Goal: Task Accomplishment & Management: Complete application form

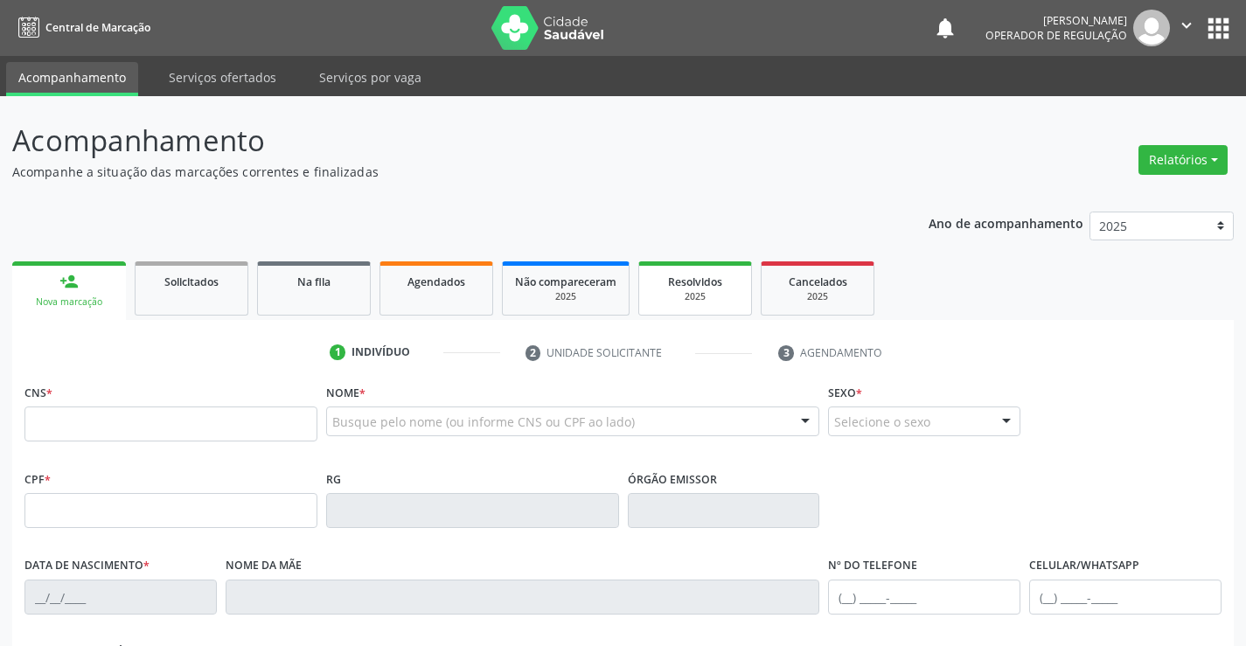
click at [726, 287] on div "Resolvidos" at bounding box center [695, 281] width 87 height 18
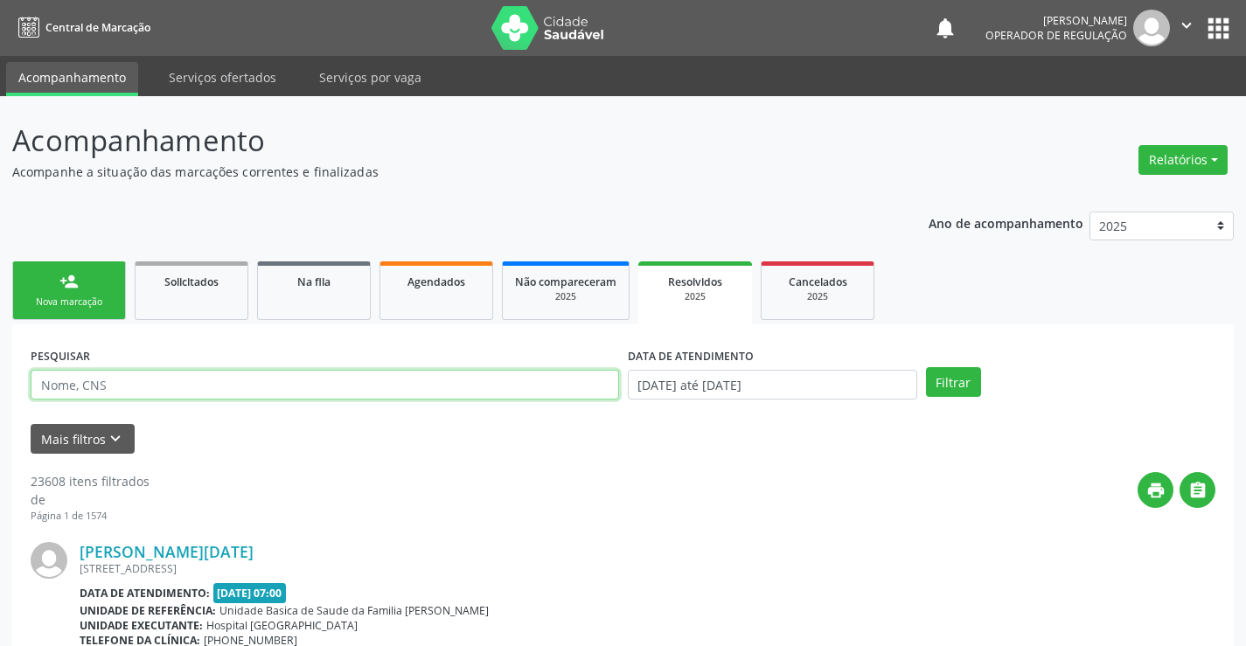
click at [221, 381] on input "text" at bounding box center [325, 385] width 589 height 30
type input "jeilane [PERSON_NAME]"
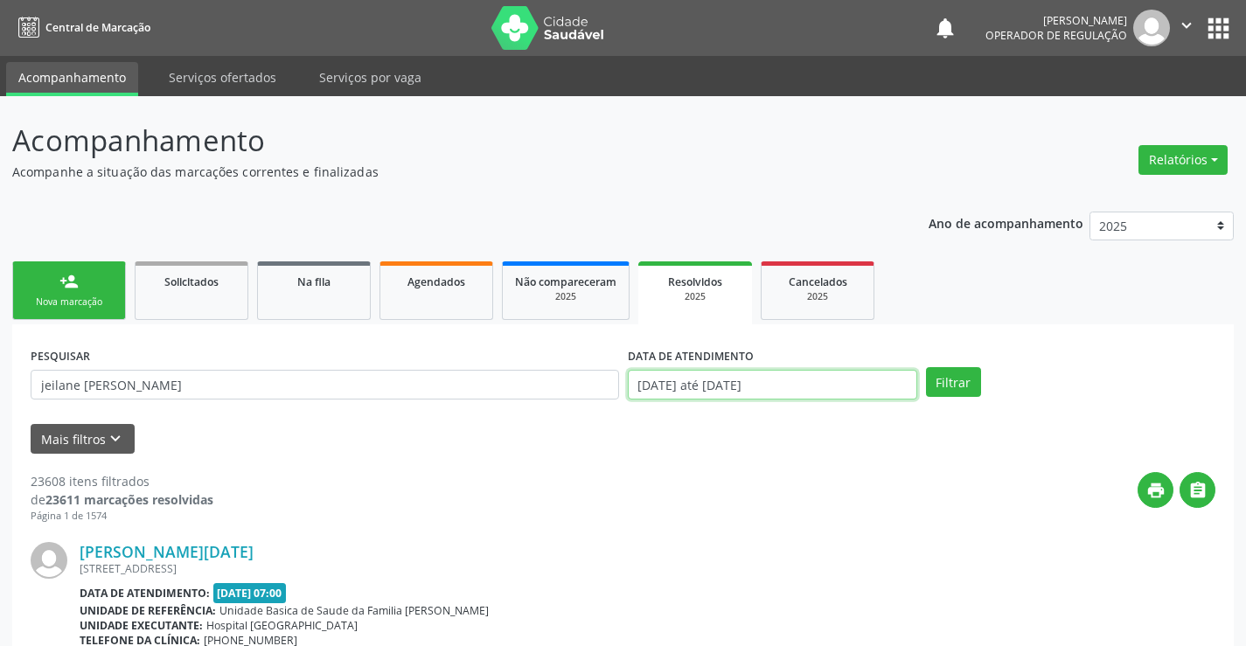
click at [896, 384] on input "[DATE] até [DATE]" at bounding box center [772, 385] width 289 height 30
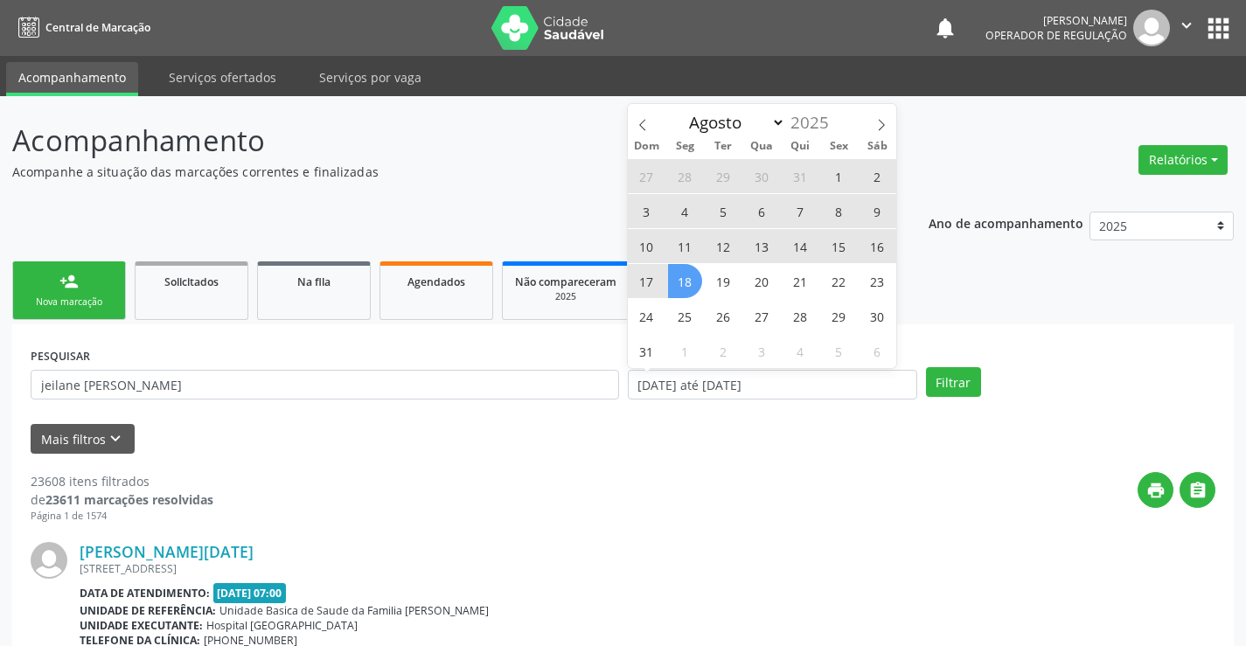
click at [680, 245] on span "11" at bounding box center [685, 246] width 34 height 34
type input "[DATE]"
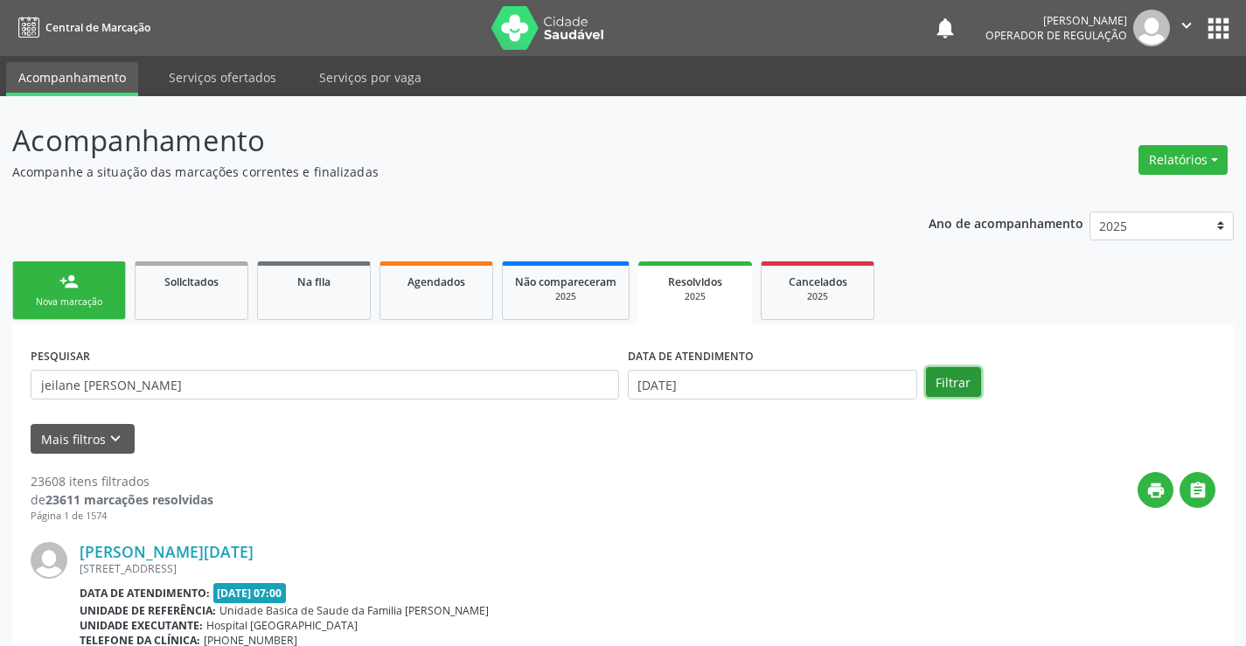
click at [954, 375] on button "Filtrar" at bounding box center [953, 382] width 55 height 30
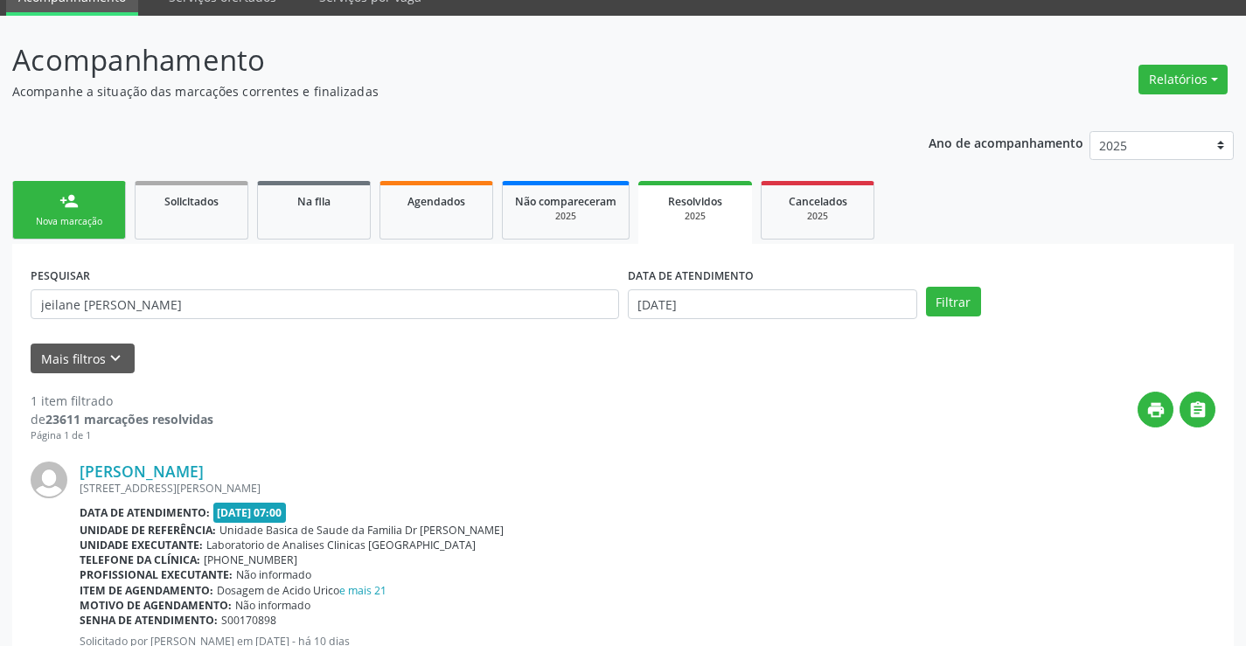
scroll to position [159, 0]
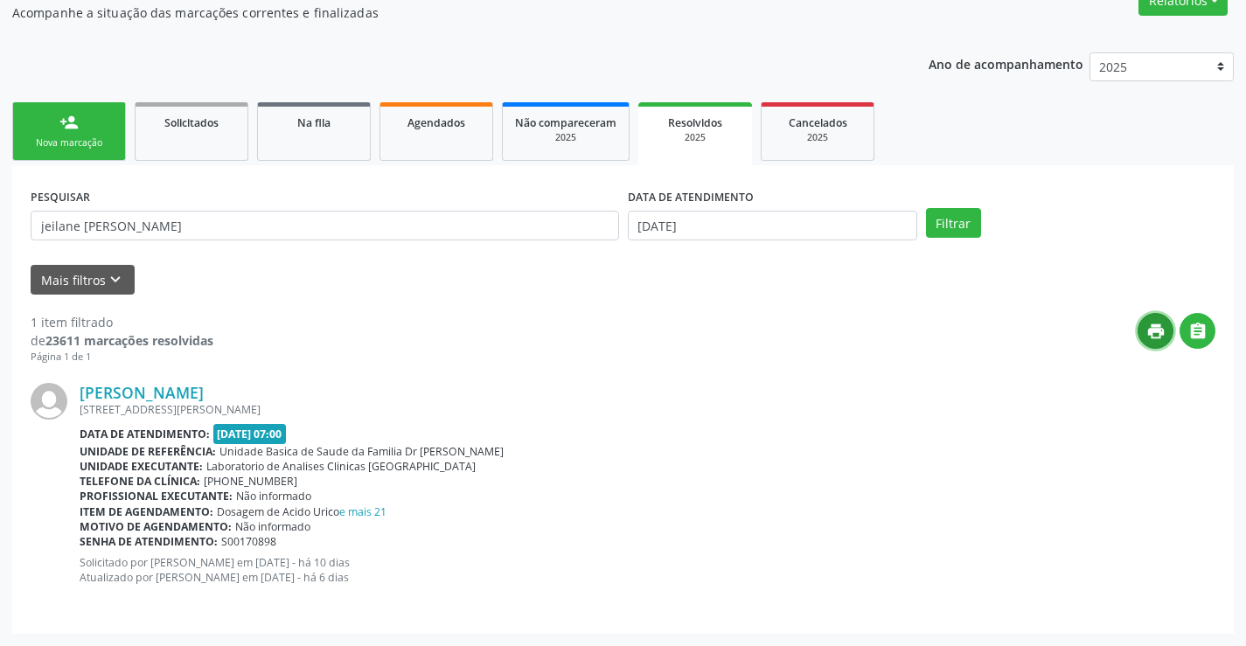
click at [1144, 335] on button "print" at bounding box center [1156, 331] width 36 height 36
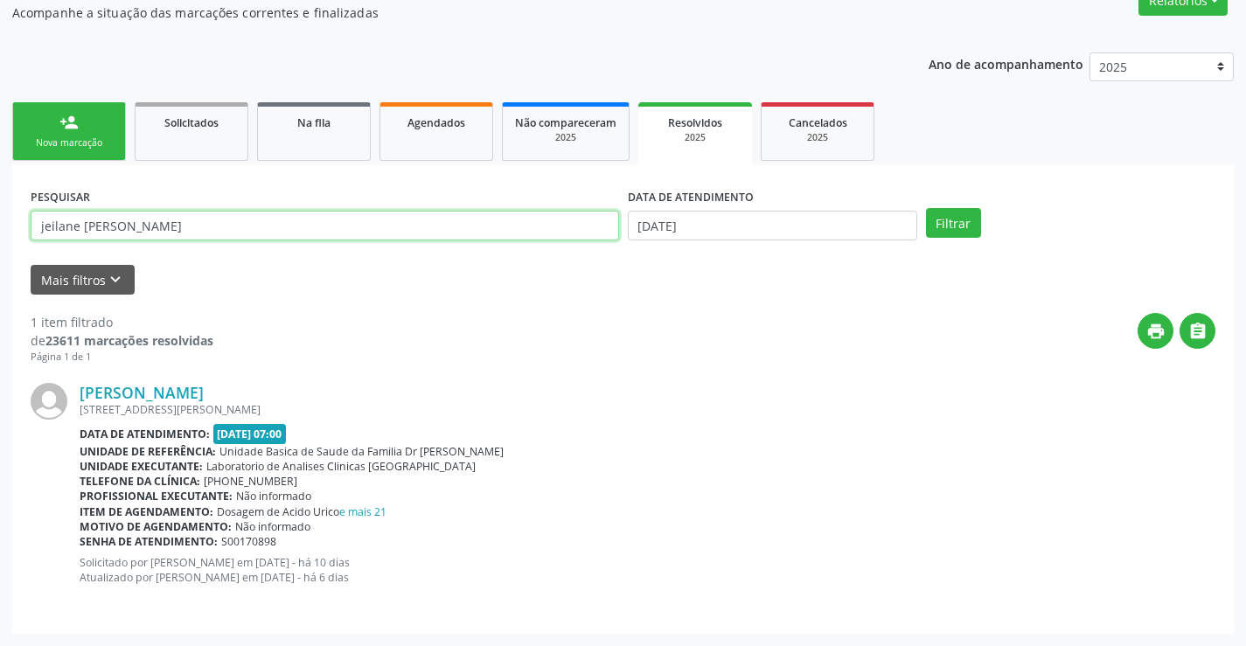
click at [331, 221] on input "jeilane [PERSON_NAME]" at bounding box center [325, 226] width 589 height 30
type input "j"
type input "yasmim"
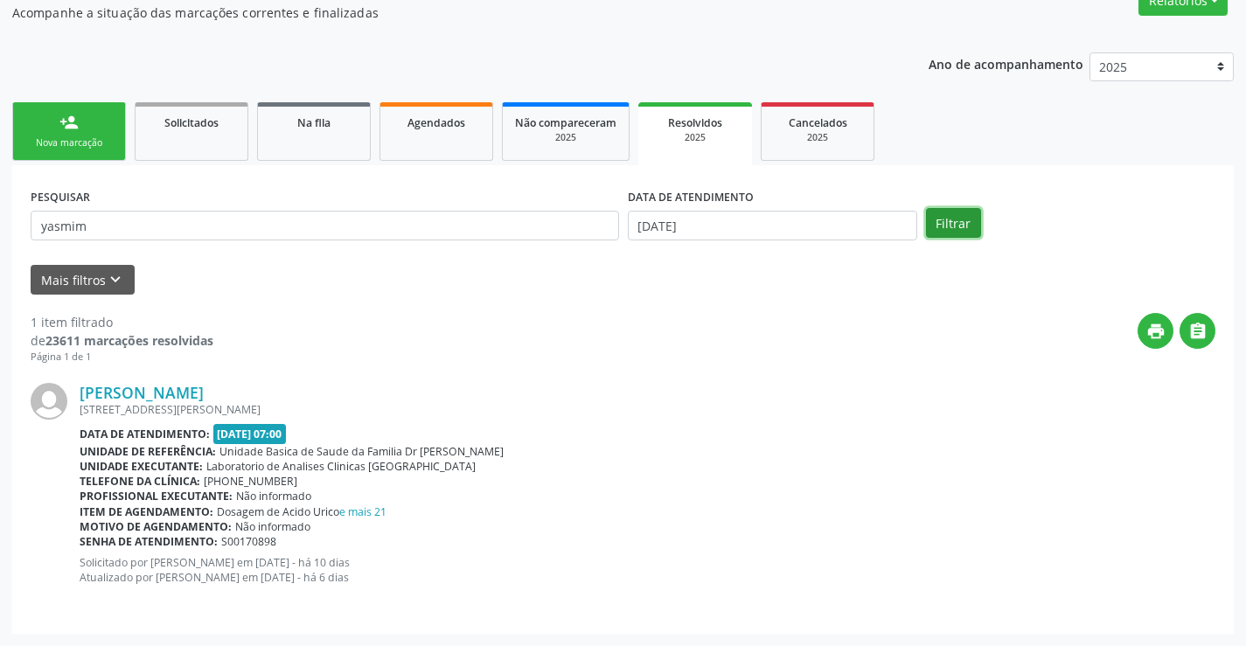
click at [940, 221] on button "Filtrar" at bounding box center [953, 223] width 55 height 30
click at [1159, 331] on icon "print" at bounding box center [1156, 331] width 19 height 19
click at [65, 116] on div "person_add" at bounding box center [68, 122] width 19 height 19
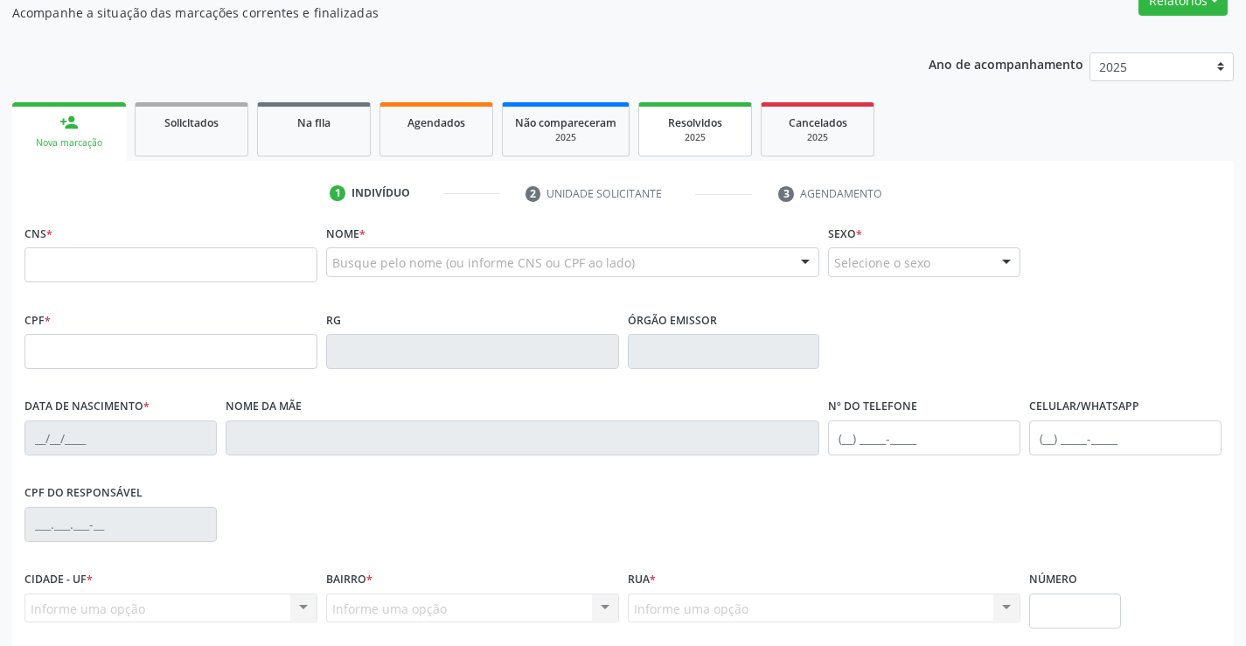
click at [710, 137] on div "2025" at bounding box center [695, 137] width 87 height 13
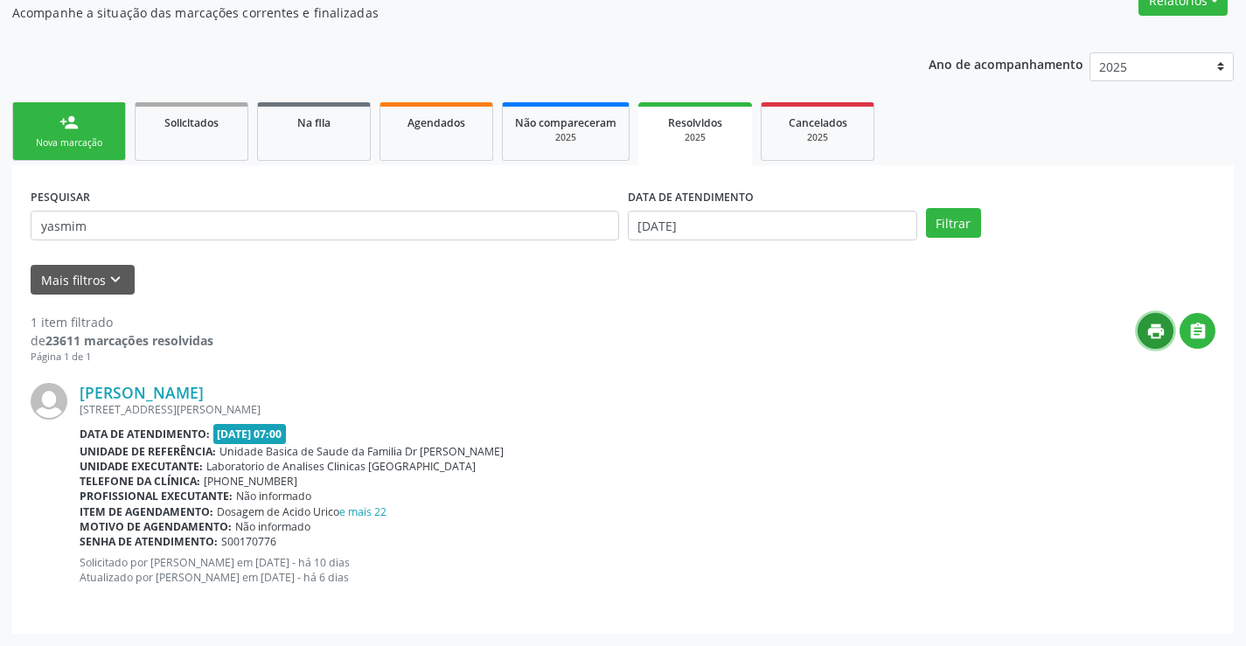
click at [1154, 333] on icon "print" at bounding box center [1156, 331] width 19 height 19
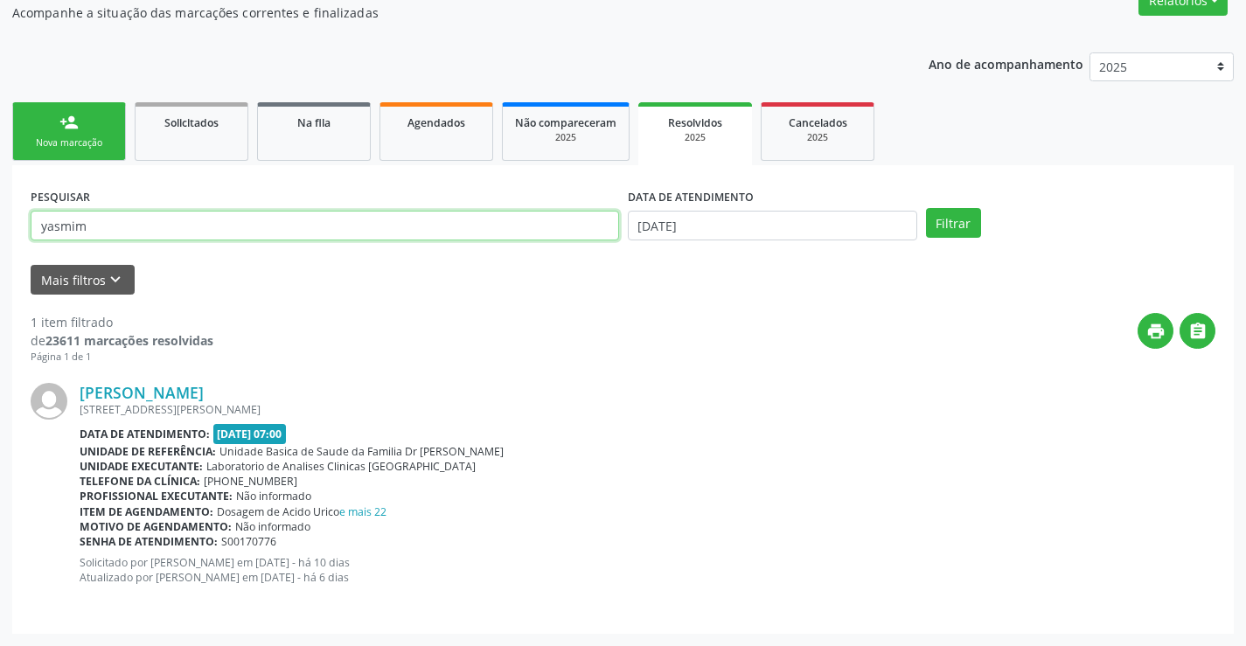
click at [162, 228] on input "yasmim" at bounding box center [325, 226] width 589 height 30
type input "y"
type input "jeilane [PERSON_NAME]"
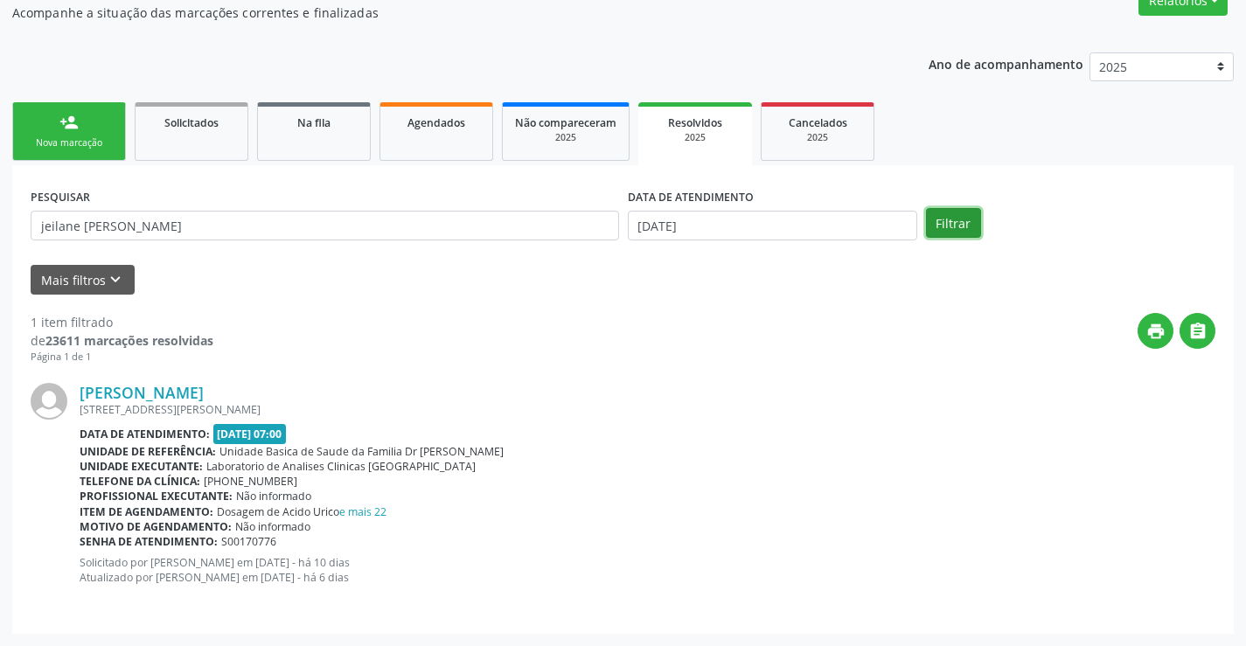
click at [953, 209] on button "Filtrar" at bounding box center [953, 223] width 55 height 30
click at [1162, 334] on icon "print" at bounding box center [1156, 331] width 19 height 19
click at [110, 121] on link "person_add Nova marcação" at bounding box center [69, 131] width 114 height 59
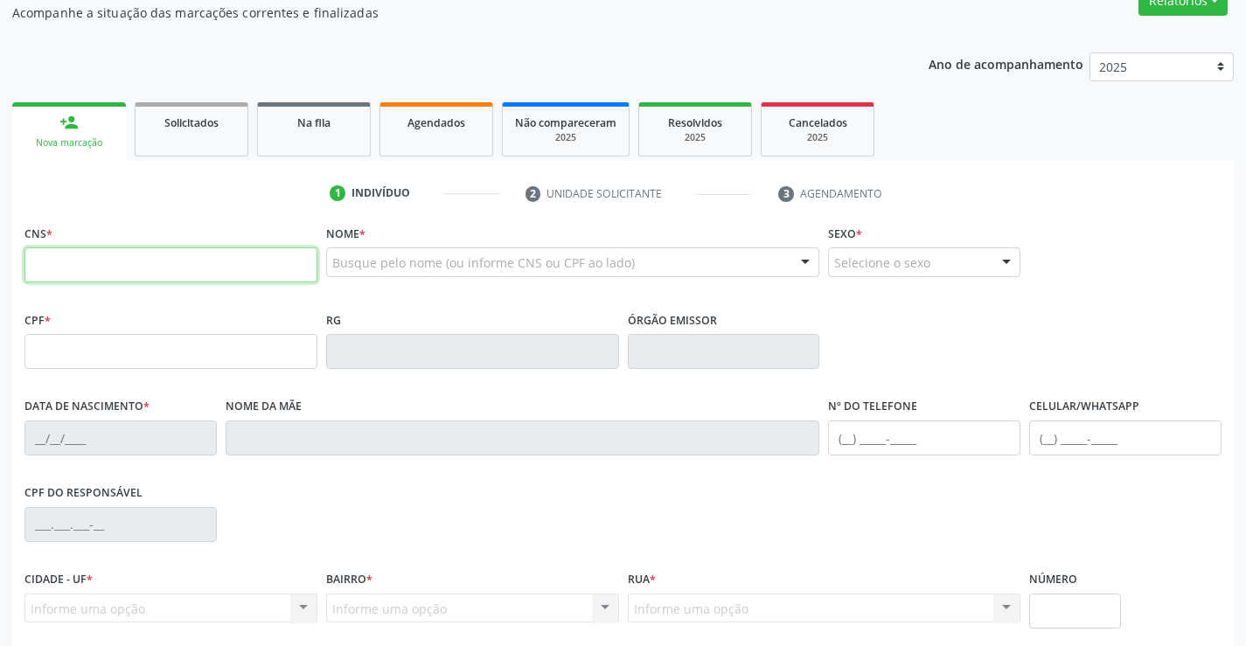
click at [138, 262] on input "text" at bounding box center [170, 265] width 293 height 35
type input "706 5013 8819 6599"
type input "0766165337"
type input "[DATE]"
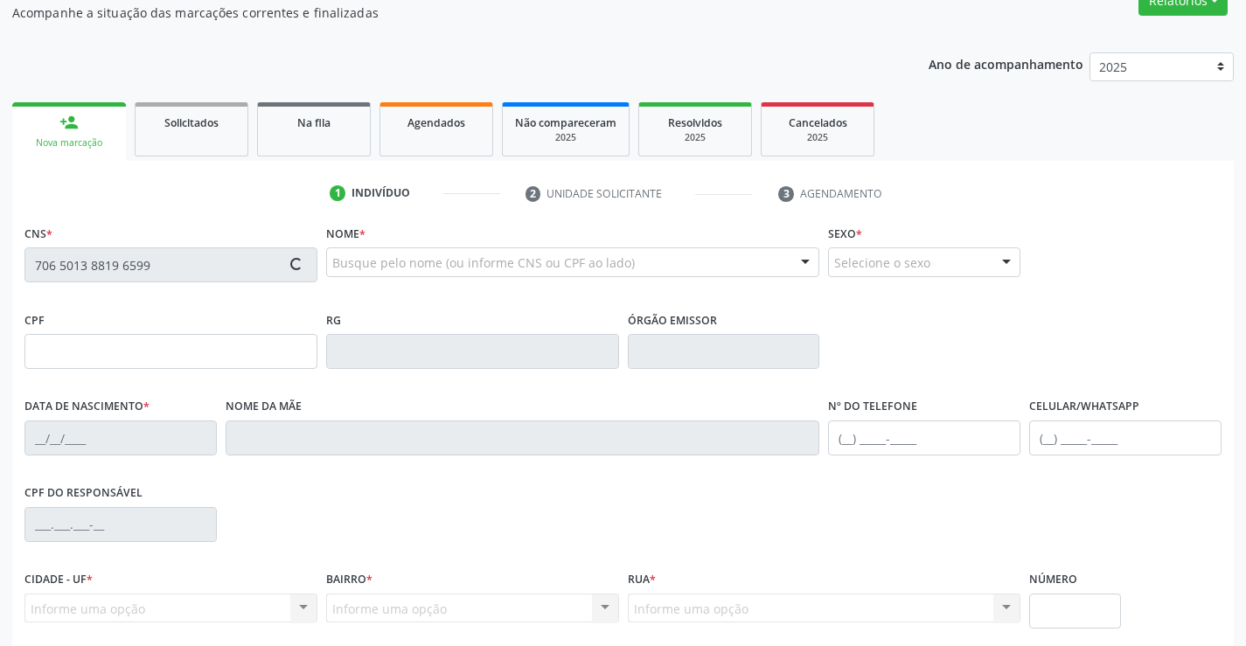
type input "[PHONE_NUMBER]"
type input "363.928.981-15"
type input "S/N"
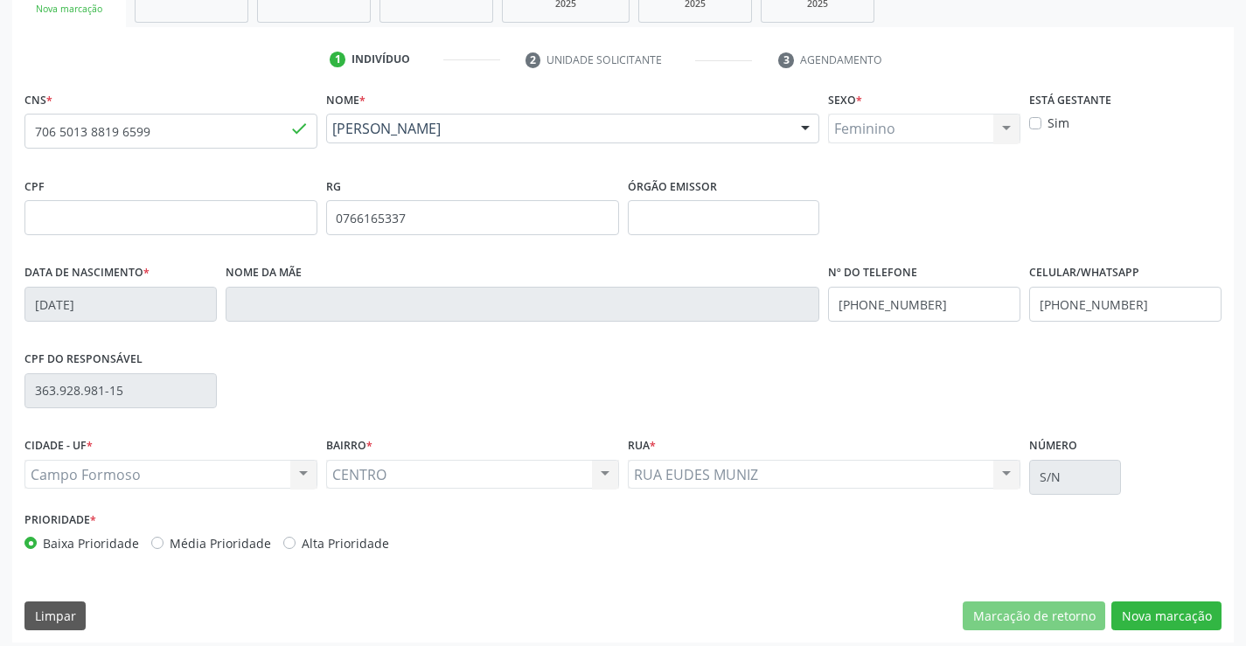
scroll to position [302, 0]
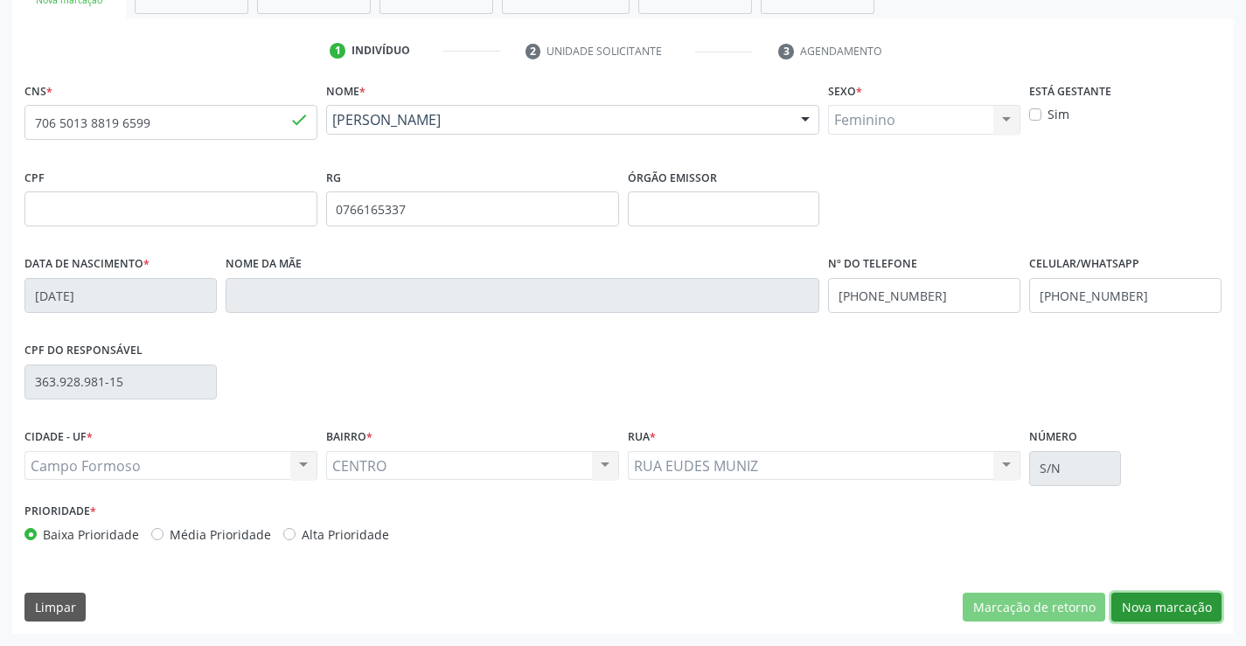
click at [1146, 603] on button "Nova marcação" at bounding box center [1167, 608] width 110 height 30
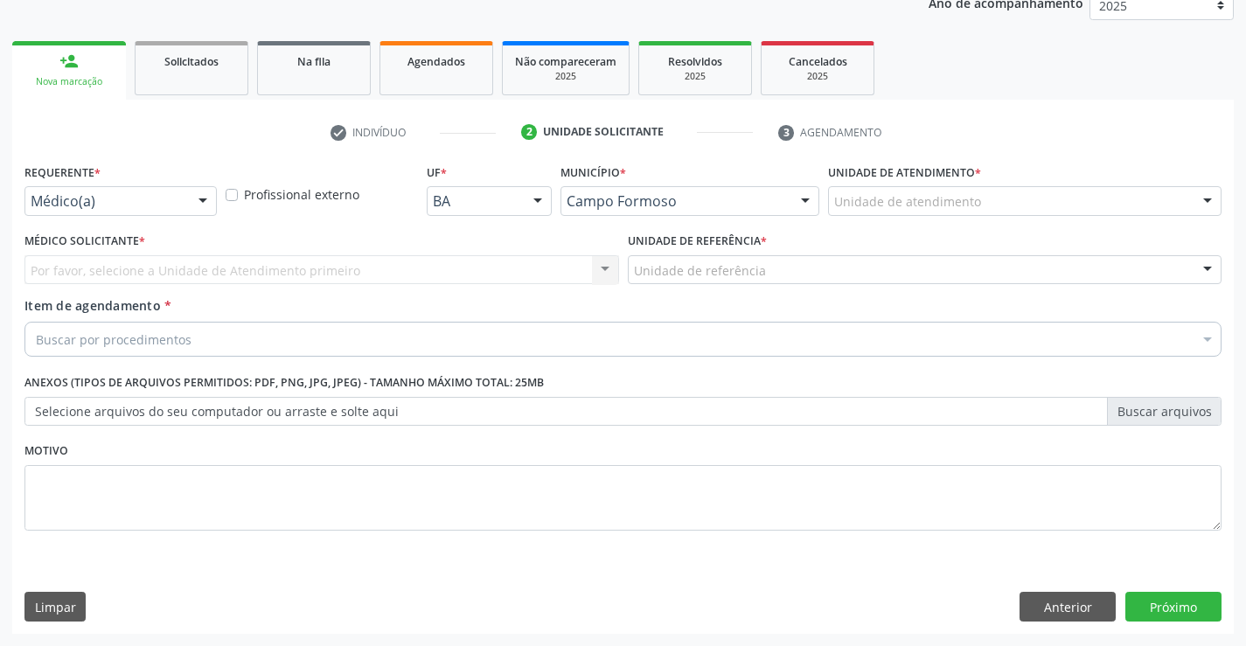
scroll to position [220, 0]
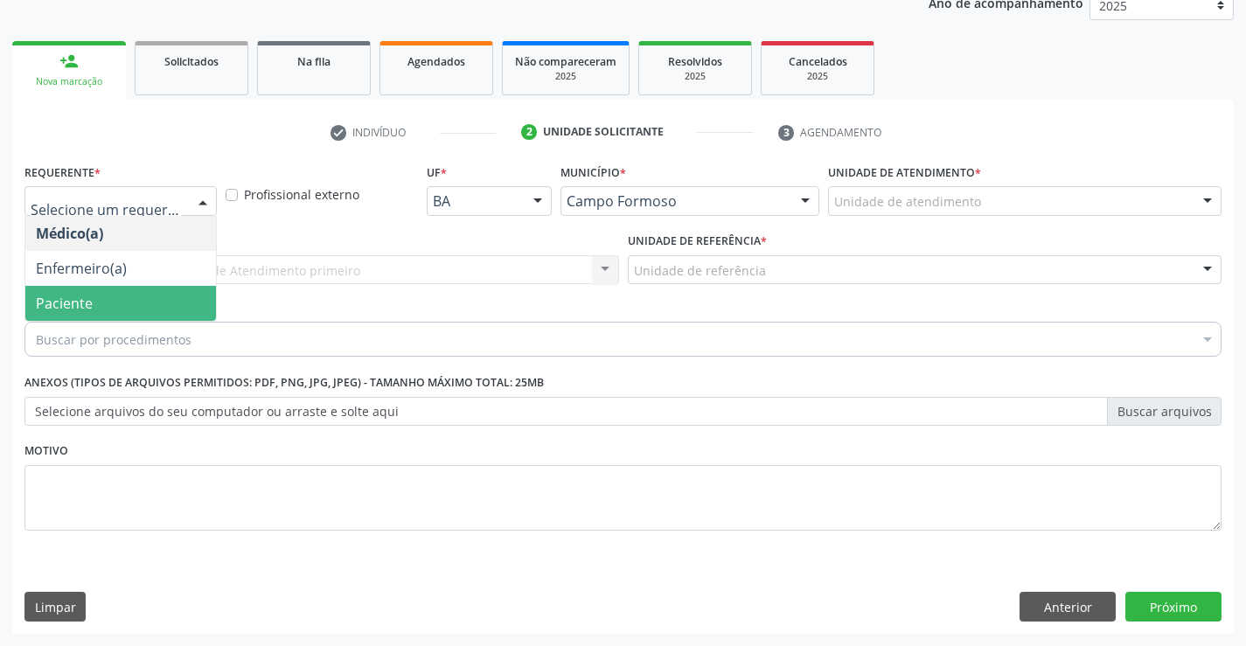
click at [108, 293] on span "Paciente" at bounding box center [120, 303] width 191 height 35
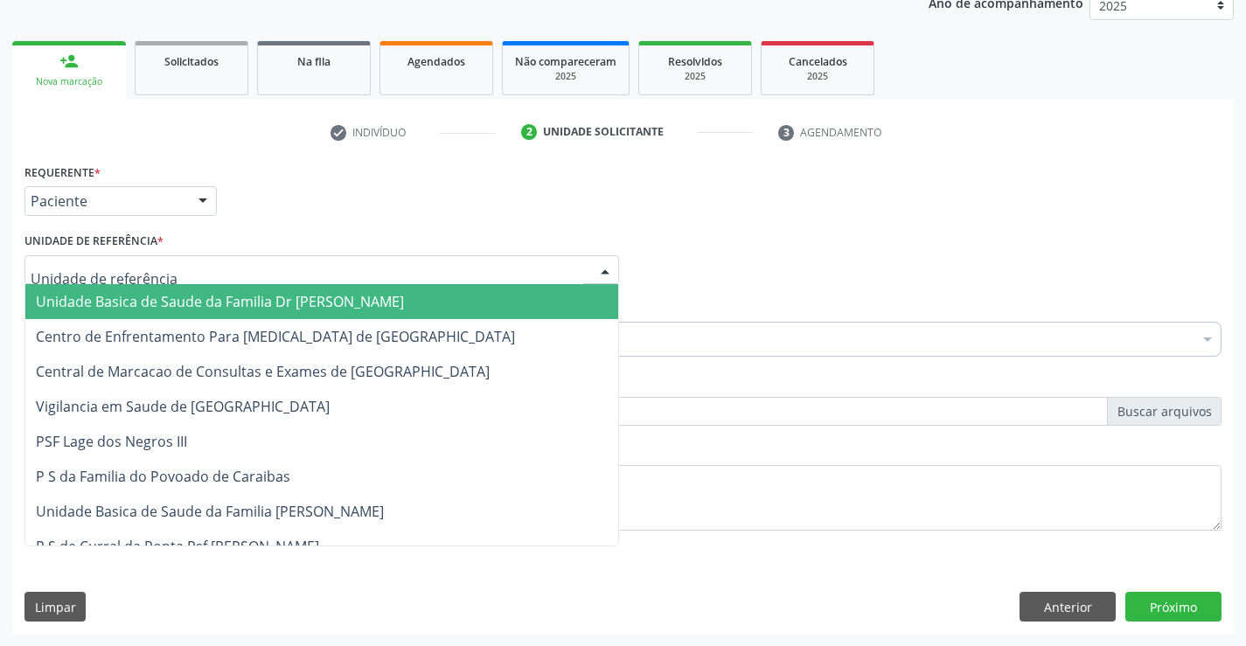
click at [164, 266] on div at bounding box center [321, 270] width 595 height 30
click at [183, 299] on span "Unidade Basica de Saude da Familia Dr [PERSON_NAME]" at bounding box center [220, 301] width 368 height 19
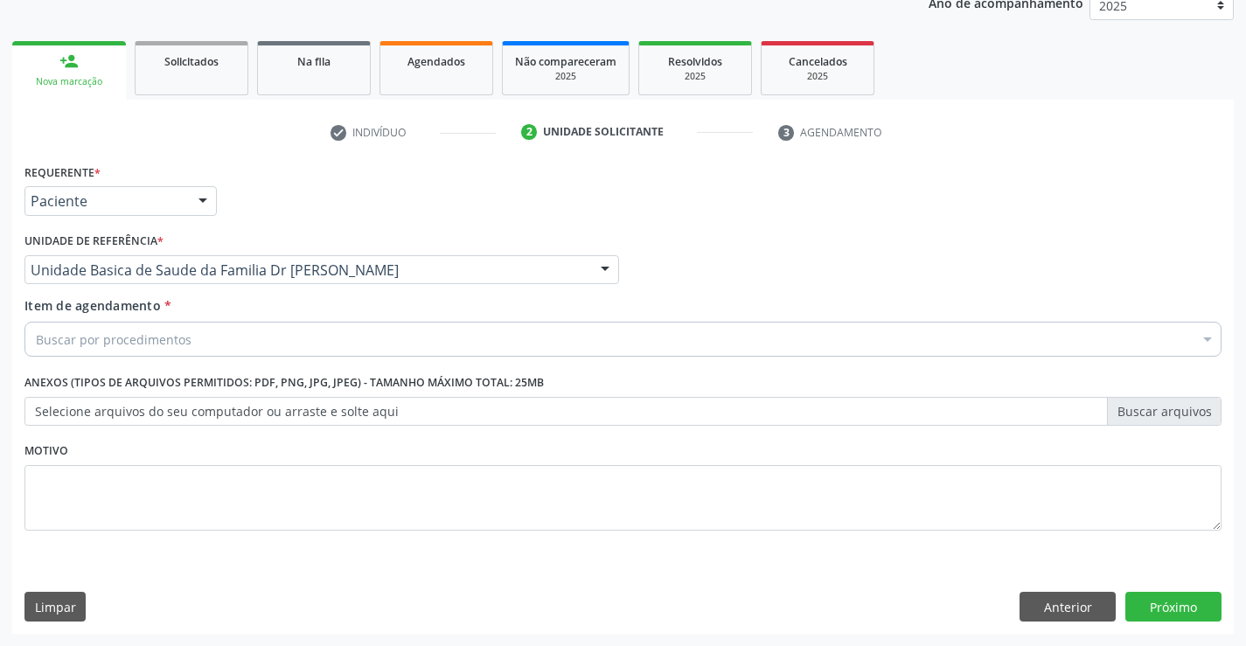
click at [197, 343] on div "Buscar por procedimentos" at bounding box center [622, 339] width 1197 height 35
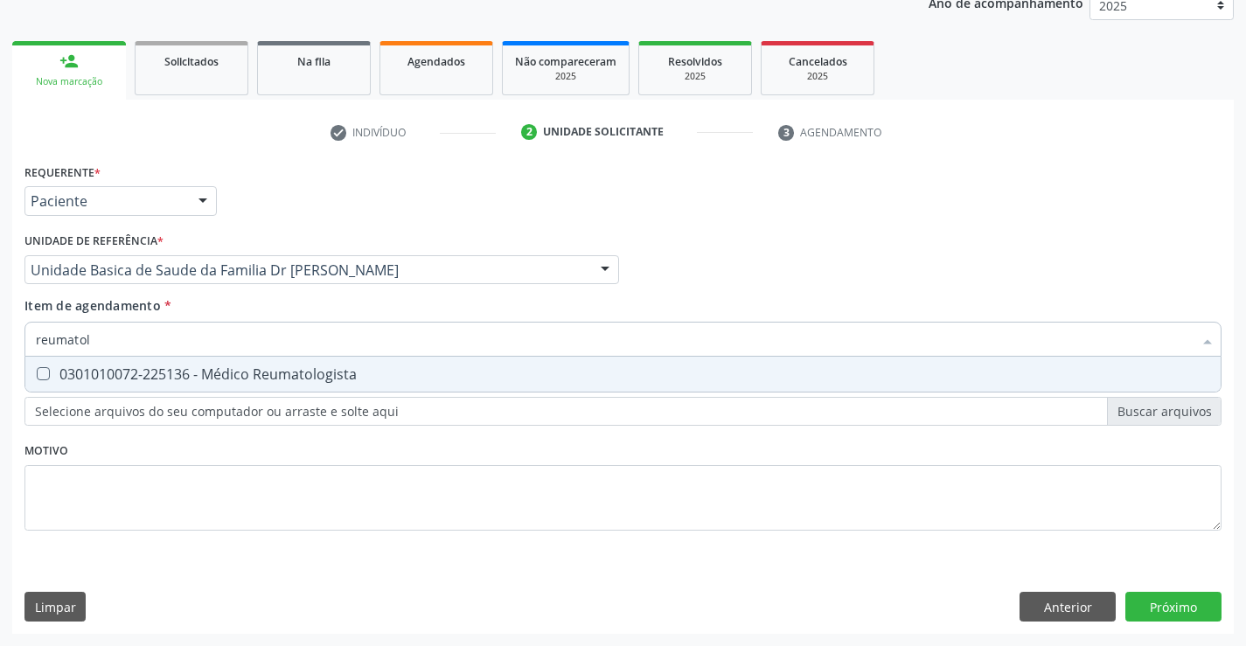
type input "reumatolo"
click at [289, 372] on div "0301010072-225136 - Médico Reumatologista" at bounding box center [623, 374] width 1175 height 14
checkbox Reumatologista "true"
click at [1186, 603] on div "Requerente * Paciente Médico(a) Enfermeiro(a) Paciente Nenhum resultado encontr…" at bounding box center [623, 396] width 1222 height 475
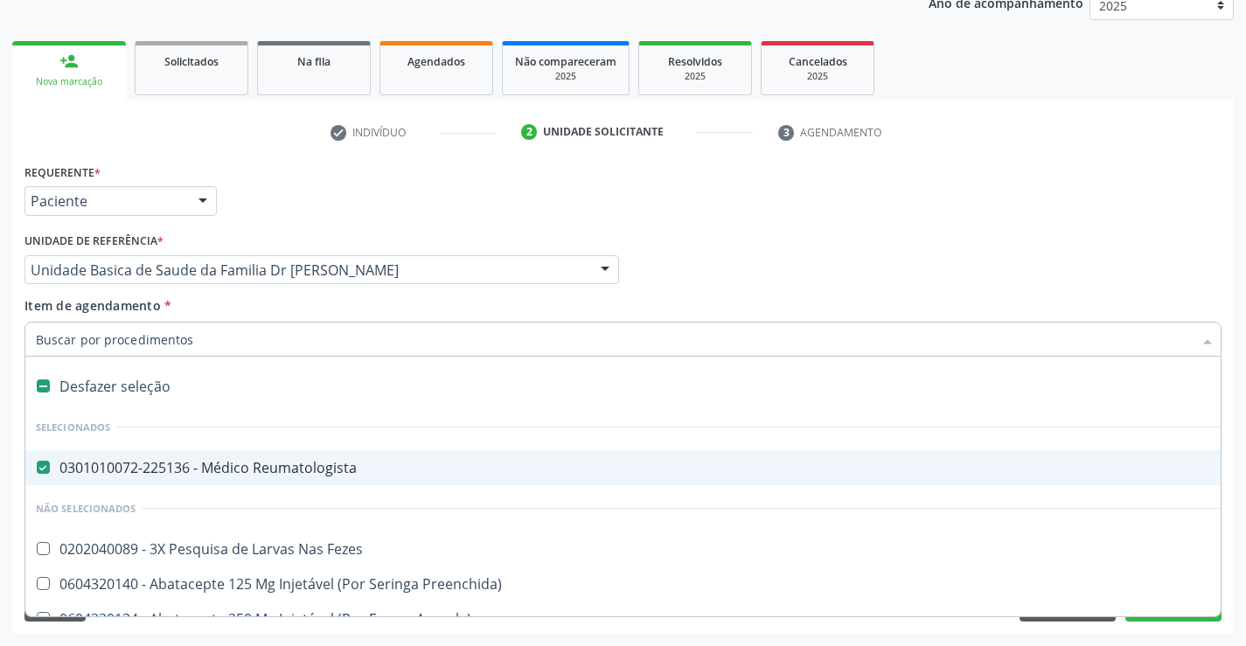
click at [41, 384] on label at bounding box center [43, 386] width 13 height 13
checkbox Reumatologista "false"
click at [671, 186] on div "Requerente * Paciente Médico(a) Enfermeiro(a) Paciente Nenhum resultado encontr…" at bounding box center [623, 193] width 1206 height 68
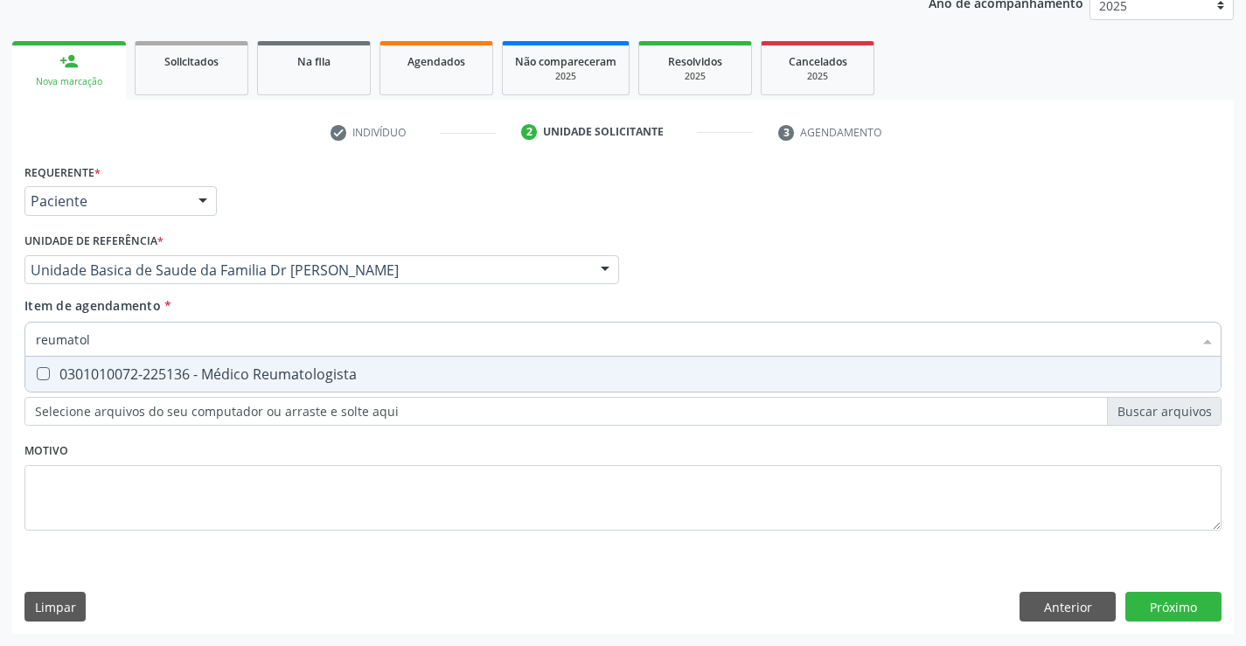
type input "reumatolo"
click at [218, 367] on div "0301010072-225136 - Médico Reumatologista" at bounding box center [623, 374] width 1175 height 14
checkbox Reumatologista "true"
click at [1166, 607] on div "Requerente * Paciente Médico(a) Enfermeiro(a) Paciente Nenhum resultado encontr…" at bounding box center [623, 396] width 1222 height 475
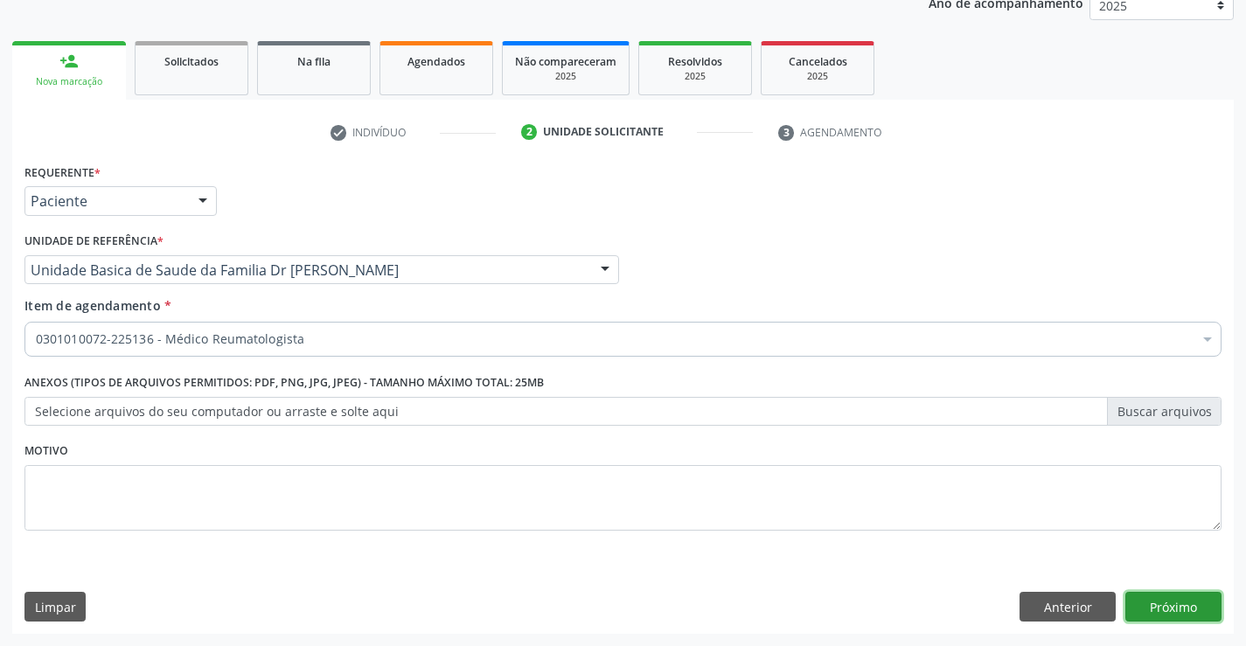
click at [1164, 606] on button "Próximo" at bounding box center [1174, 607] width 96 height 30
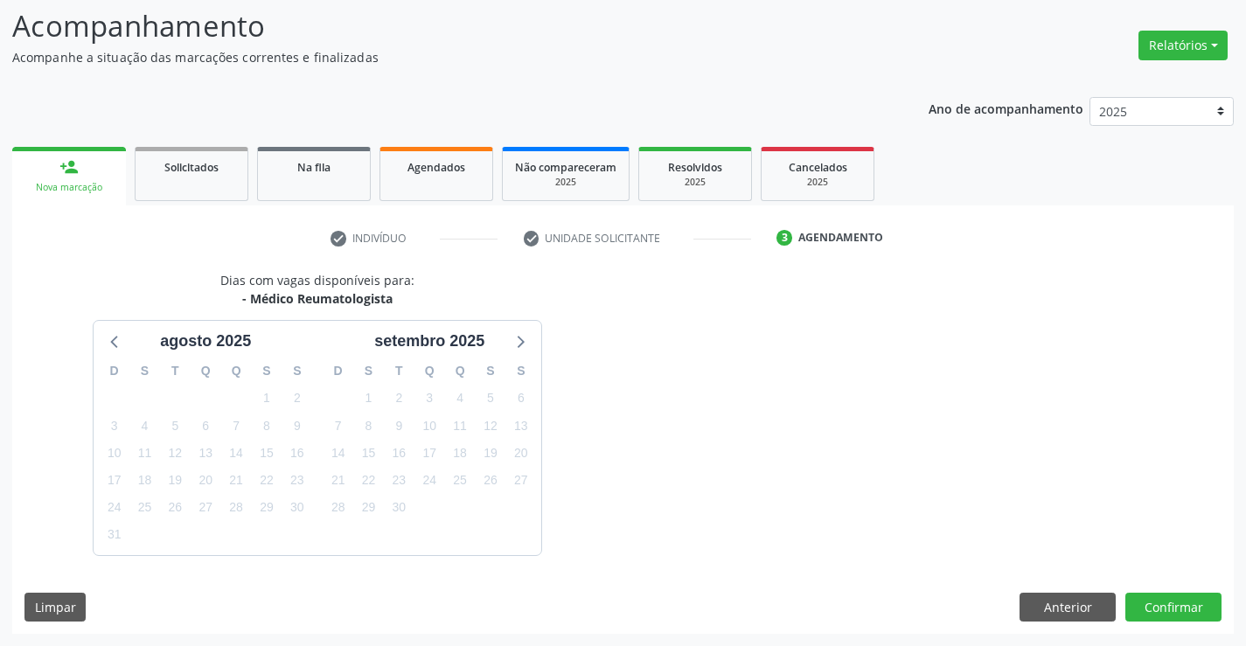
scroll to position [166, 0]
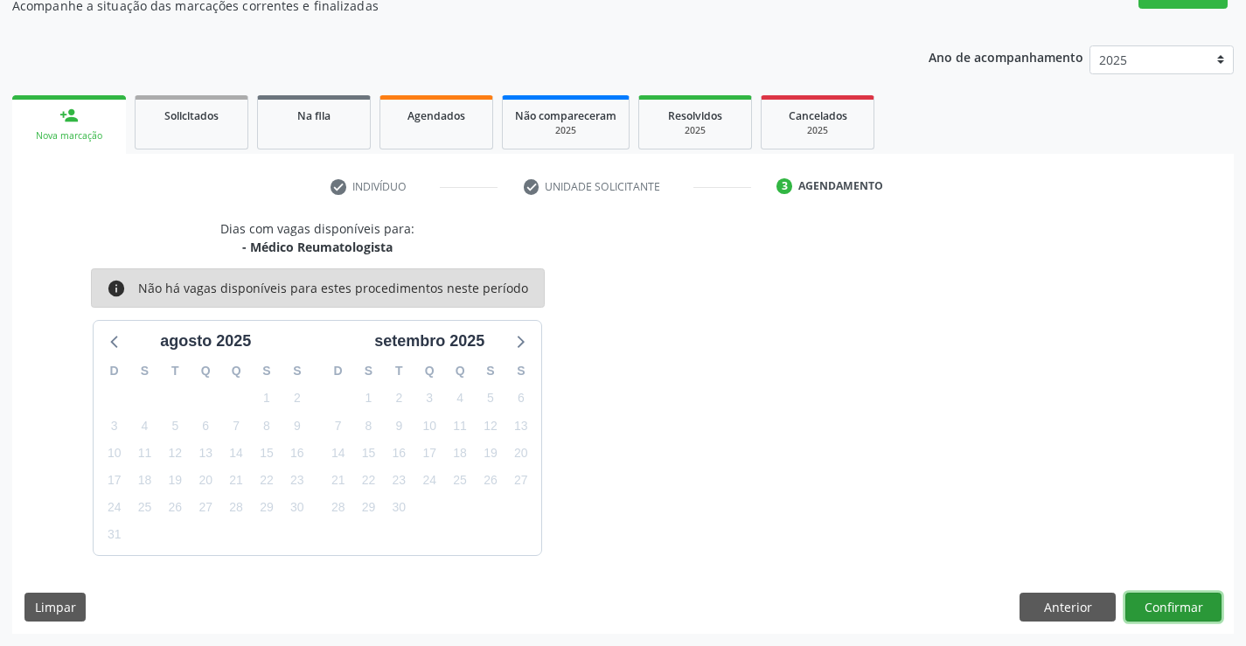
click at [1172, 603] on button "Confirmar" at bounding box center [1174, 608] width 96 height 30
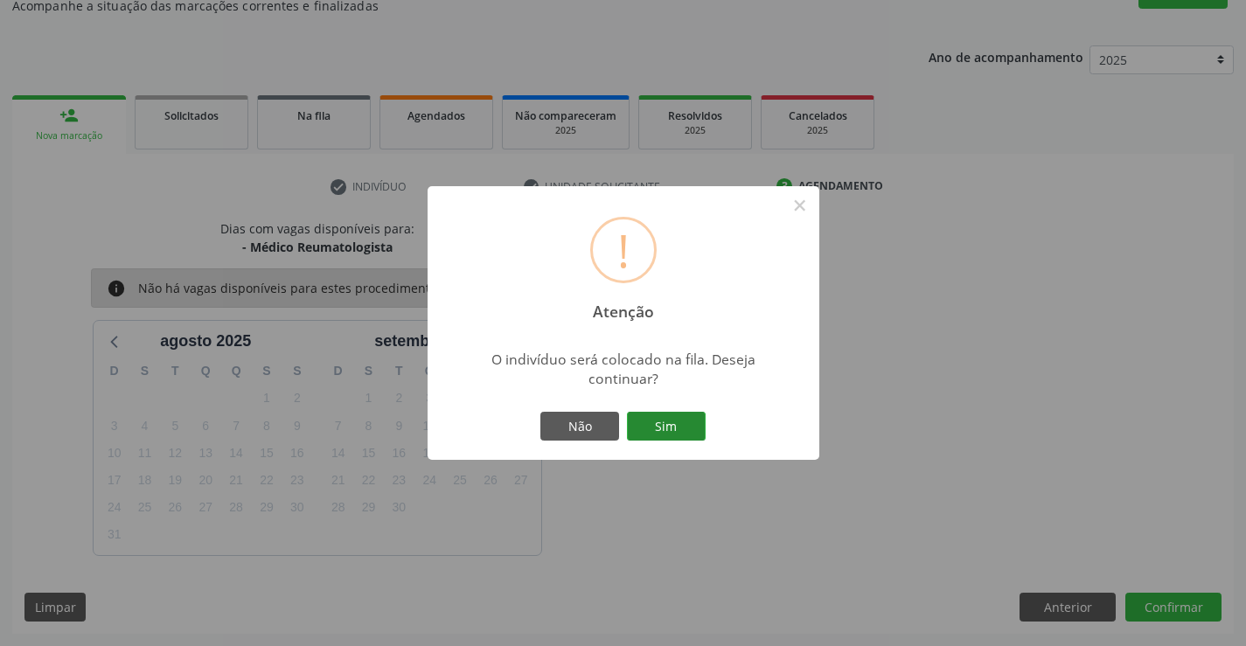
click at [671, 424] on button "Sim" at bounding box center [666, 427] width 79 height 30
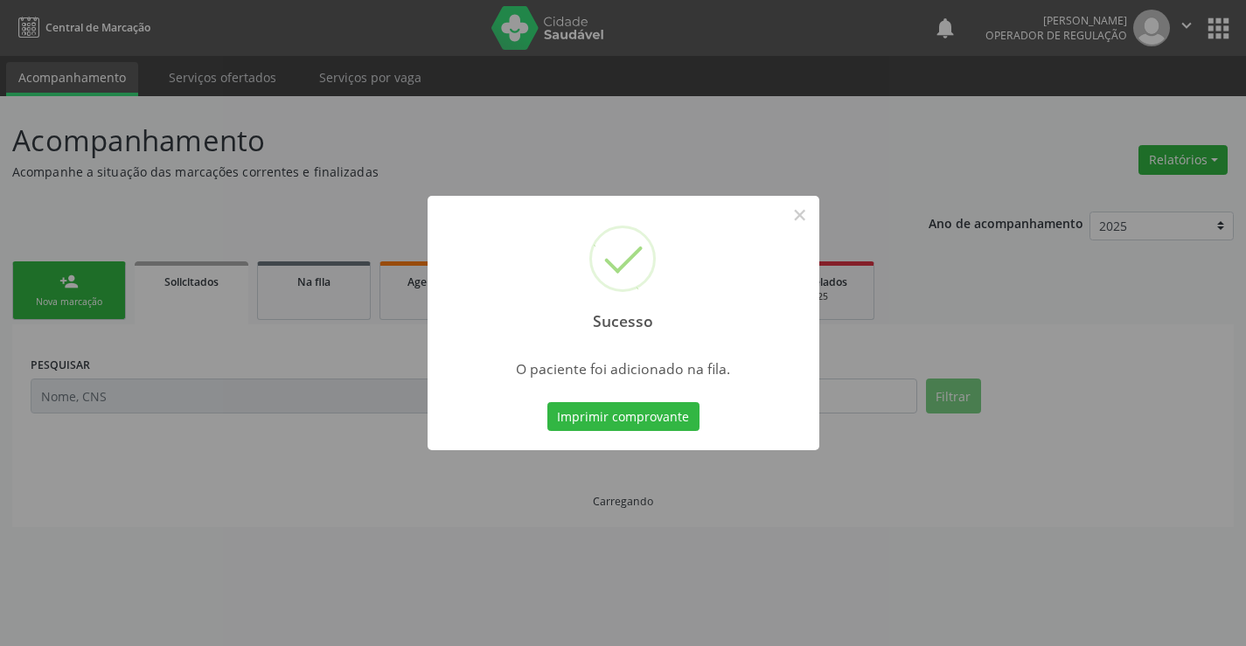
scroll to position [0, 0]
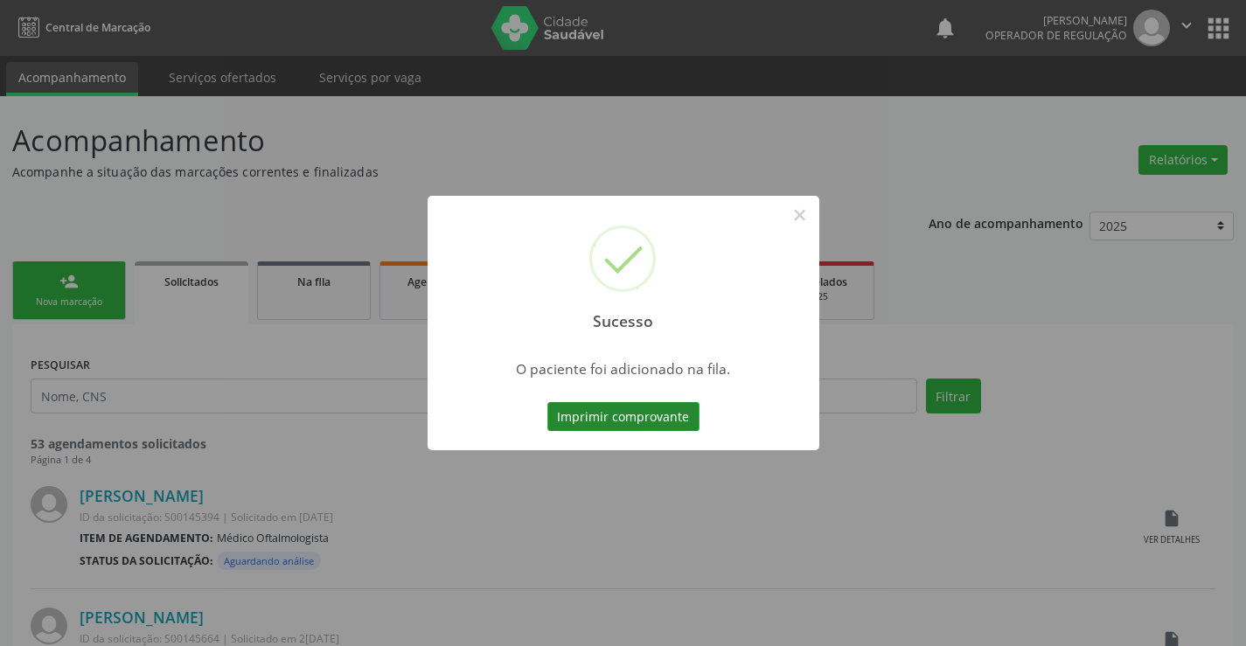
click at [624, 410] on button "Imprimir comprovante" at bounding box center [624, 417] width 152 height 30
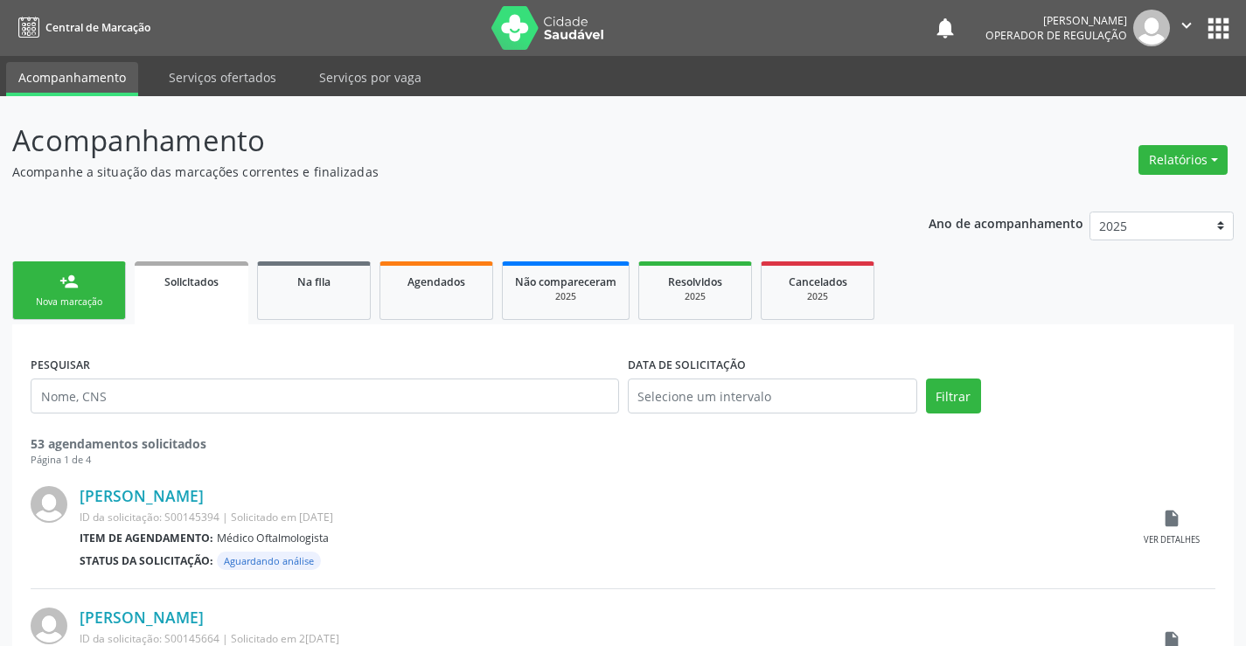
click at [68, 294] on link "person_add Nova marcação" at bounding box center [69, 291] width 114 height 59
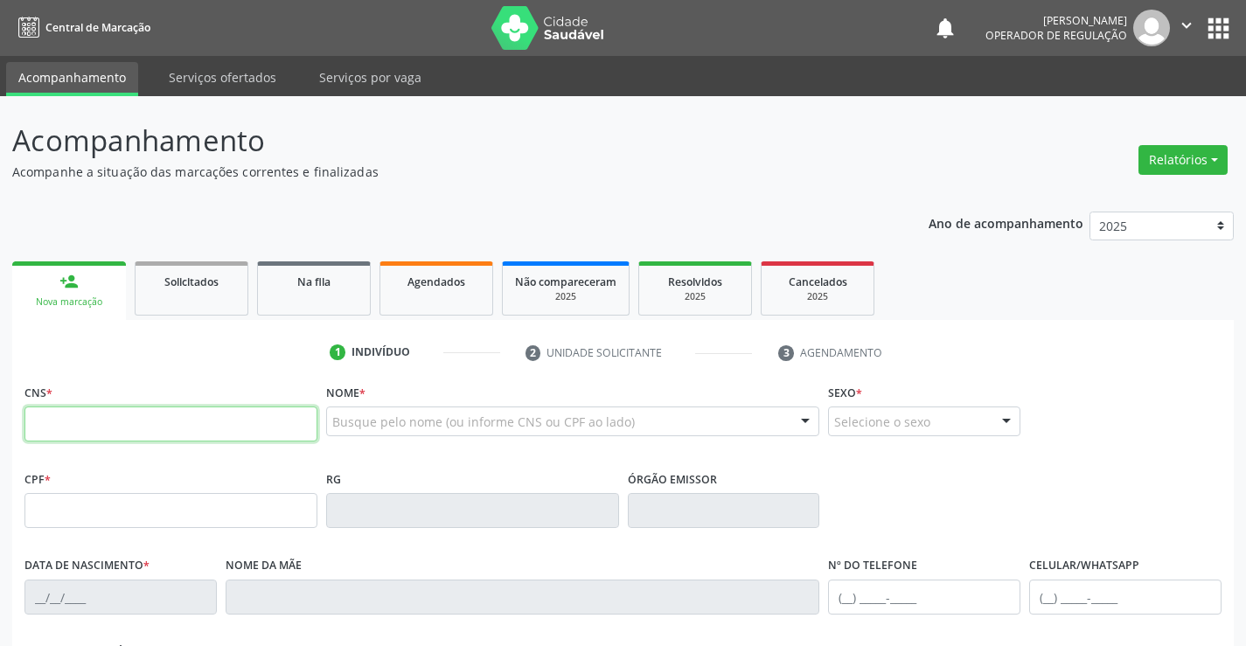
click at [87, 415] on input "text" at bounding box center [170, 424] width 293 height 35
click at [145, 428] on input "text" at bounding box center [170, 424] width 293 height 35
type input "706 4011 9335 8280"
type input "2217391"
type input "[DATE]"
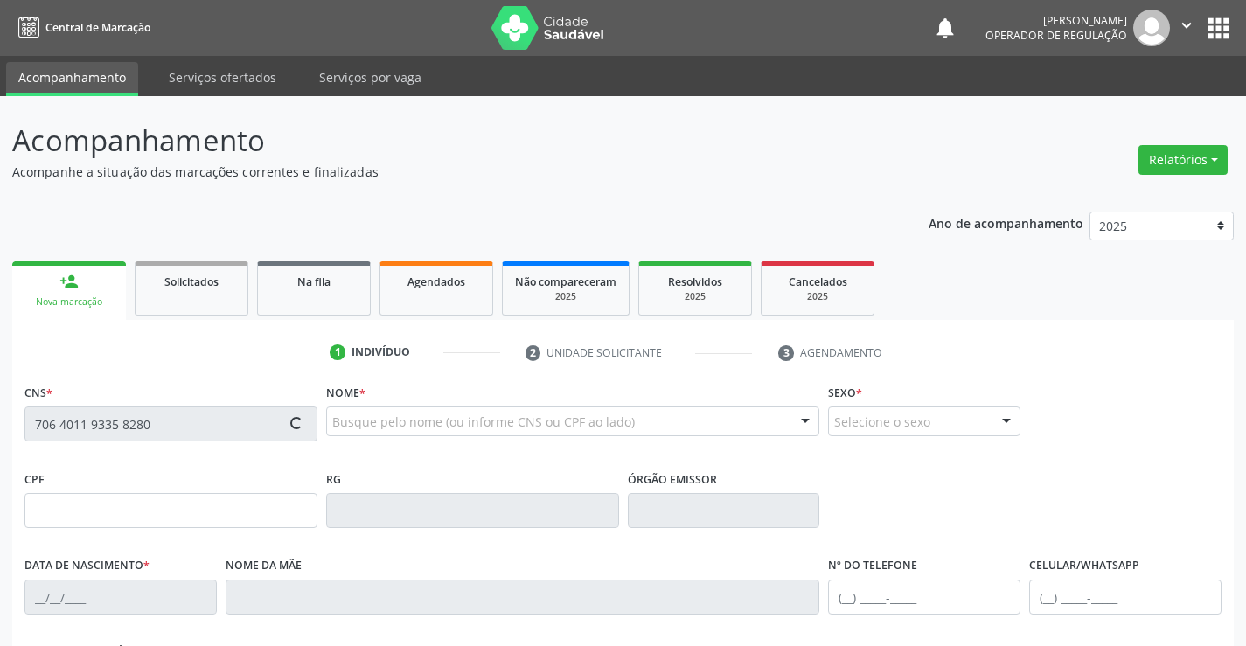
type input "[PHONE_NUMBER]"
type input "134.883.845-00"
type input "SN"
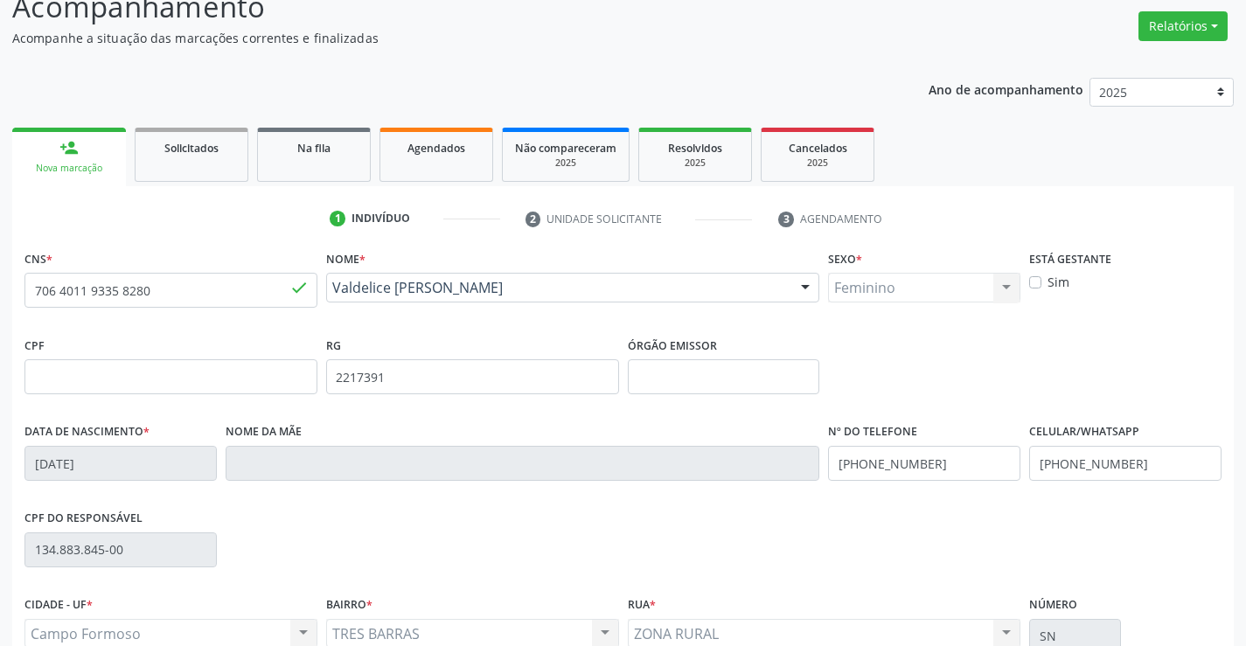
scroll to position [127, 0]
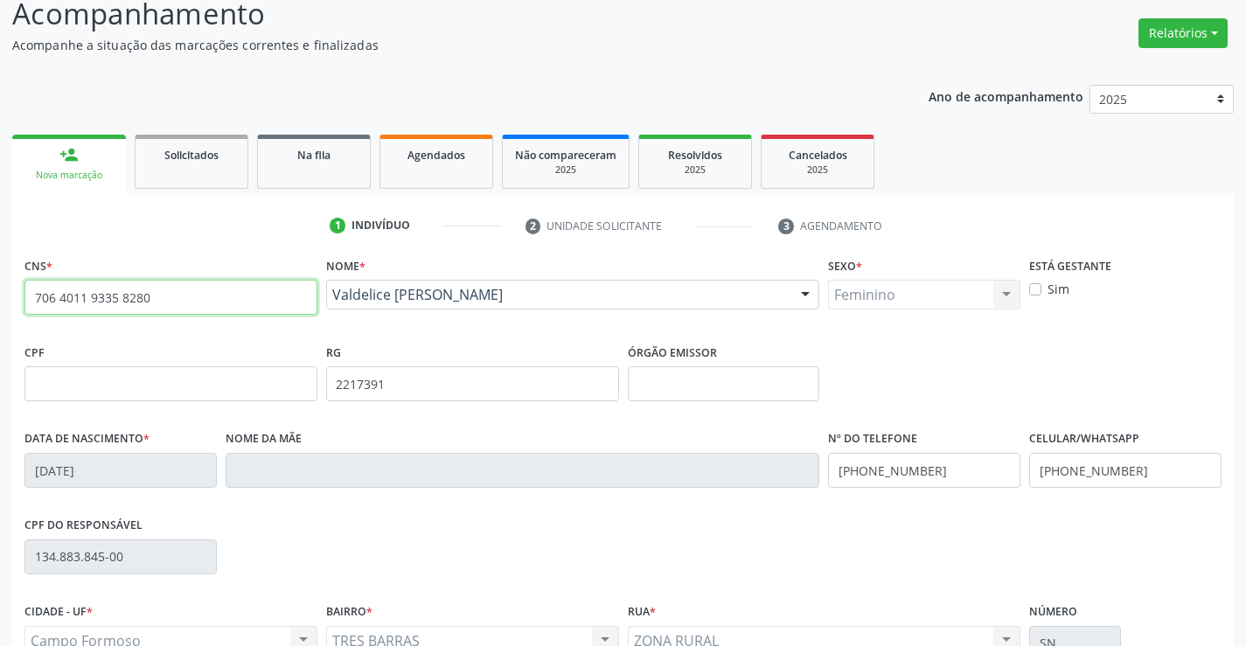
drag, startPoint x: 32, startPoint y: 296, endPoint x: 221, endPoint y: 309, distance: 189.3
click at [221, 309] on input "706 4011 9335 8280" at bounding box center [170, 297] width 293 height 35
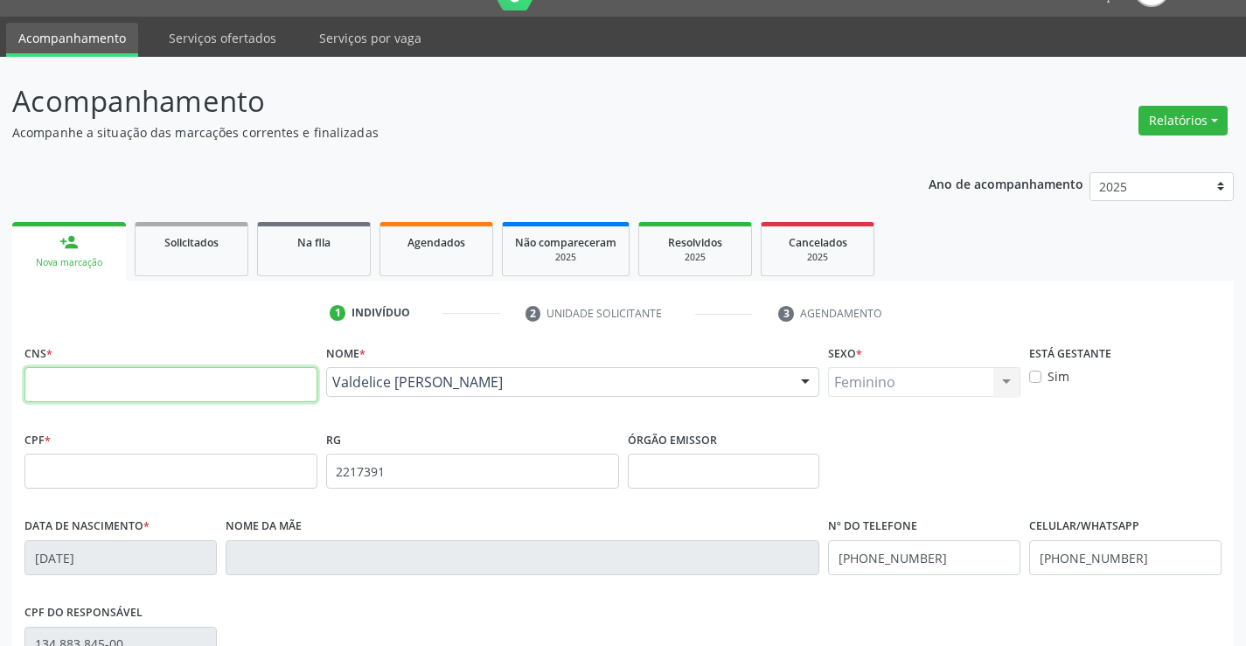
click at [219, 391] on input "text" at bounding box center [170, 384] width 293 height 35
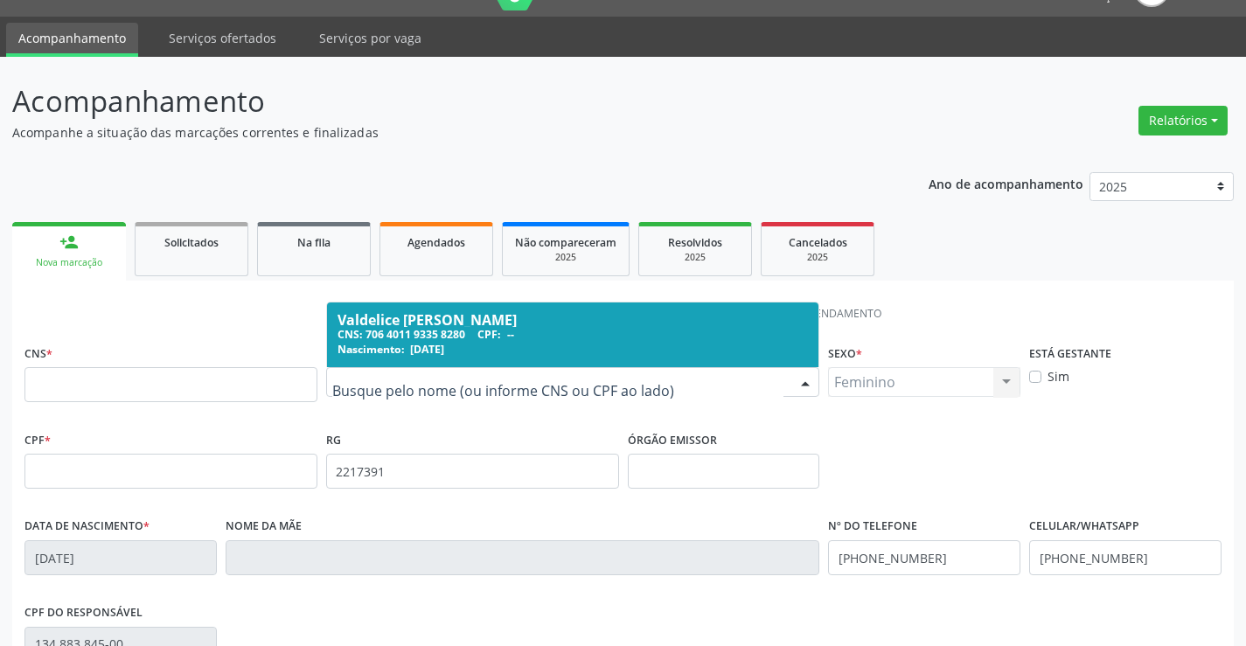
drag, startPoint x: 524, startPoint y: 384, endPoint x: 320, endPoint y: 388, distance: 203.8
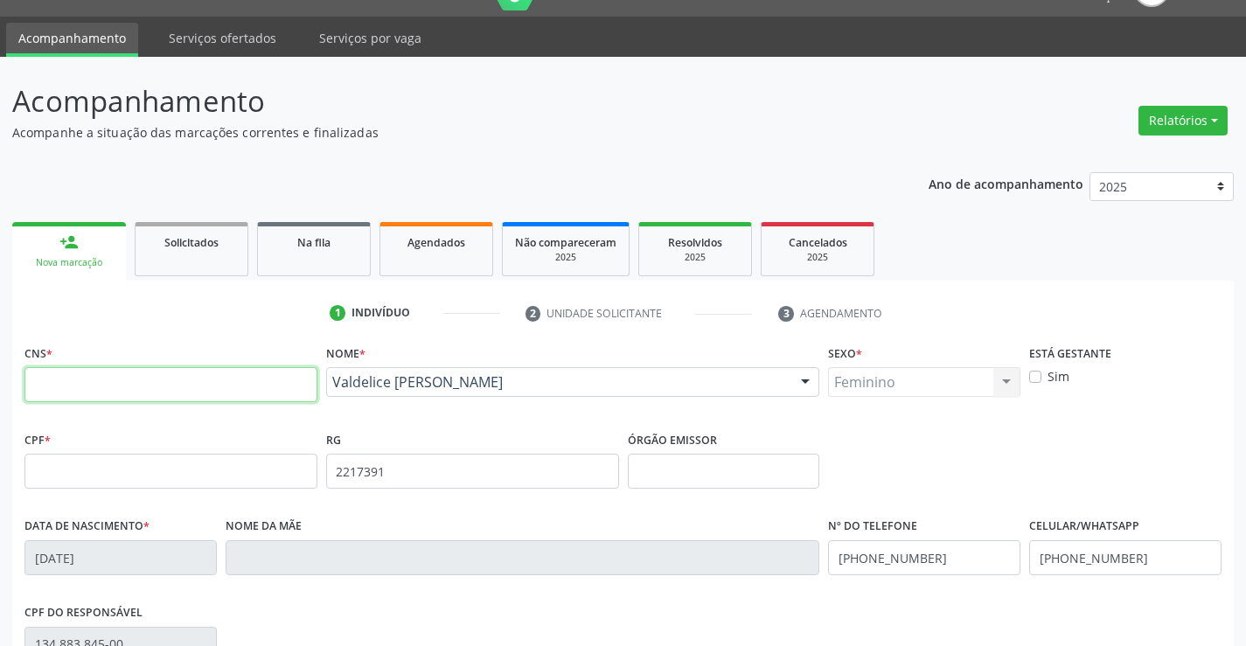
click at [201, 377] on input "text" at bounding box center [170, 384] width 293 height 35
type input "708 9007 9309 1219"
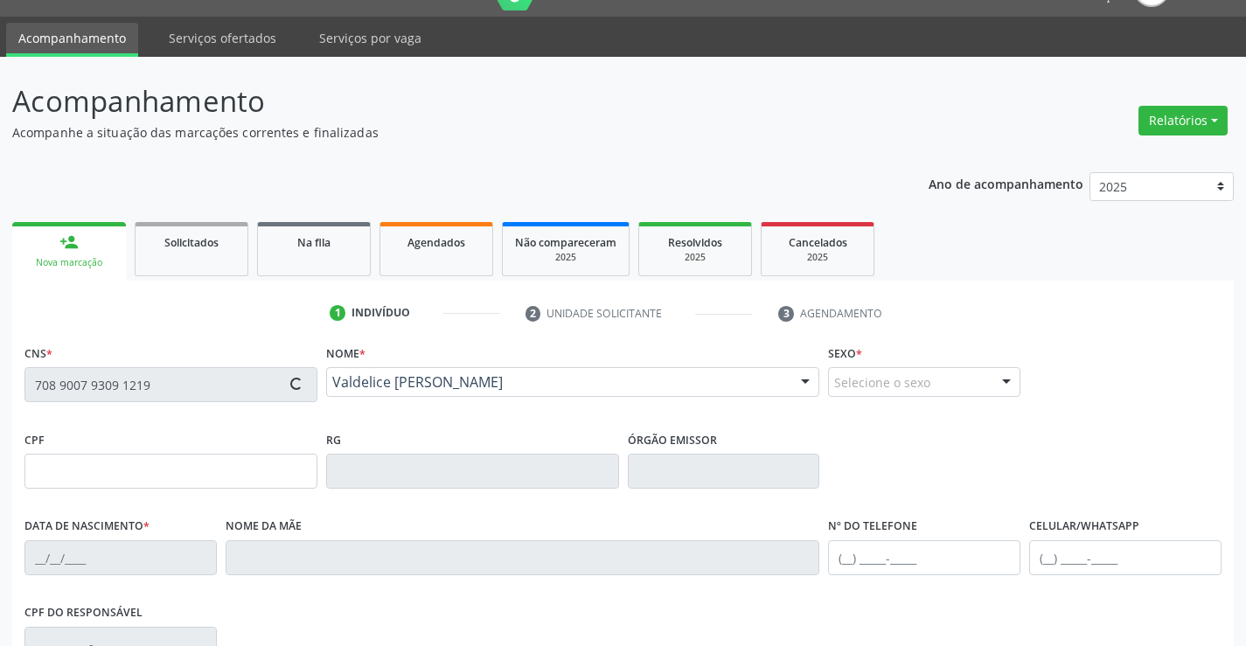
type input "[DATE]"
type input "109.065.875-30"
type input "S/N"
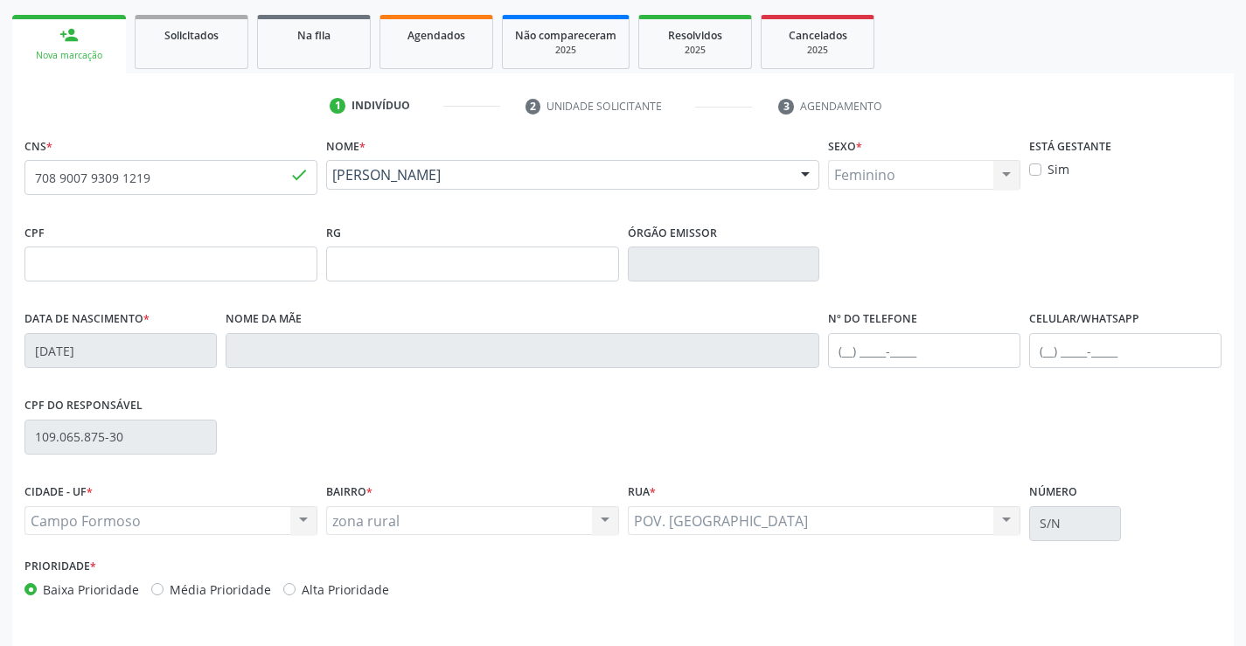
scroll to position [302, 0]
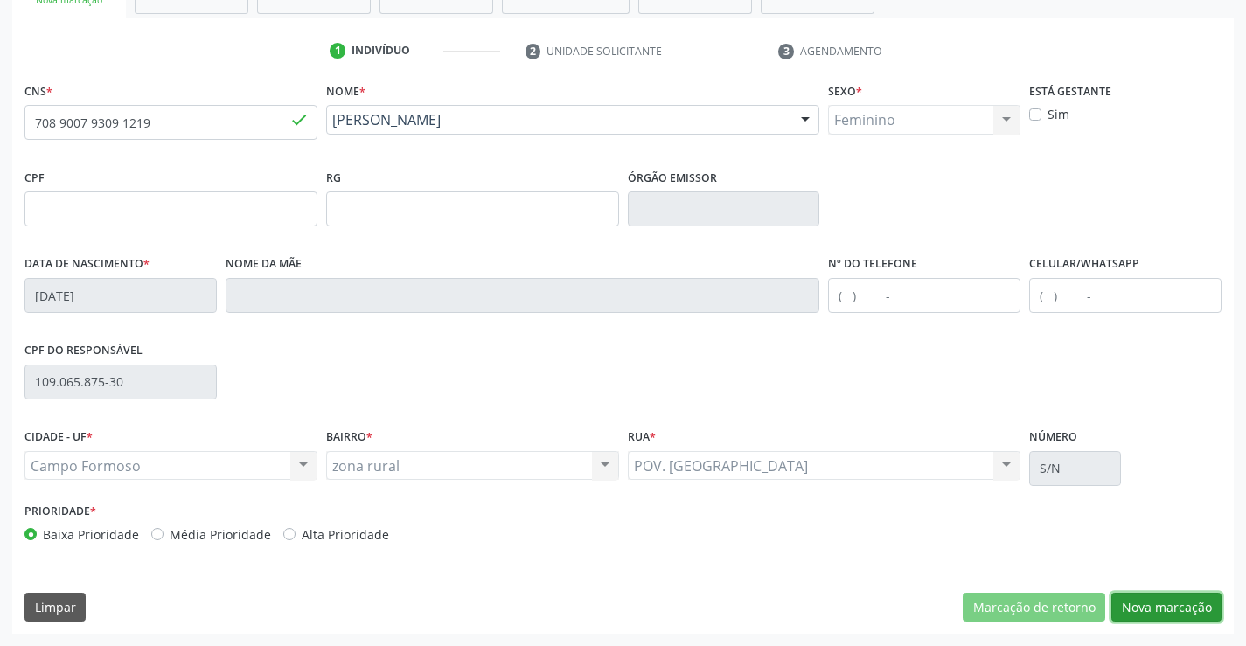
click at [1168, 607] on button "Nova marcação" at bounding box center [1167, 608] width 110 height 30
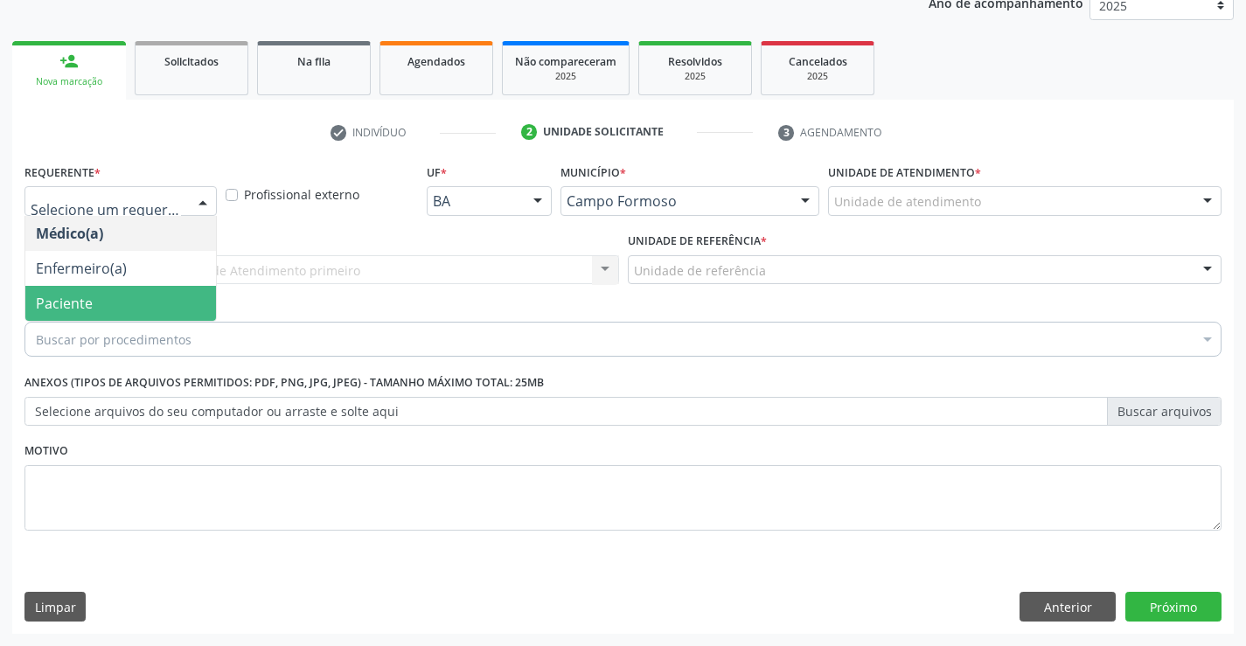
click at [79, 291] on span "Paciente" at bounding box center [120, 303] width 191 height 35
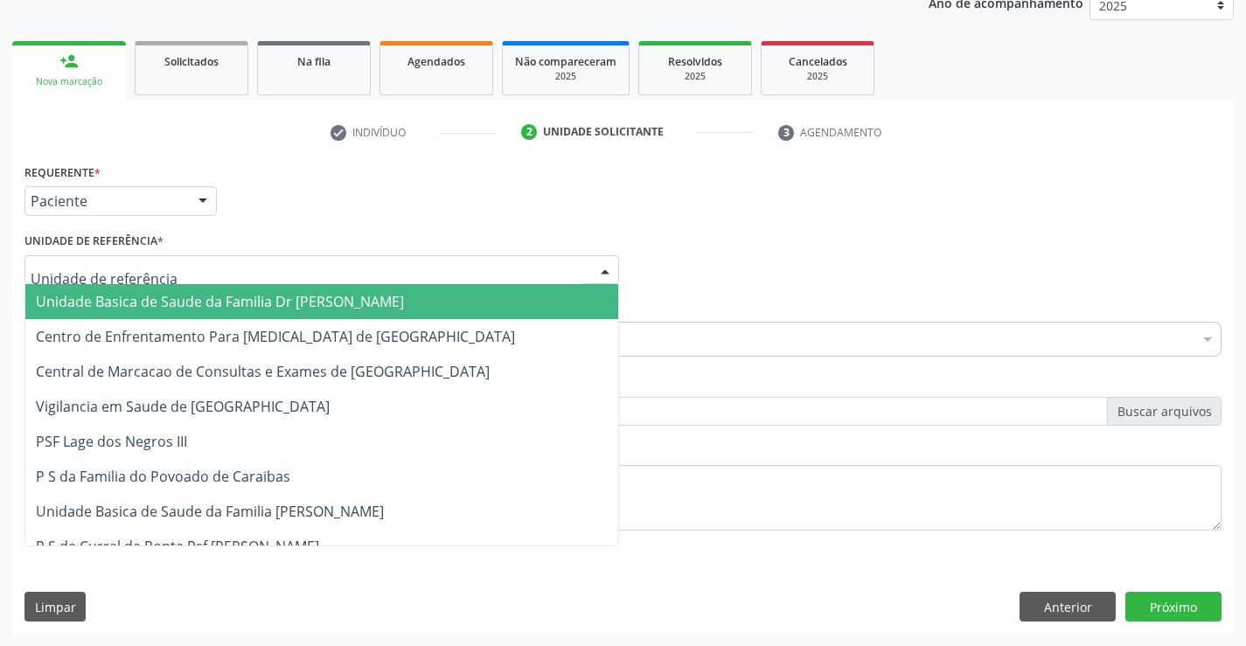
click at [201, 294] on span "Unidade Basica de Saude da Familia Dr [PERSON_NAME]" at bounding box center [220, 301] width 368 height 19
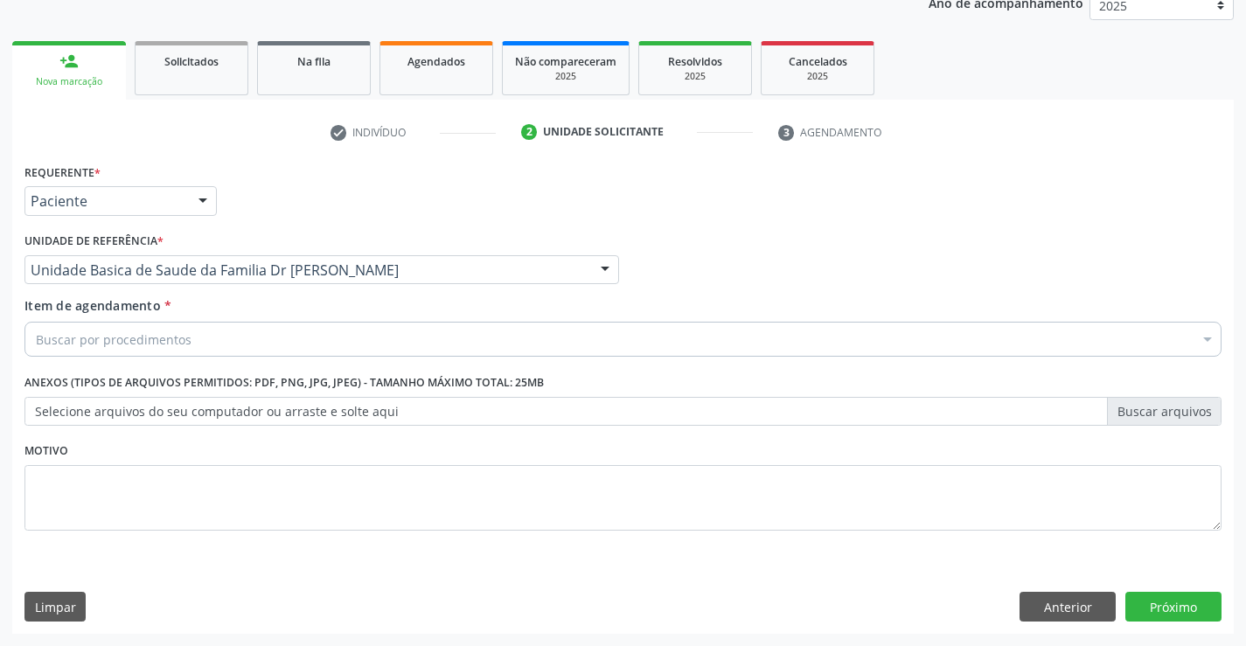
click at [199, 344] on div "Buscar por procedimentos" at bounding box center [622, 339] width 1197 height 35
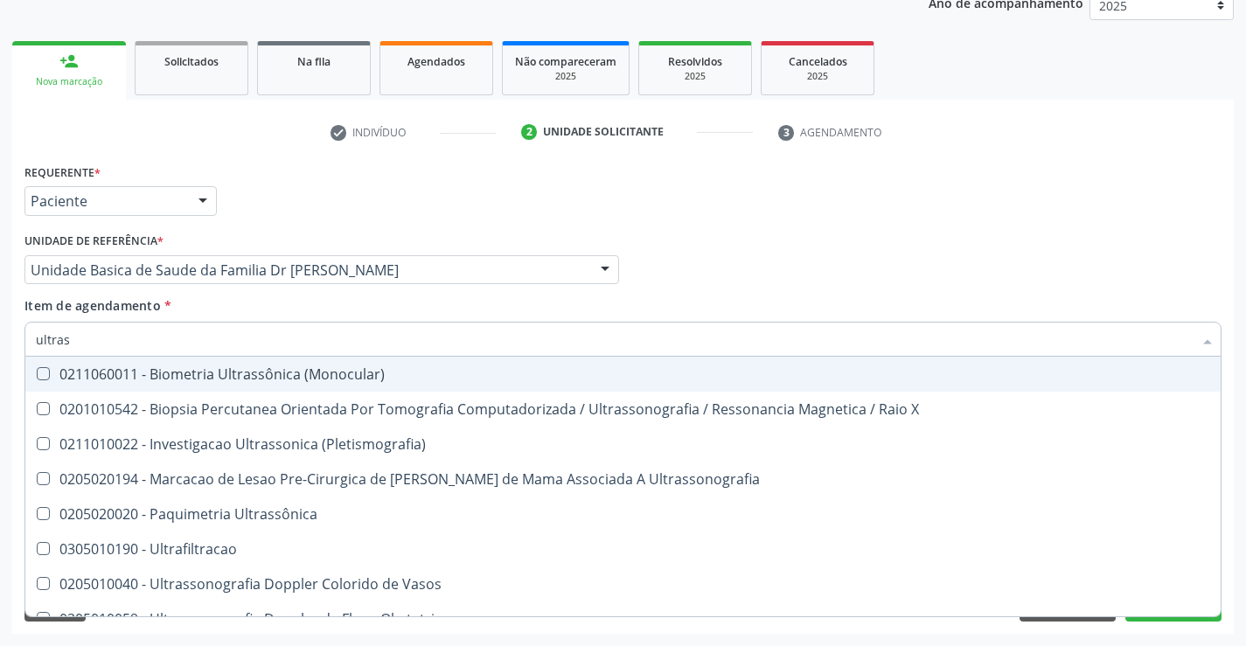
type input "ultrass"
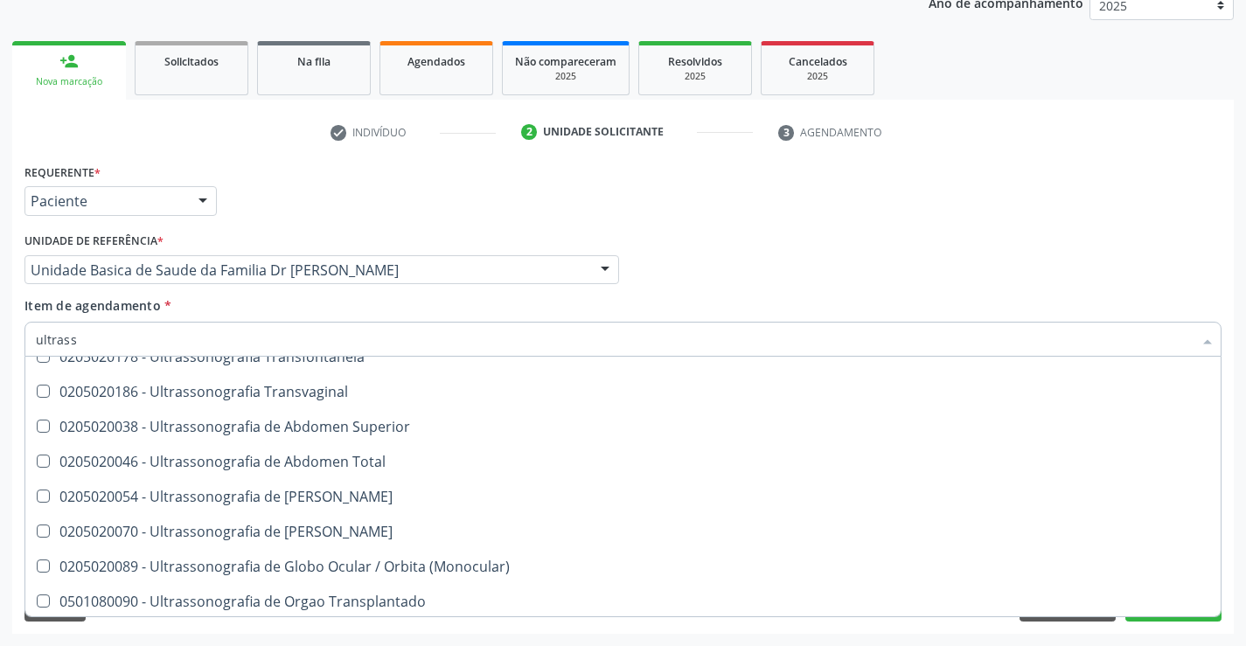
scroll to position [437, 0]
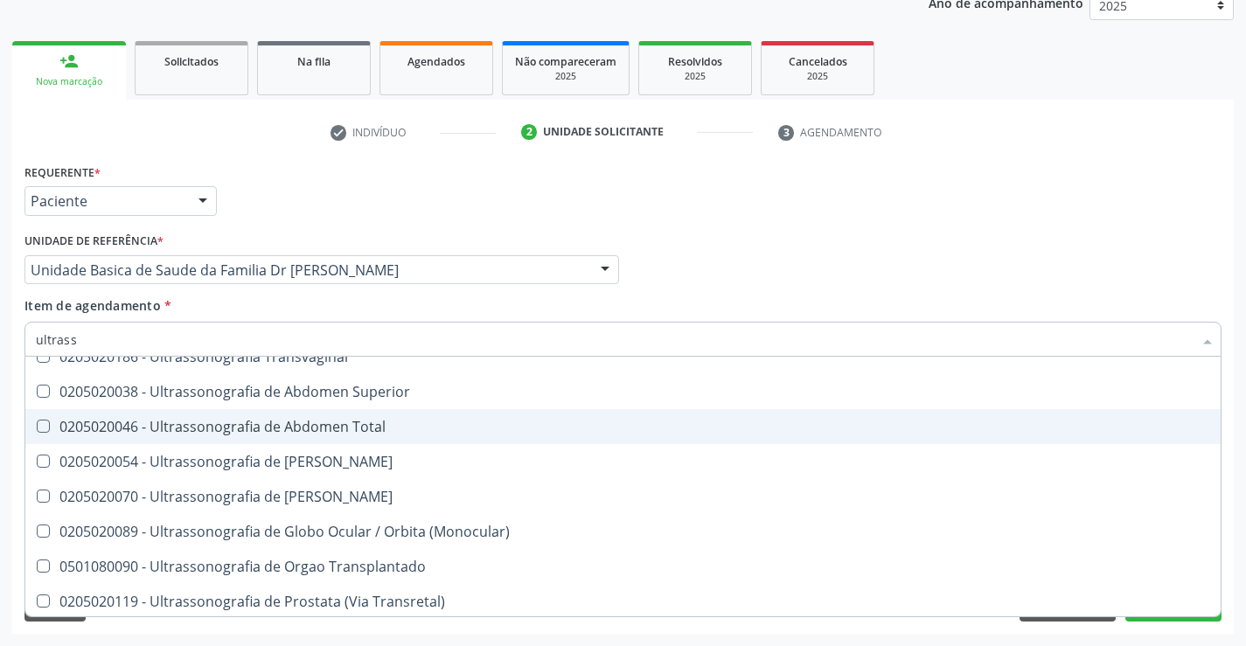
click at [394, 427] on div "0205020046 - Ultrassonografia de Abdomen Total" at bounding box center [623, 427] width 1175 height 14
checkbox Total "true"
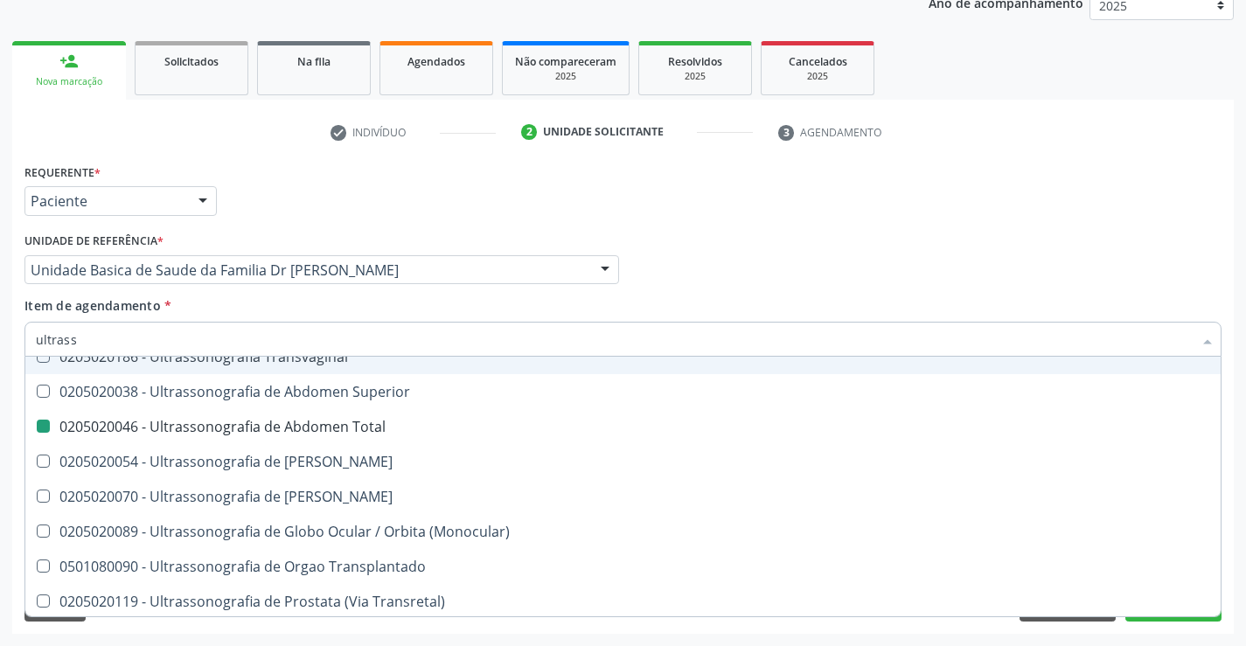
click at [653, 293] on div "Médico Solicitante Por favor, selecione a Unidade de Atendimento primeiro Nenhu…" at bounding box center [623, 262] width 1206 height 68
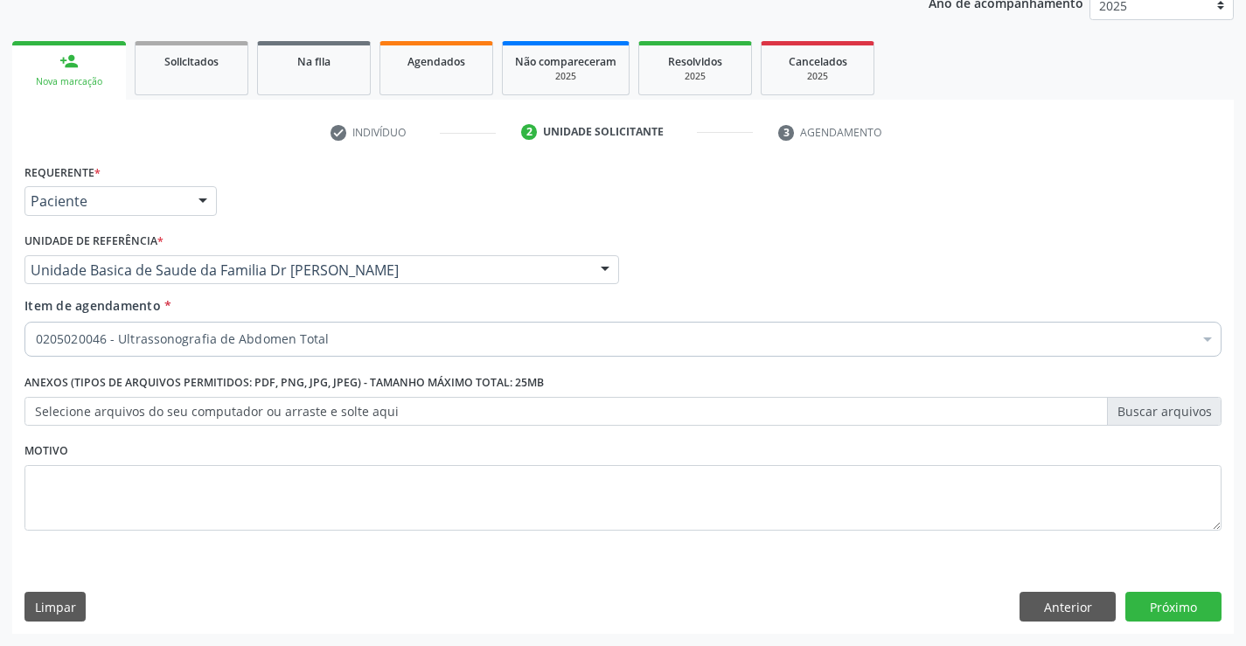
scroll to position [0, 0]
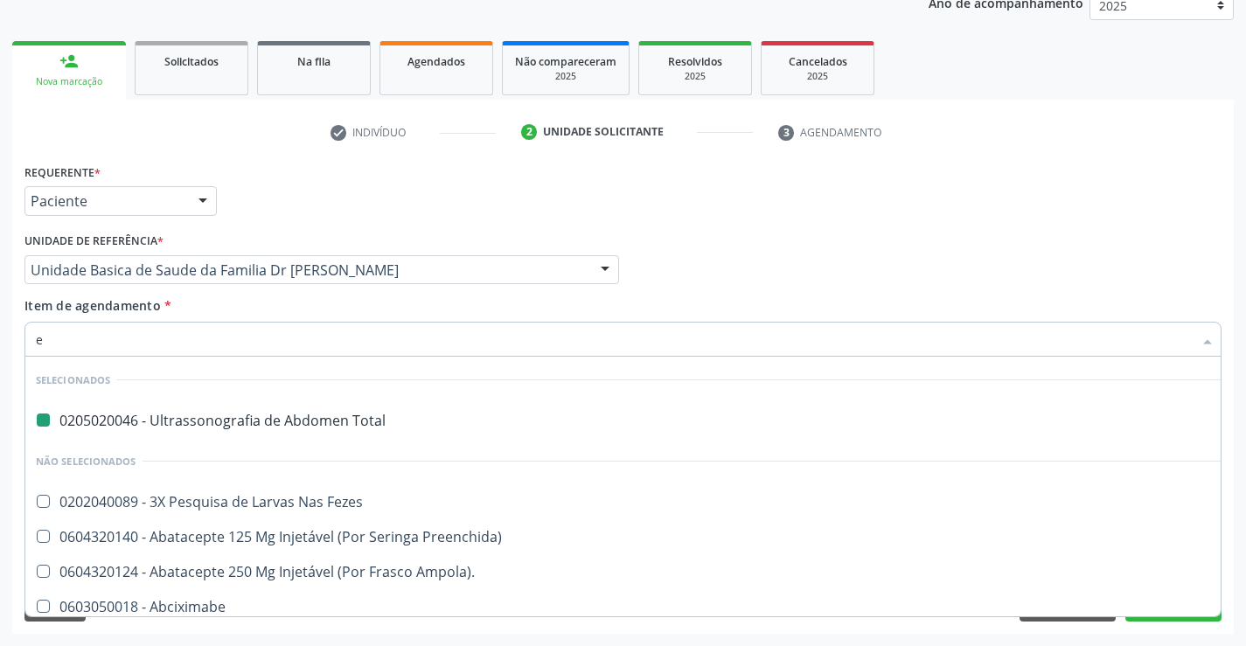
type input "ec"
checkbox Total "false"
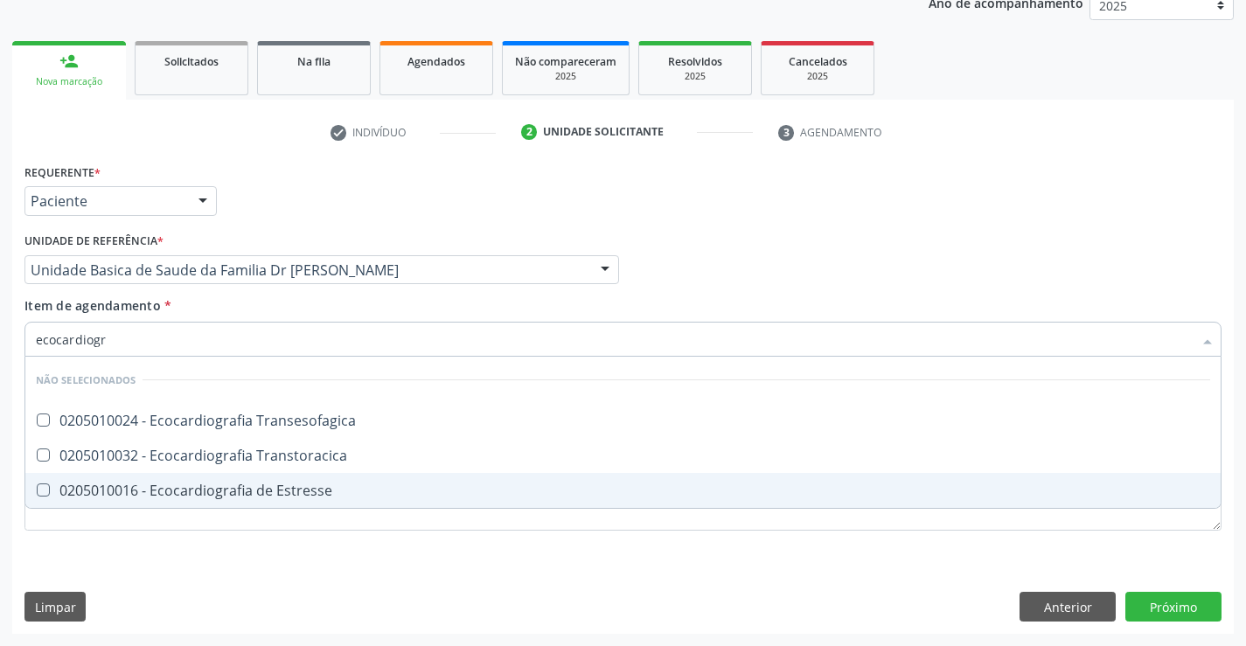
type input "ecocardiogra"
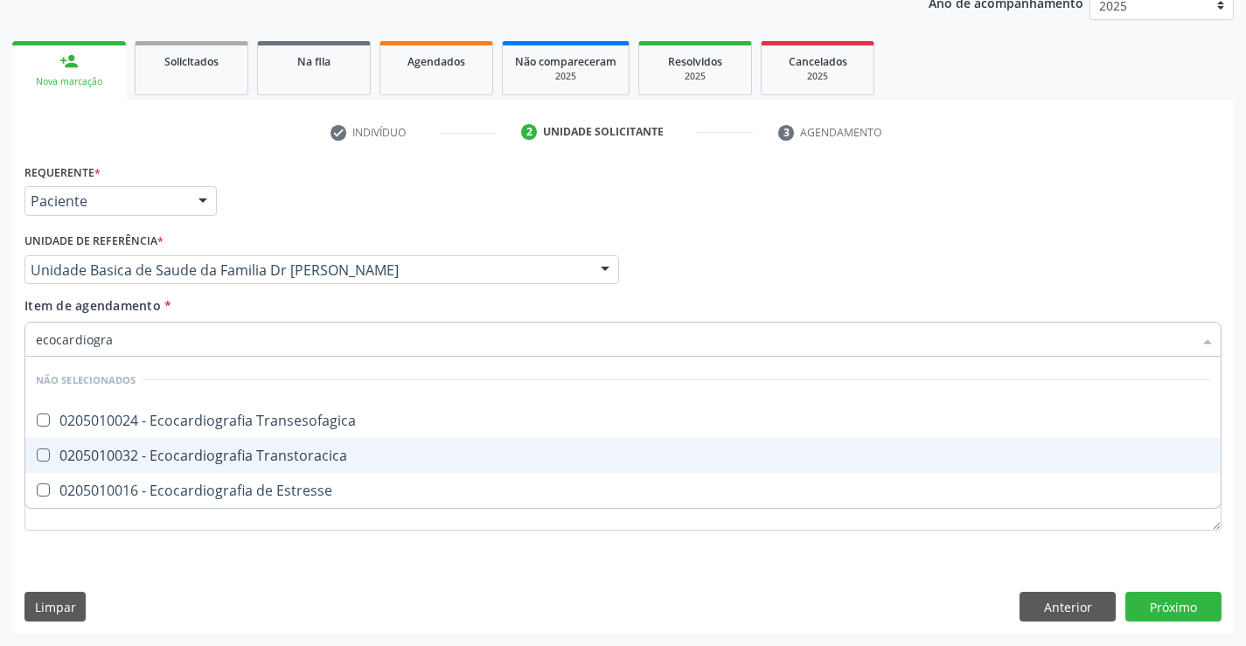
click at [304, 458] on div "0205010032 - Ecocardiografia Transtoracica" at bounding box center [623, 456] width 1175 height 14
checkbox Transtoracica "true"
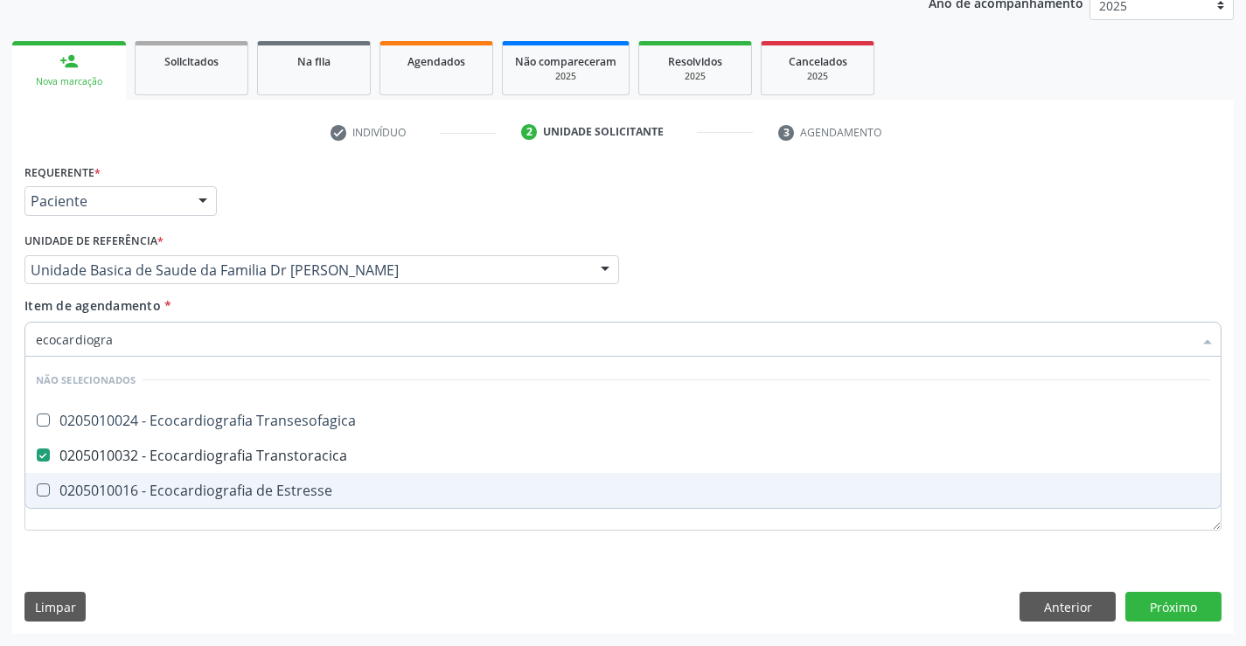
click at [407, 573] on div "Requerente * Paciente Médico(a) Enfermeiro(a) Paciente Nenhum resultado encontr…" at bounding box center [623, 396] width 1222 height 475
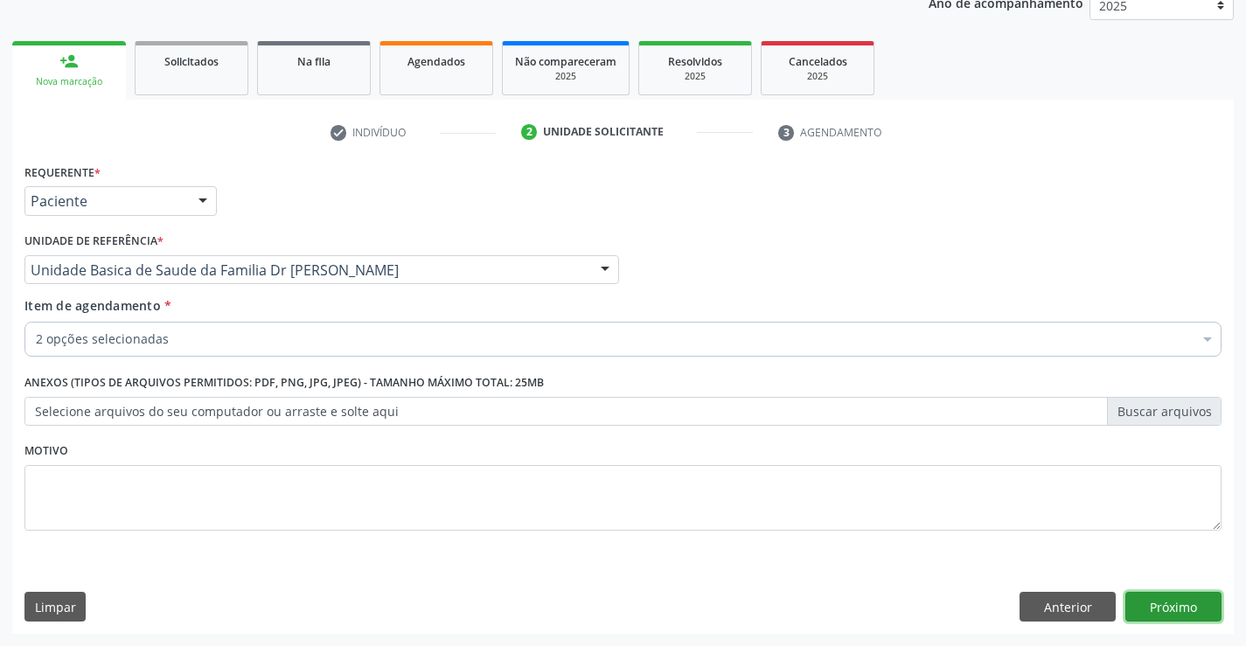
click at [1185, 603] on button "Próximo" at bounding box center [1174, 607] width 96 height 30
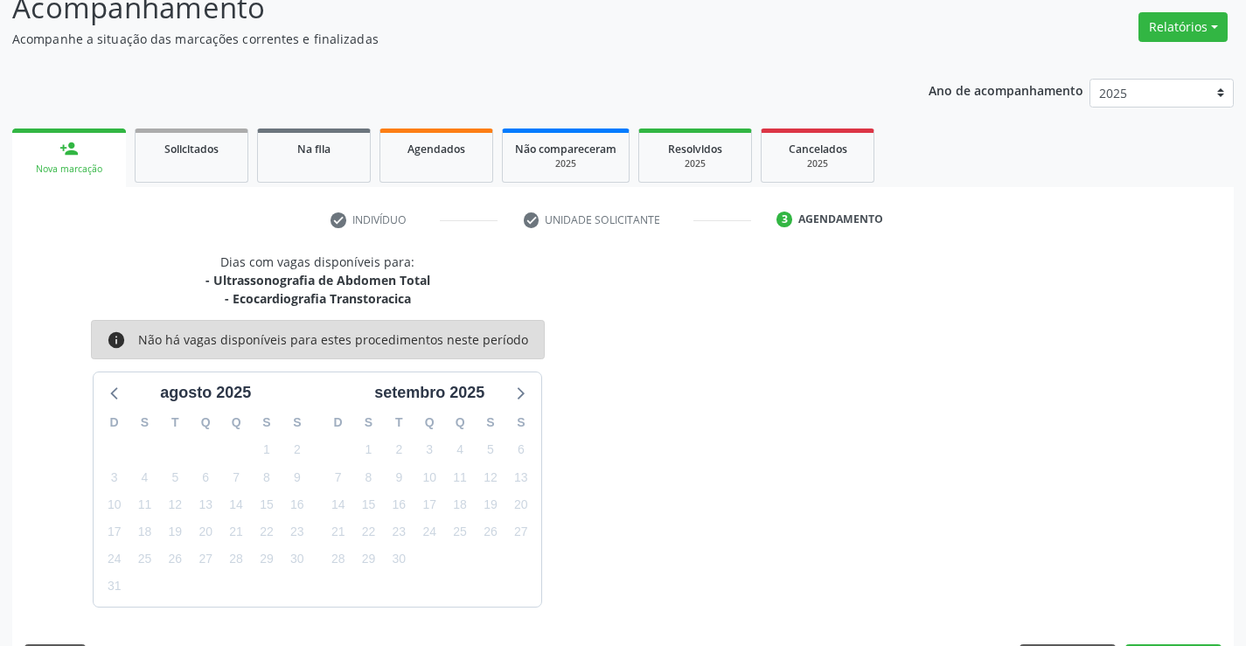
scroll to position [185, 0]
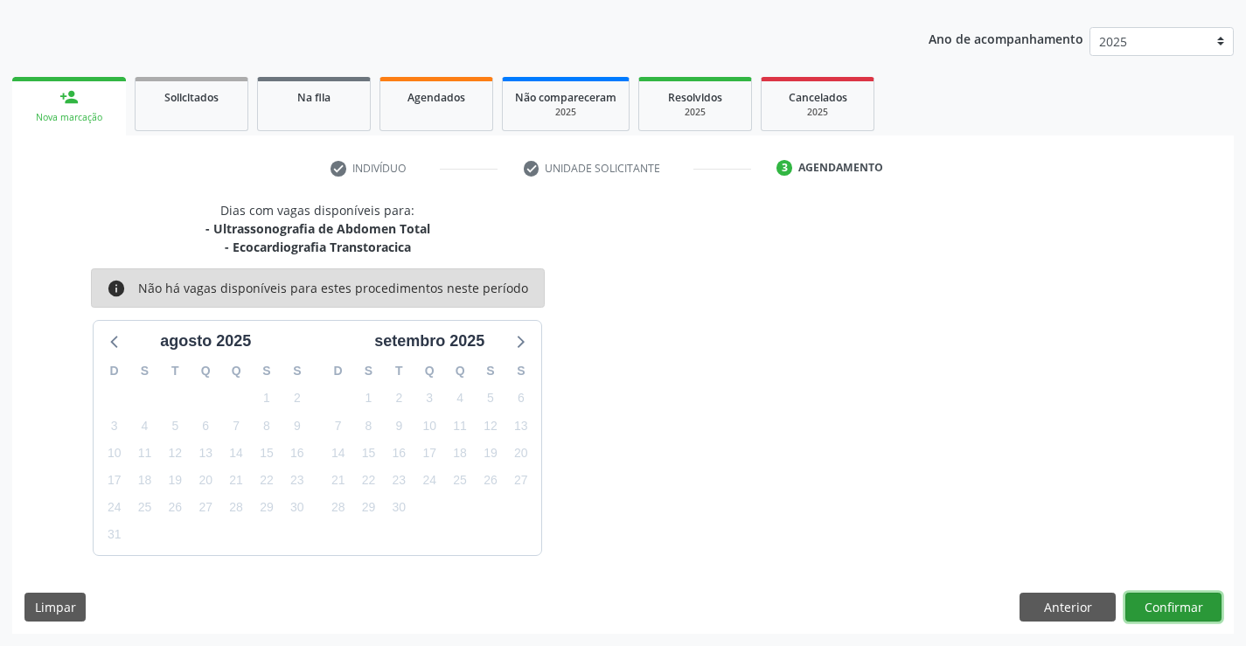
click at [1165, 604] on button "Confirmar" at bounding box center [1174, 608] width 96 height 30
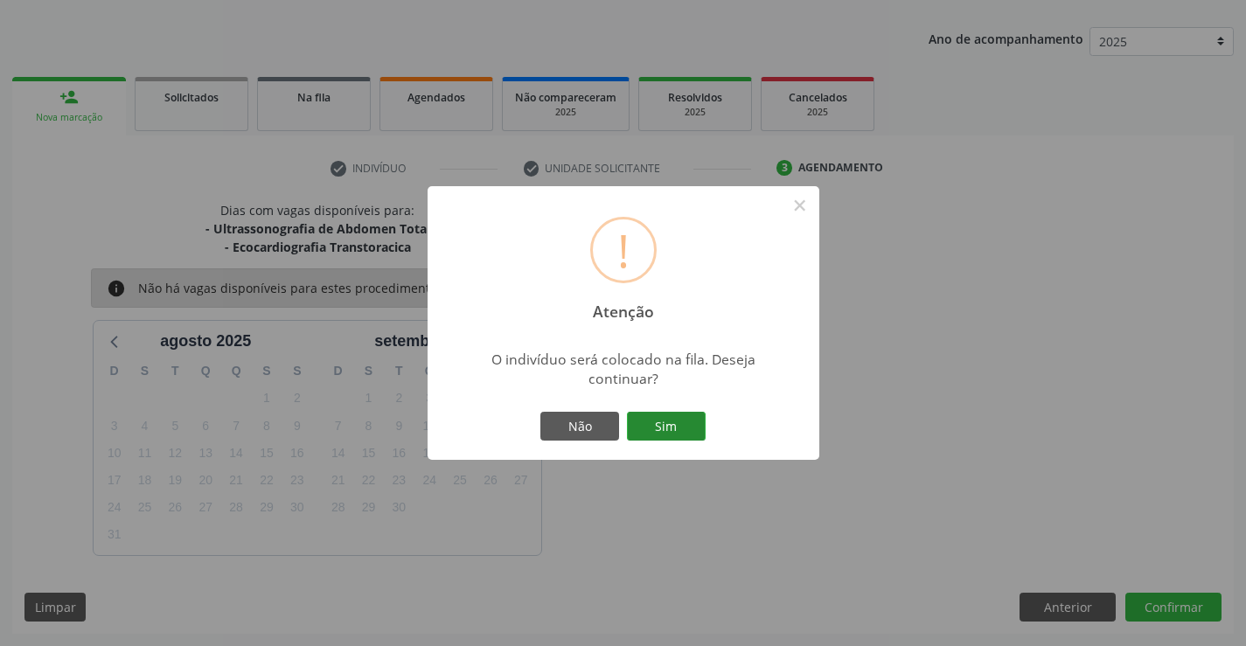
click at [663, 423] on button "Sim" at bounding box center [666, 427] width 79 height 30
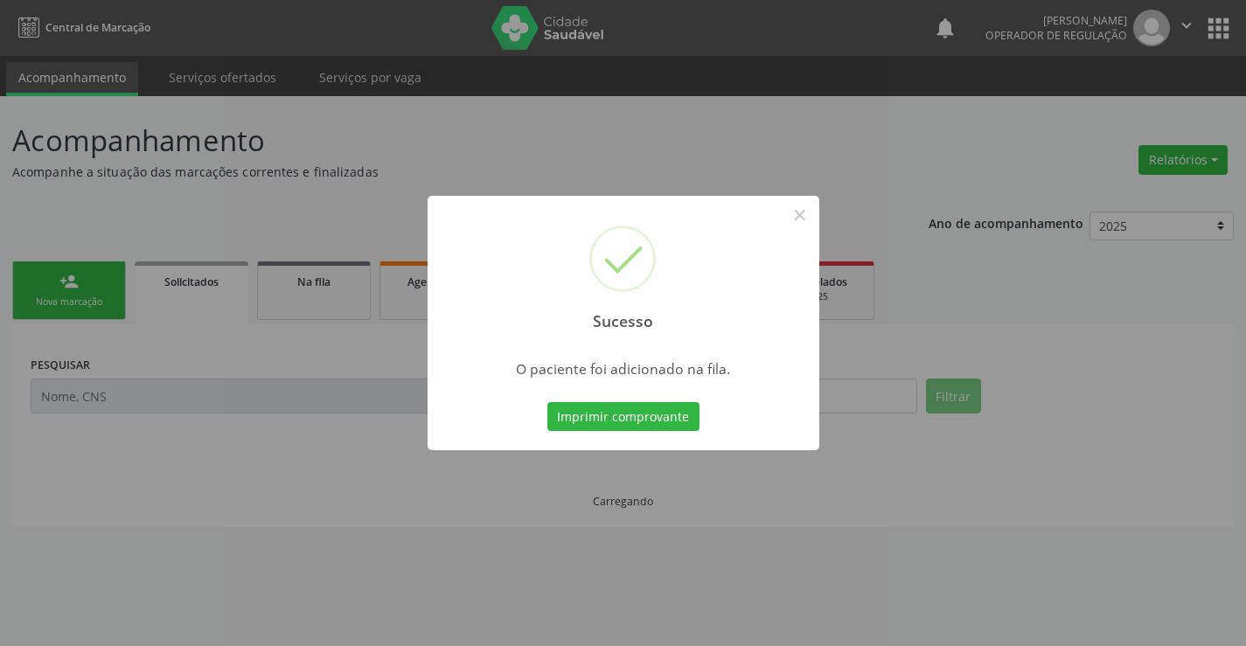
scroll to position [0, 0]
click at [626, 414] on button "Imprimir comprovante" at bounding box center [624, 417] width 152 height 30
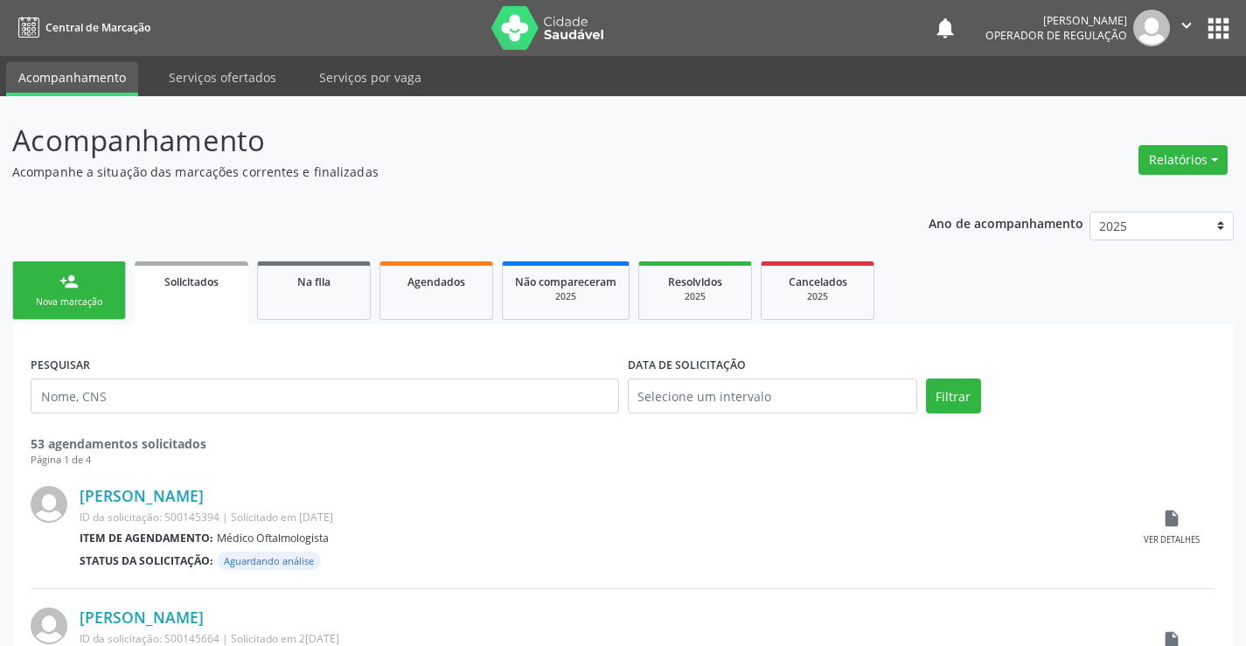
click at [74, 287] on div "person_add" at bounding box center [68, 281] width 19 height 19
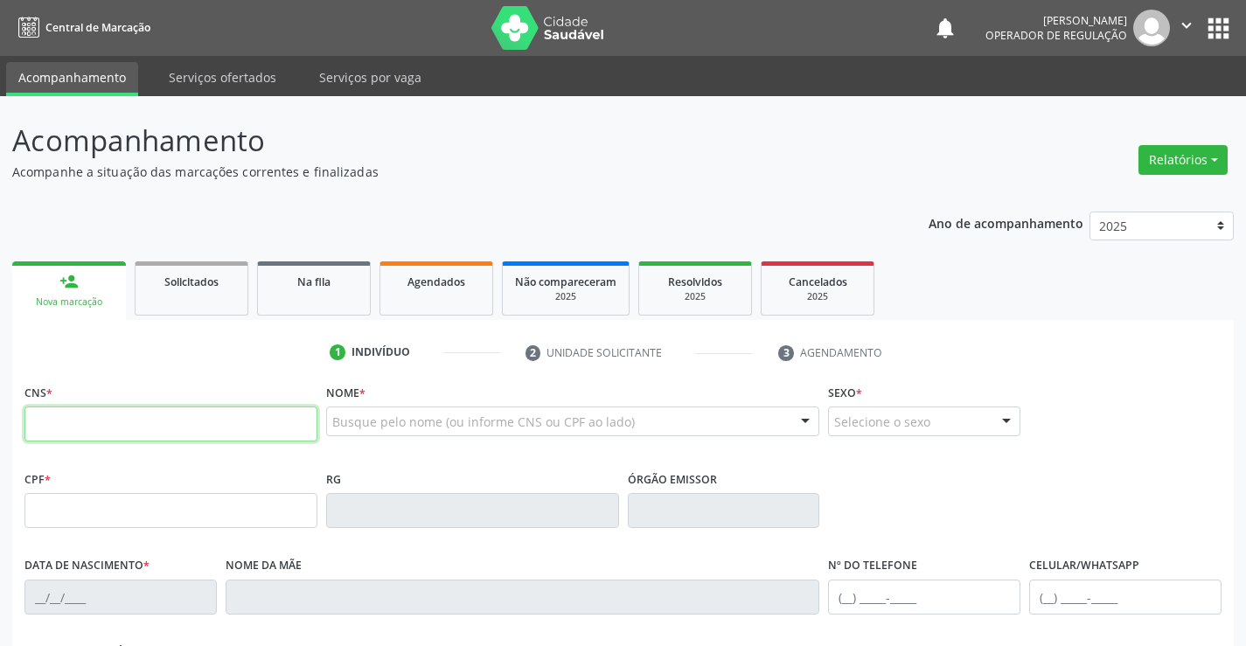
click at [136, 425] on input "text" at bounding box center [170, 424] width 293 height 35
type input "706 4011 9335 8280"
type input "2217391"
type input "[DATE]"
type input "[PHONE_NUMBER]"
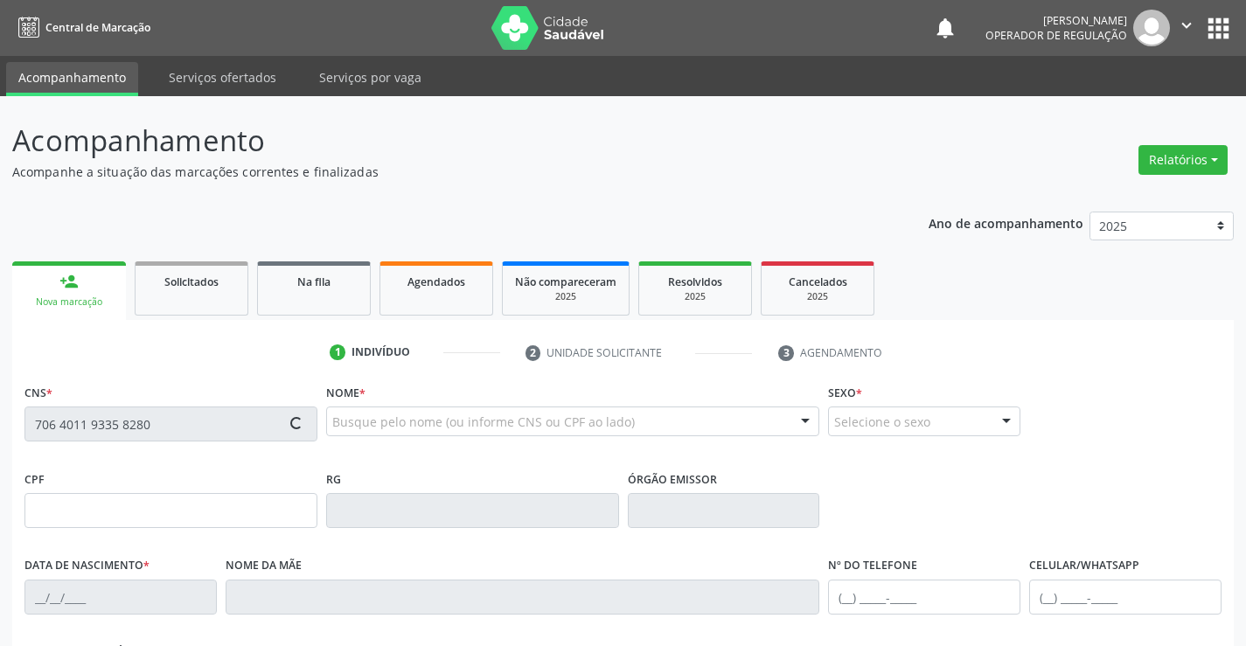
type input "[PHONE_NUMBER]"
type input "134.883.845-00"
type input "SN"
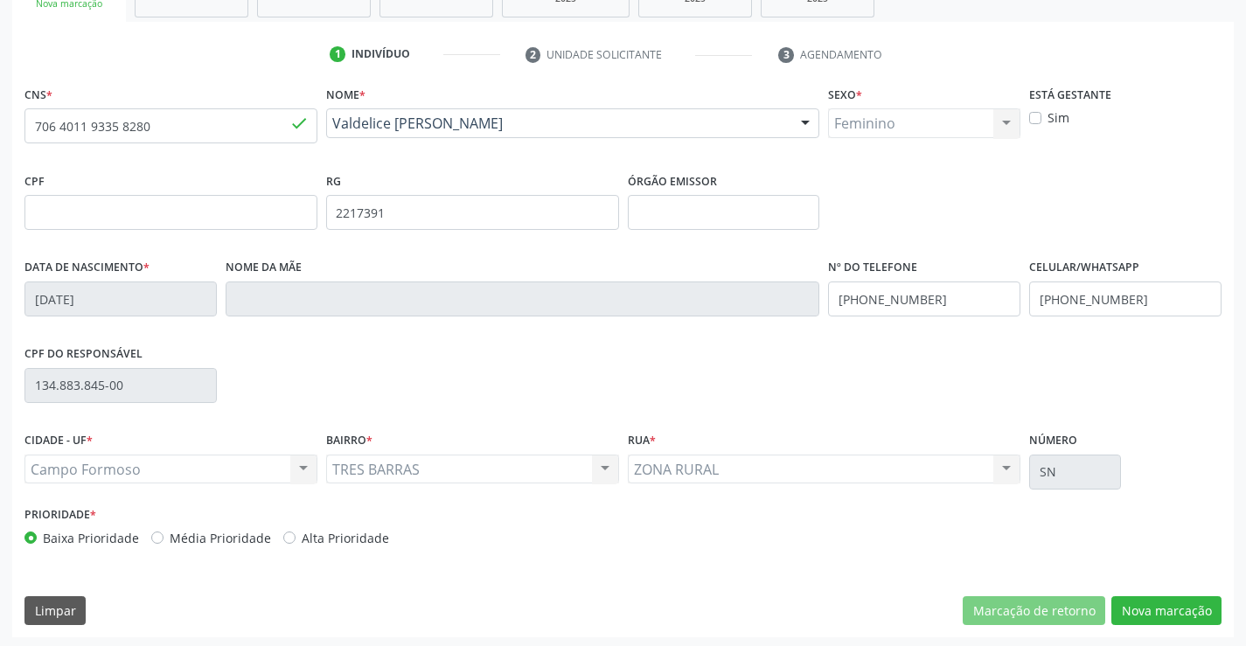
scroll to position [302, 0]
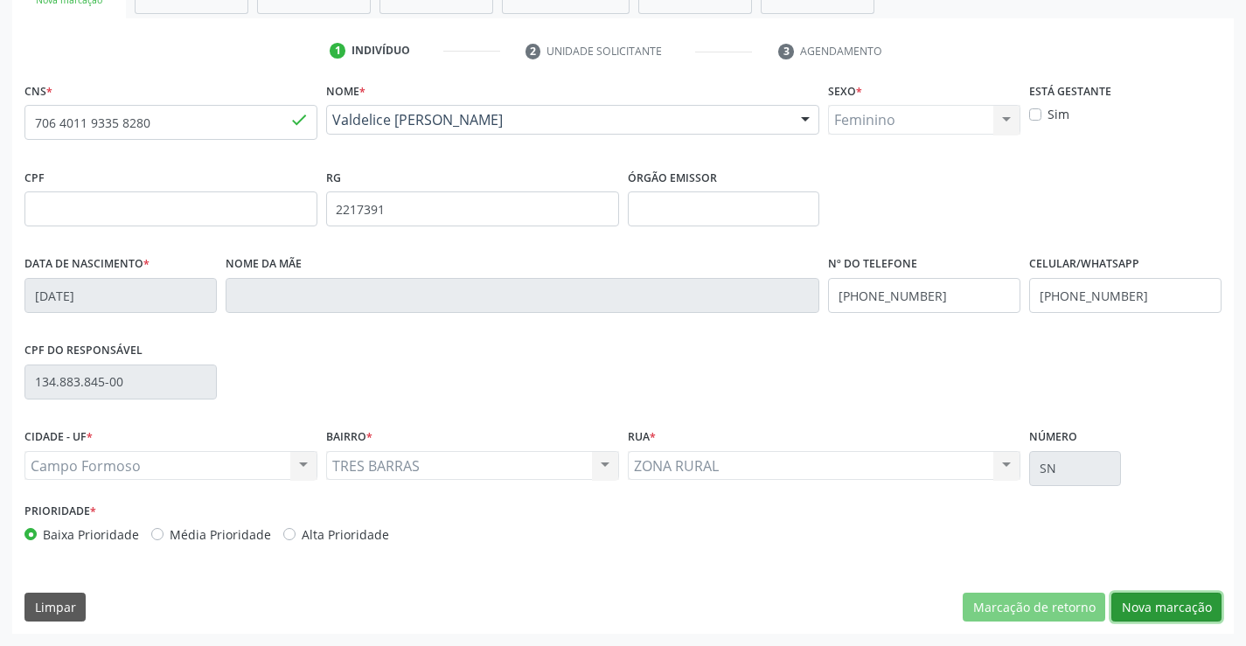
click at [1154, 605] on button "Nova marcação" at bounding box center [1167, 608] width 110 height 30
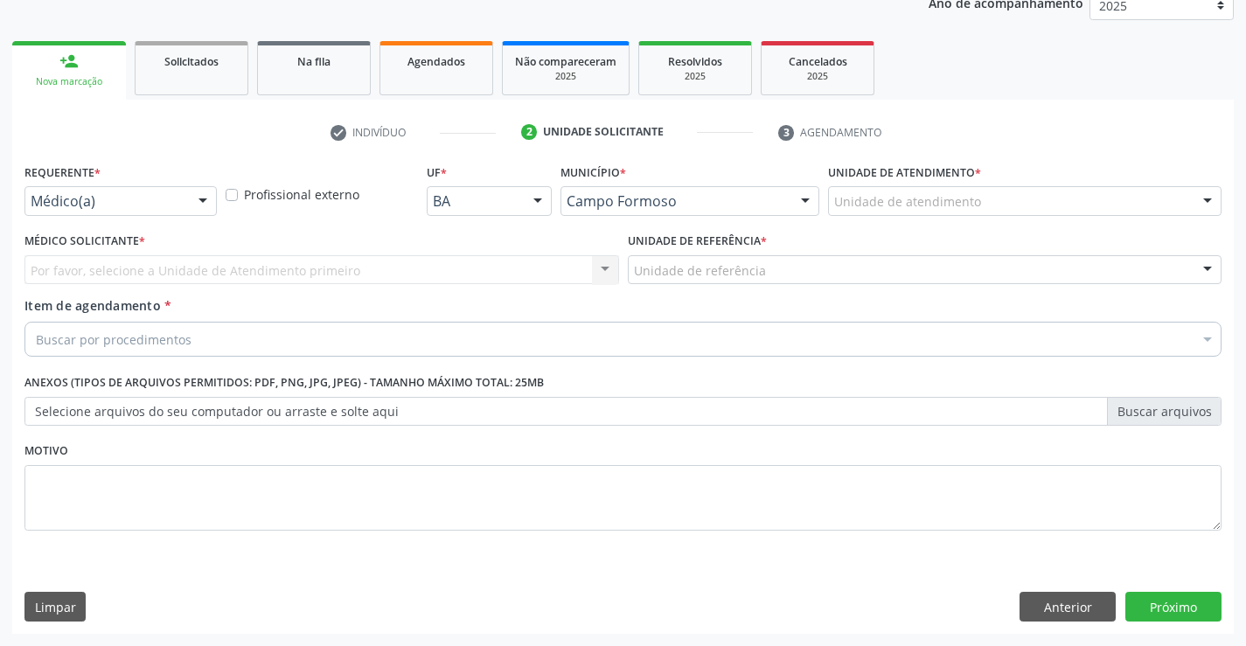
scroll to position [220, 0]
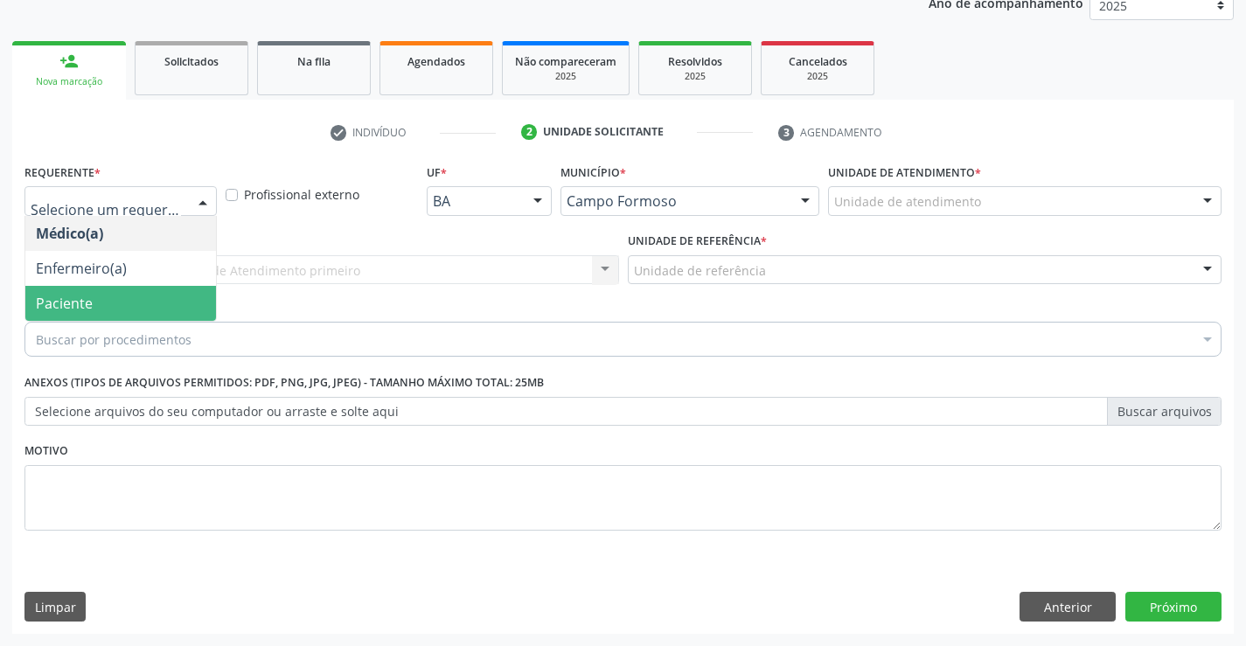
click at [106, 303] on span "Paciente" at bounding box center [120, 303] width 191 height 35
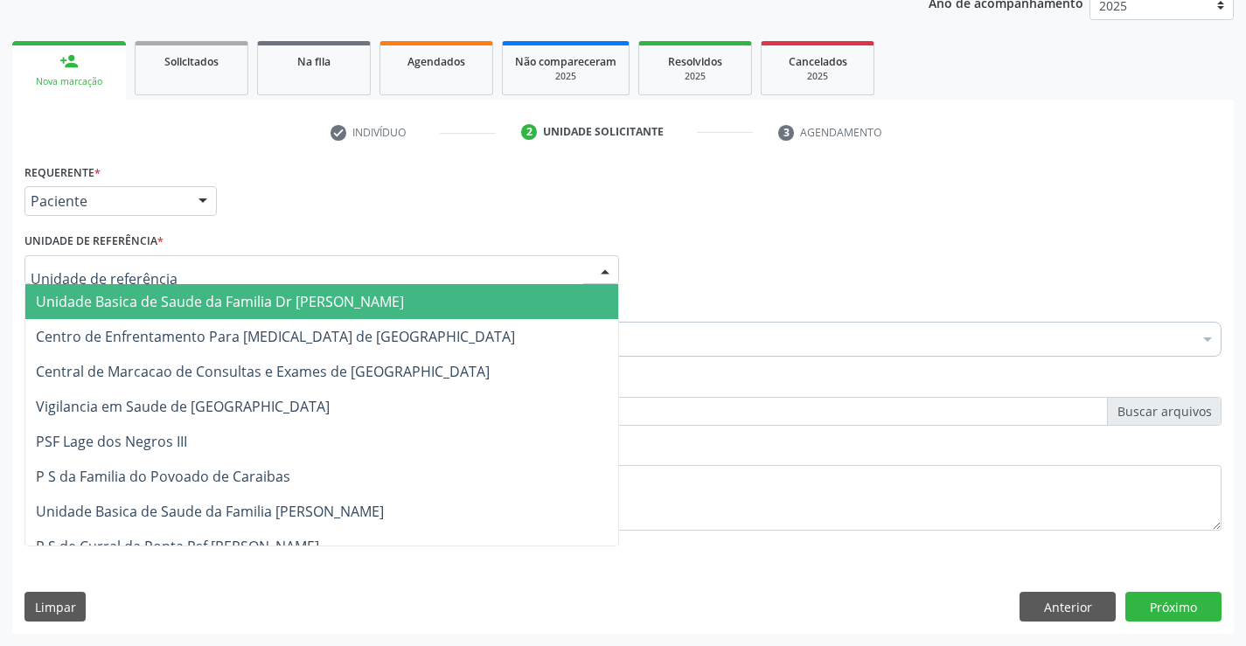
click at [158, 303] on span "Unidade Basica de Saude da Familia Dr [PERSON_NAME]" at bounding box center [220, 301] width 368 height 19
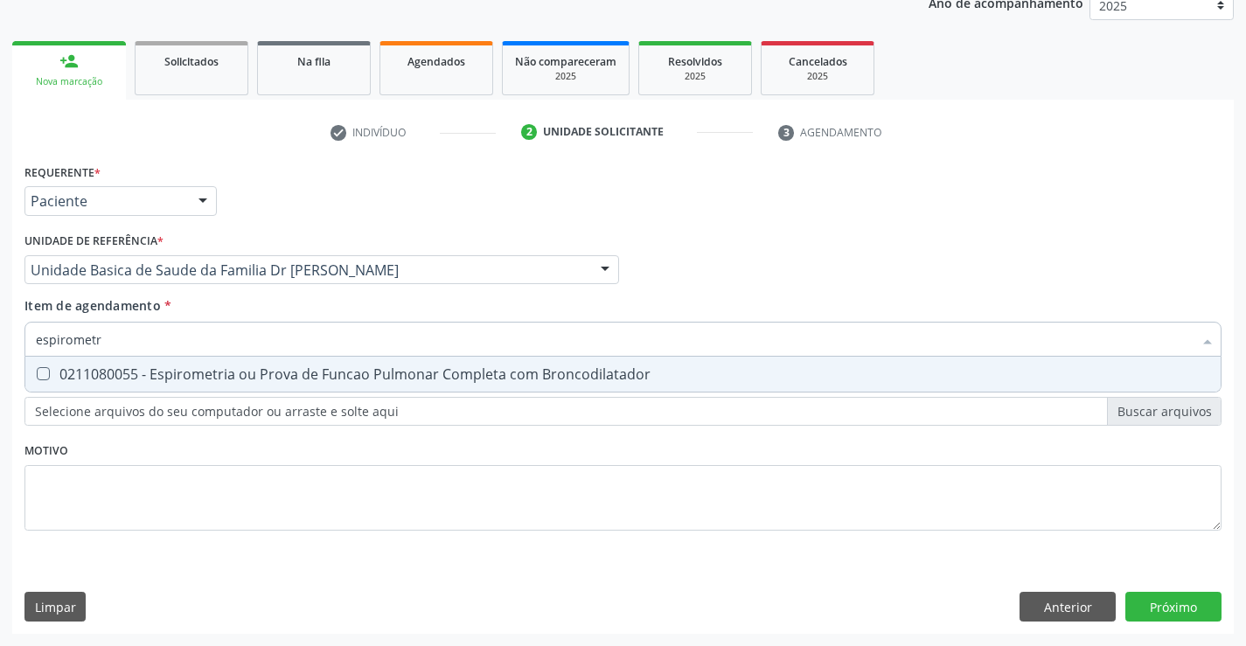
type input "espirometri"
click at [183, 375] on div "0211080055 - Espirometria ou Prova de Funcao Pulmonar Completa com Broncodilata…" at bounding box center [623, 374] width 1175 height 14
checkbox Broncodilatador "true"
click at [140, 448] on div "Requerente * Paciente Médico(a) Enfermeiro(a) Paciente Nenhum resultado encontr…" at bounding box center [622, 357] width 1197 height 396
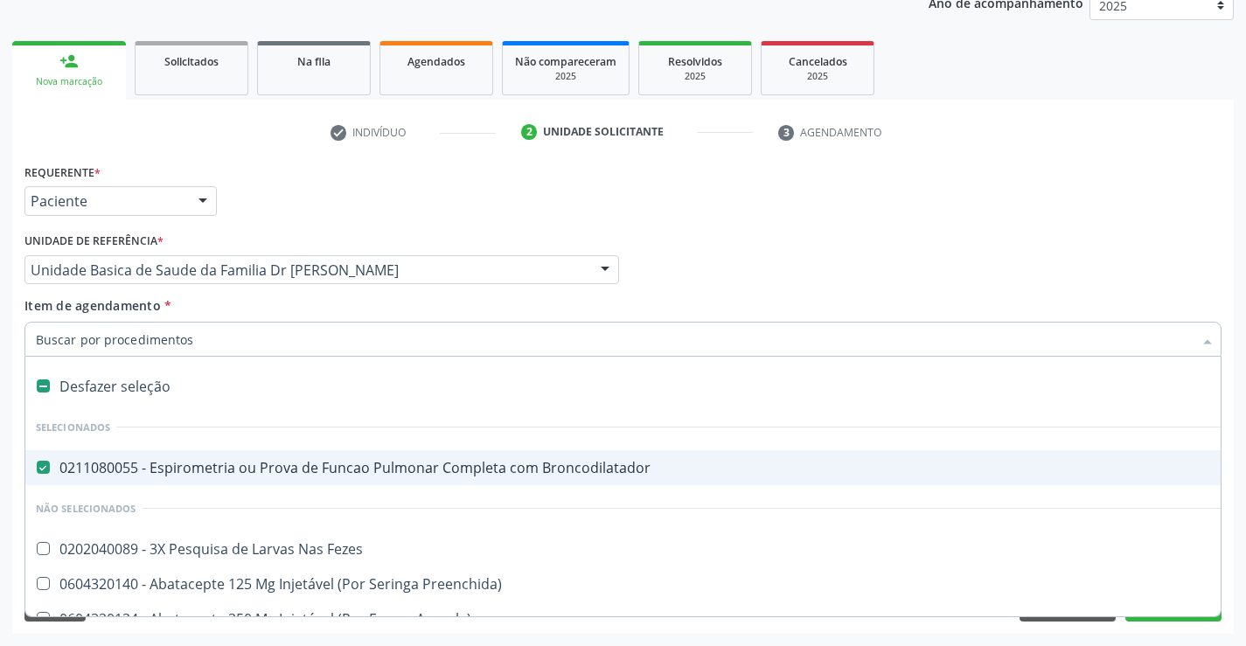
type input "o"
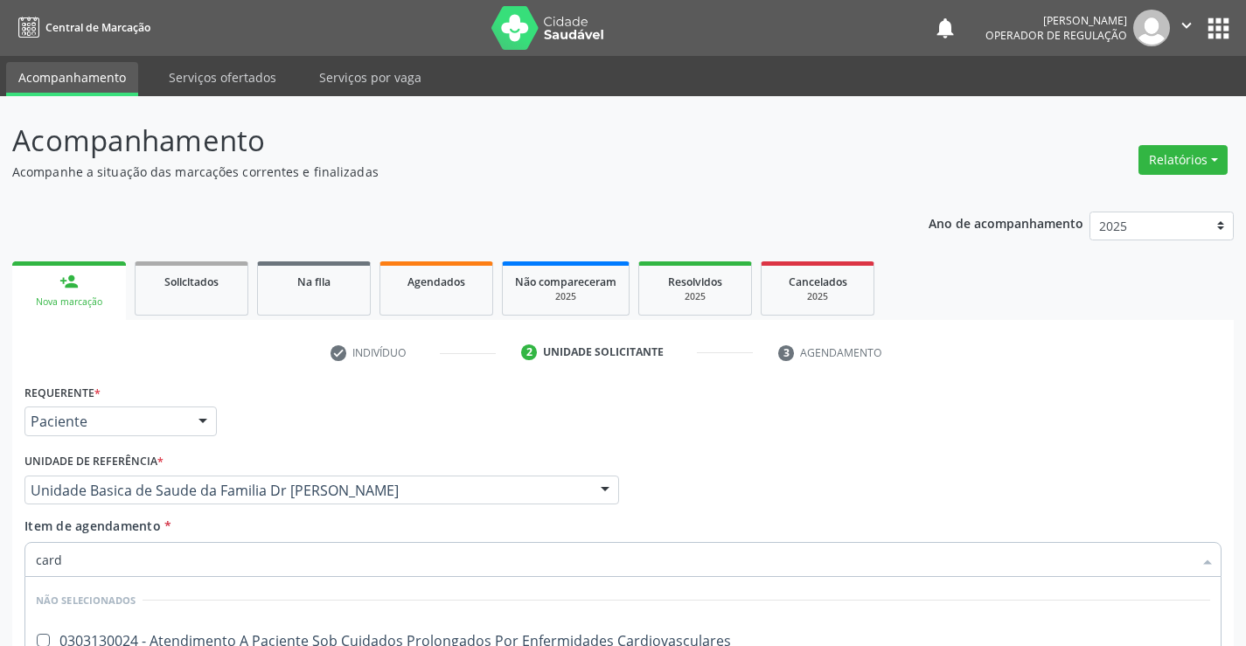
scroll to position [220, 0]
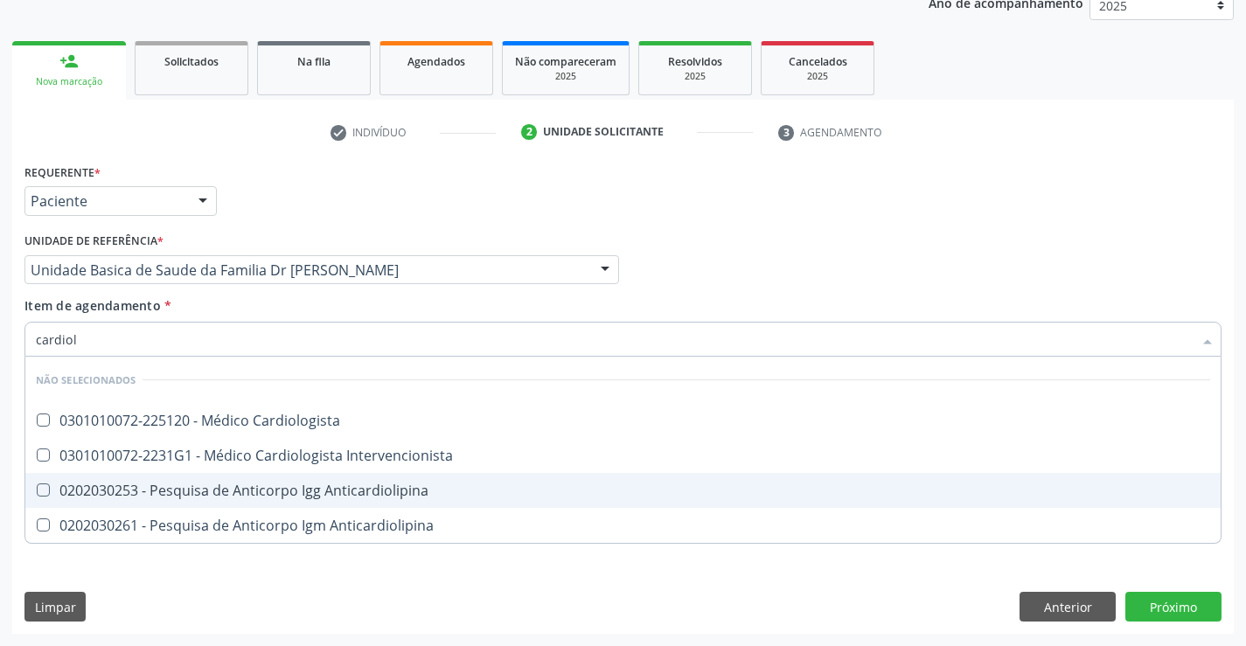
type input "cardiolo"
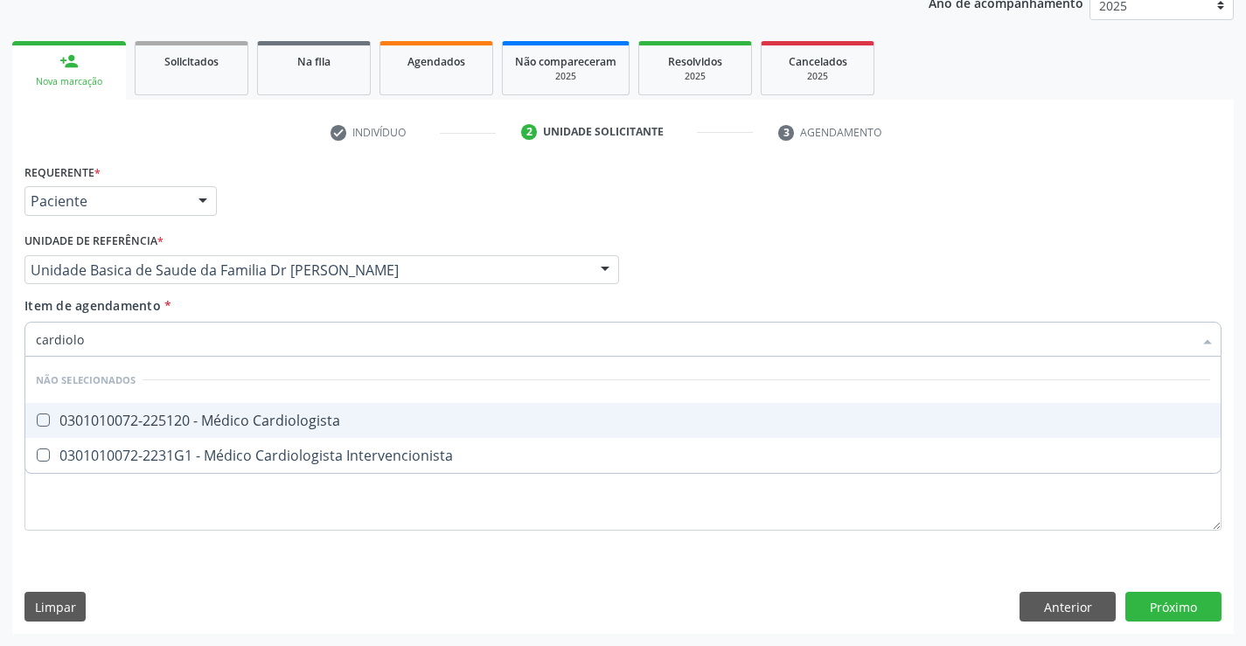
click at [404, 420] on div "0301010072-225120 - Médico Cardiologista" at bounding box center [623, 421] width 1175 height 14
checkbox Cardiologista "true"
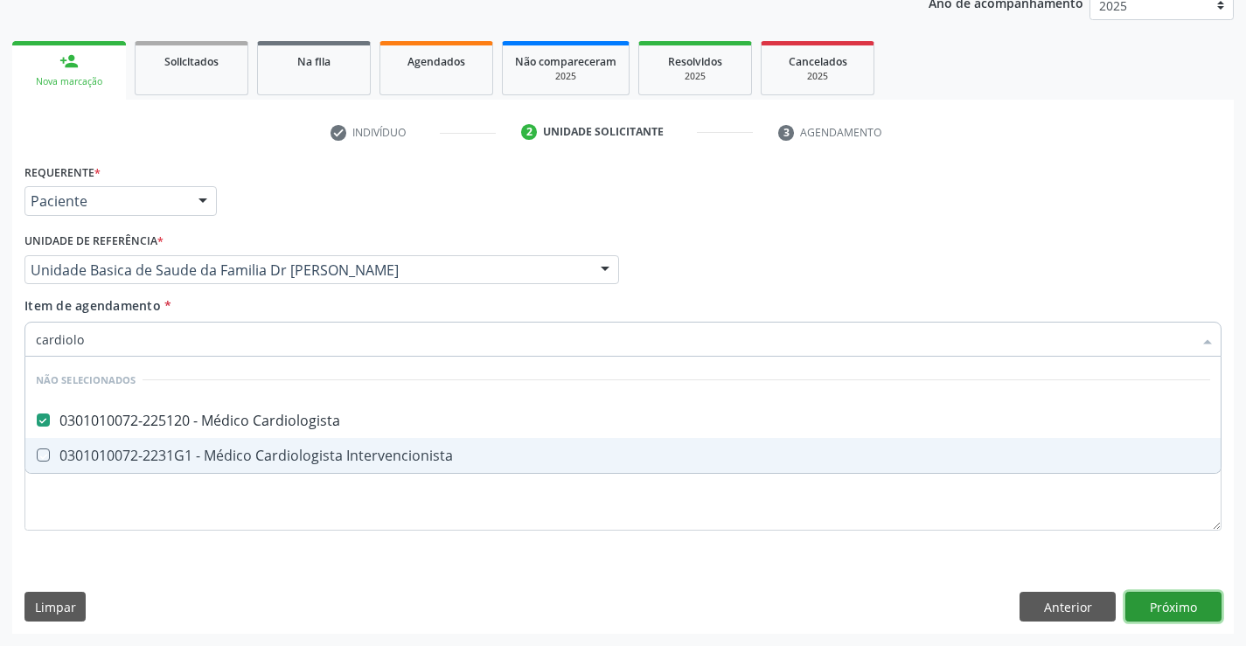
click at [1175, 603] on div "Requerente * Paciente Médico(a) Enfermeiro(a) Paciente Nenhum resultado encontr…" at bounding box center [623, 396] width 1222 height 475
checkbox Intervencionista "true"
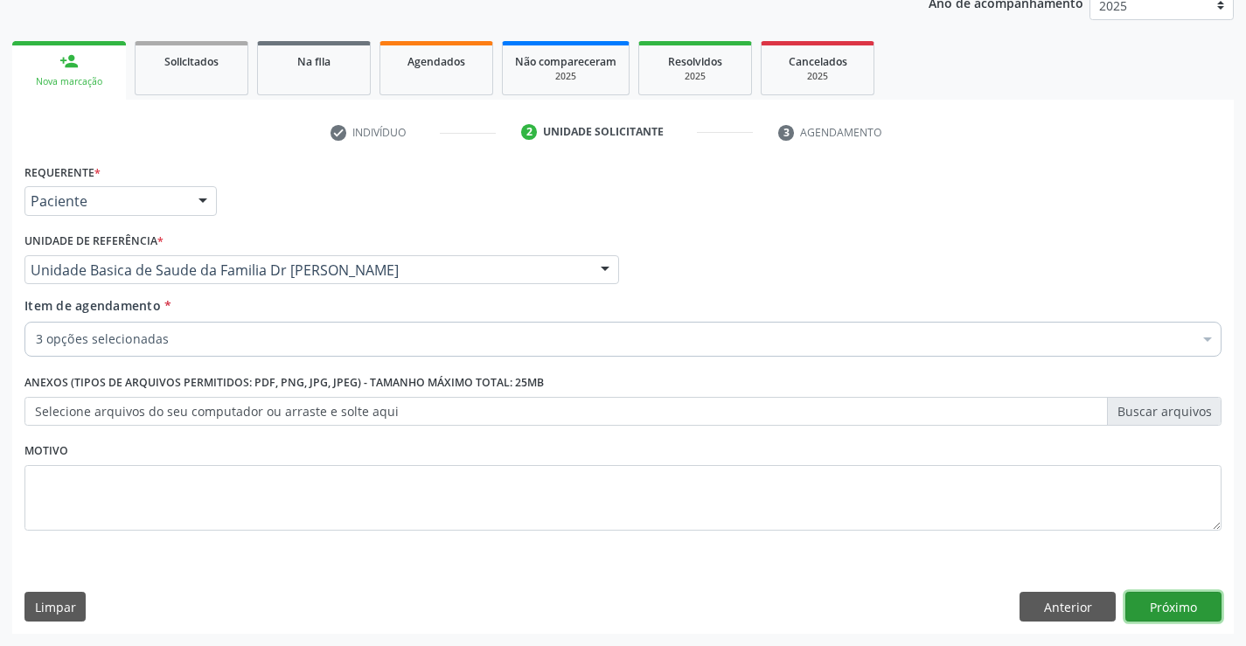
click at [1175, 603] on button "Próximo" at bounding box center [1174, 607] width 96 height 30
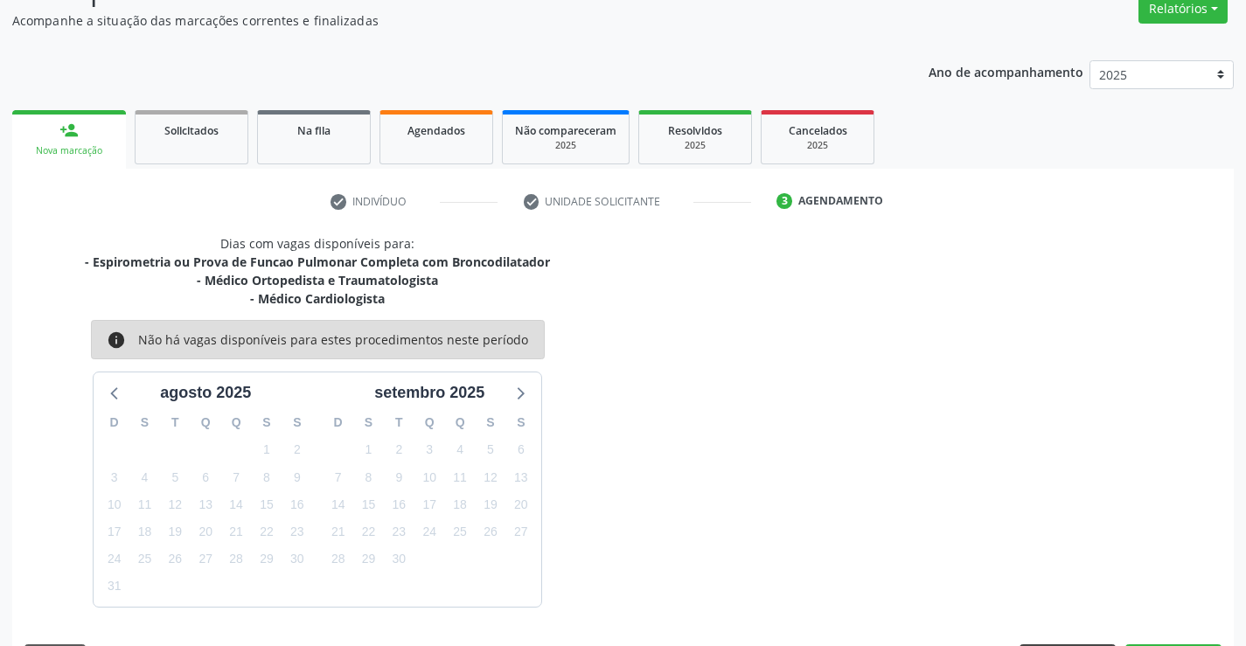
scroll to position [203, 0]
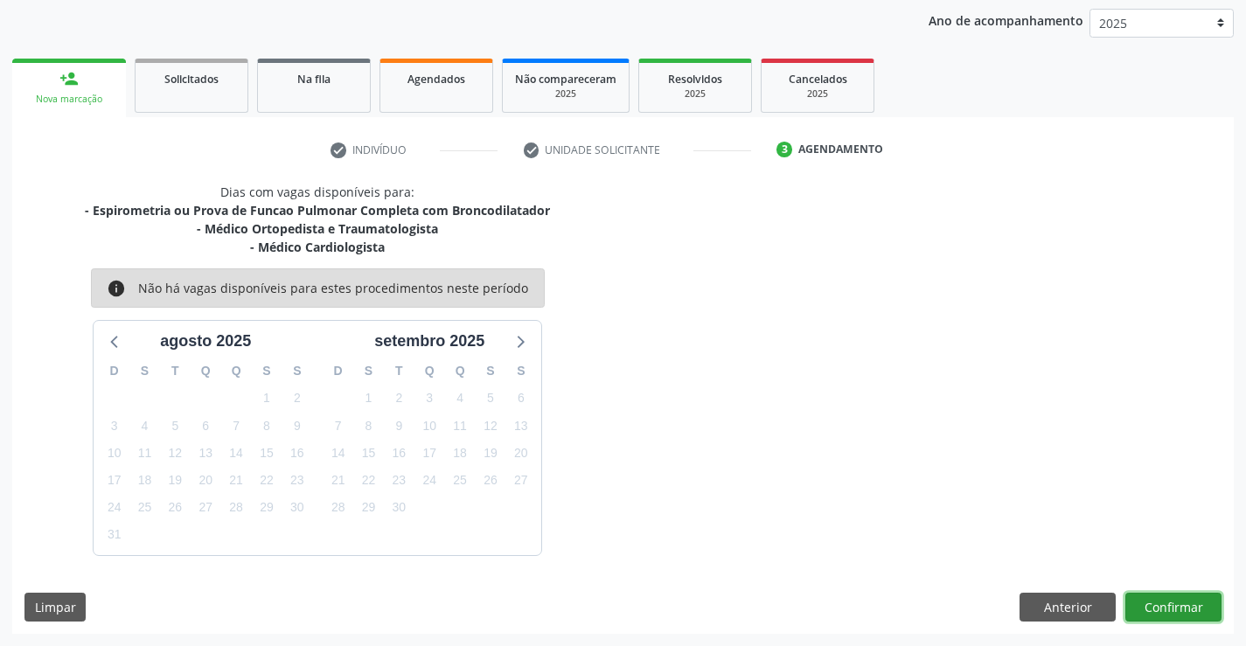
click at [1170, 597] on button "Confirmar" at bounding box center [1174, 608] width 96 height 30
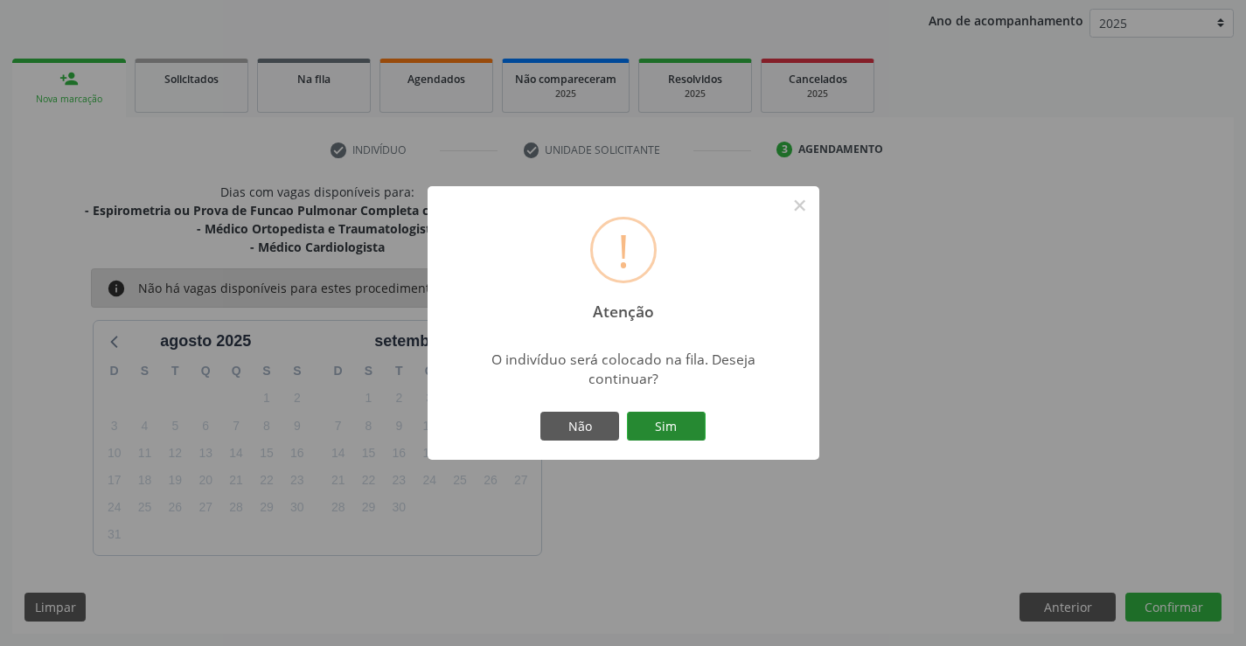
click at [672, 424] on button "Sim" at bounding box center [666, 427] width 79 height 30
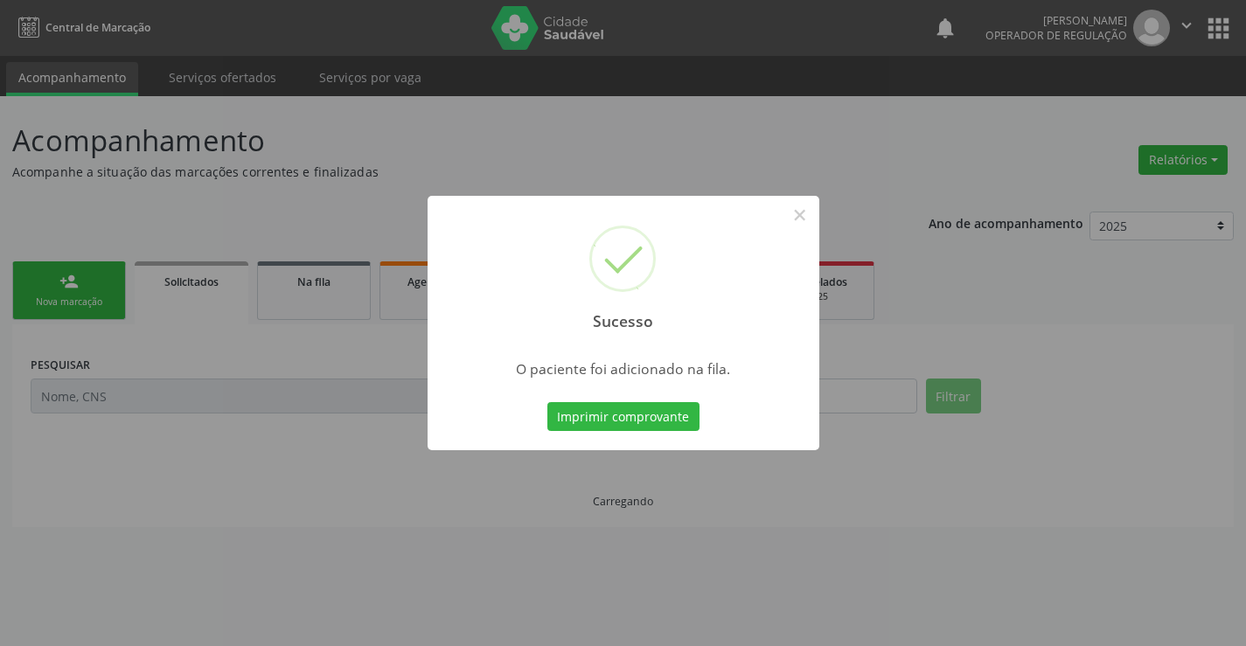
scroll to position [0, 0]
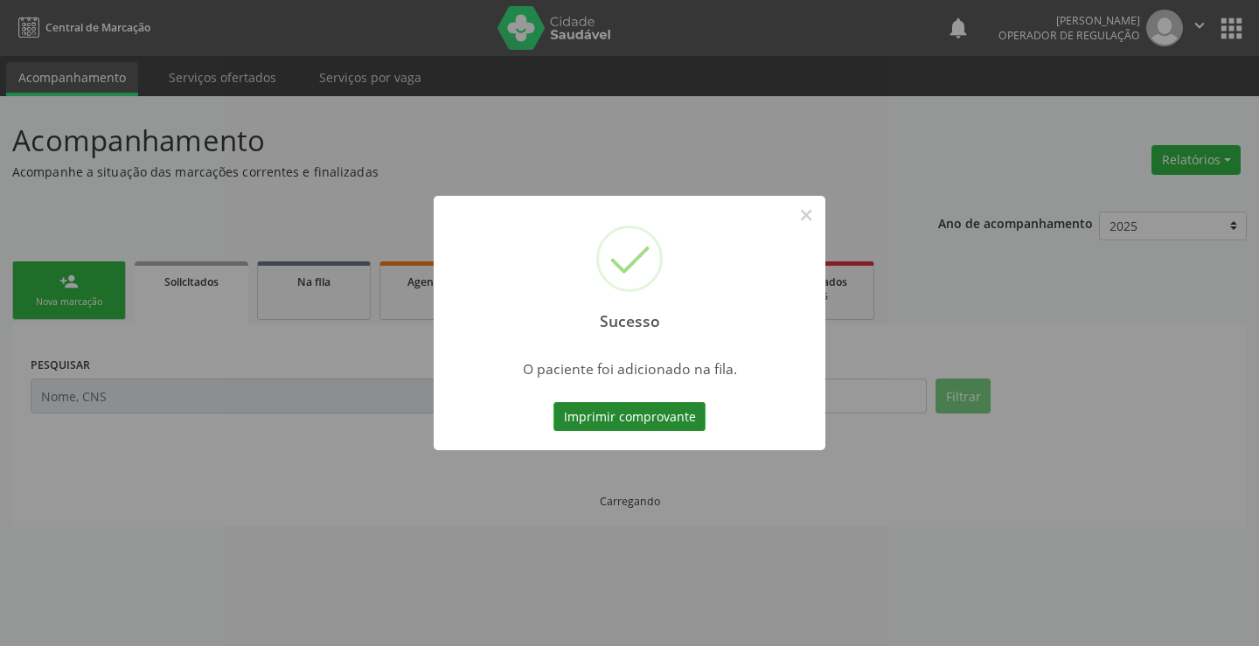
click at [666, 417] on button "Imprimir comprovante" at bounding box center [630, 417] width 152 height 30
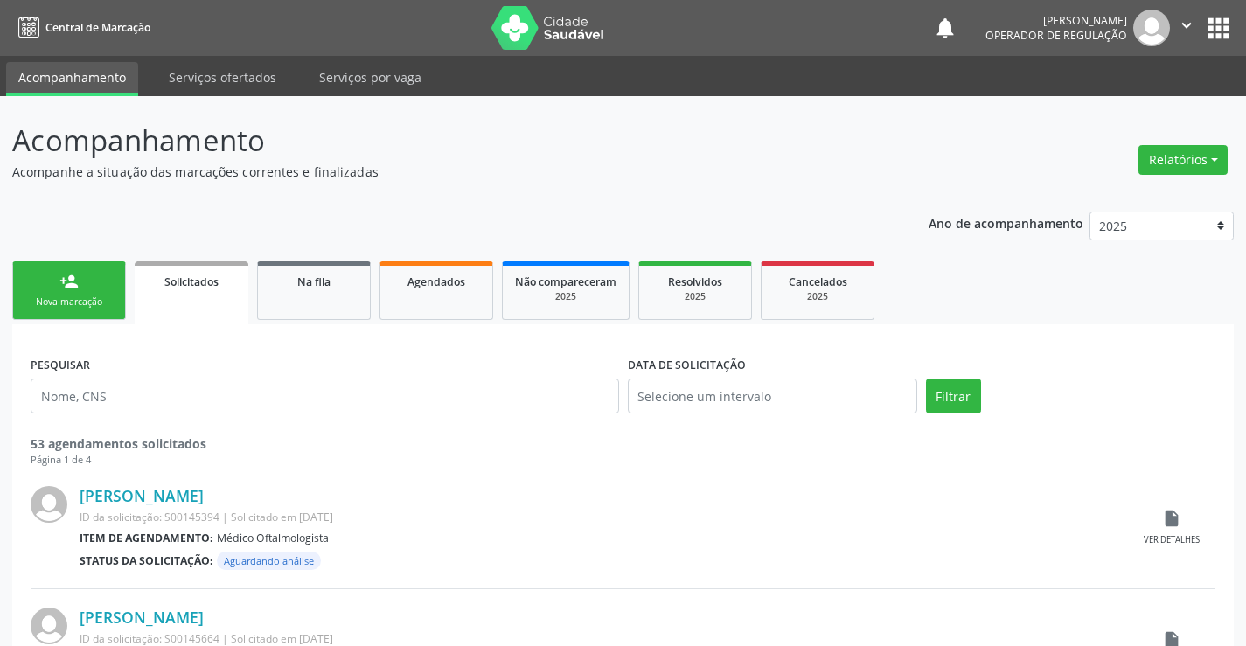
click at [87, 291] on link "person_add Nova marcação" at bounding box center [69, 291] width 114 height 59
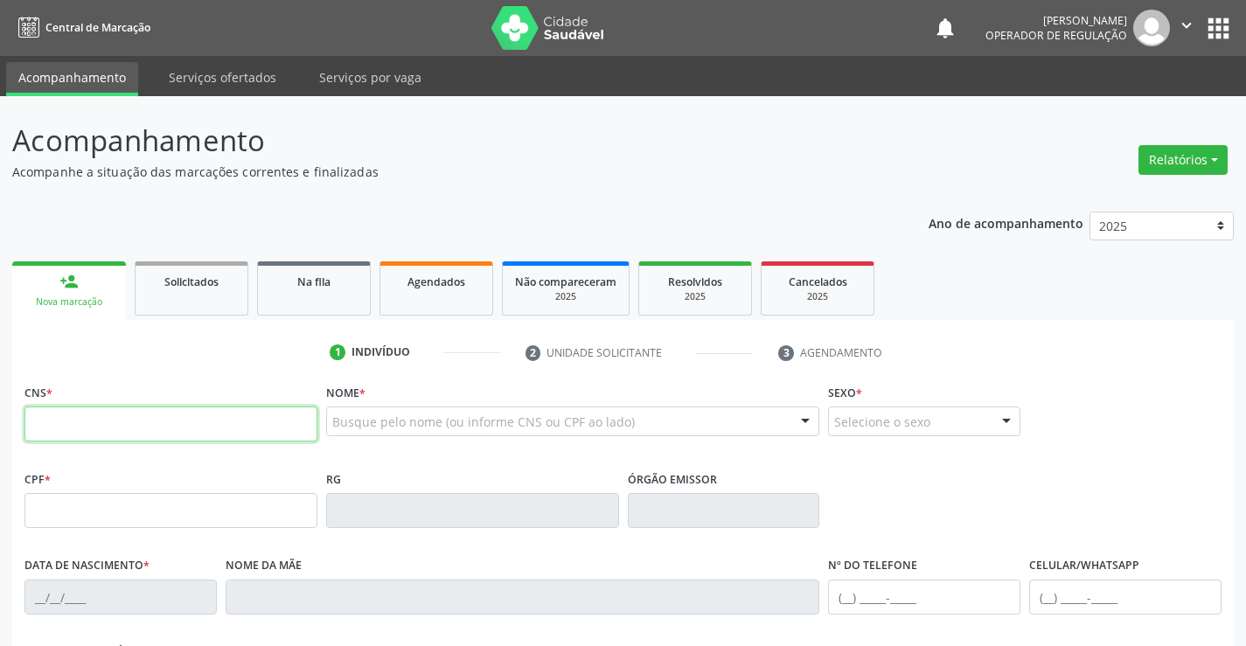
click at [150, 429] on input "text" at bounding box center [170, 424] width 293 height 35
type input "708 0058 9078 5923"
type input "006676"
type input "08/05/2024"
type input "(74) 99946-2427"
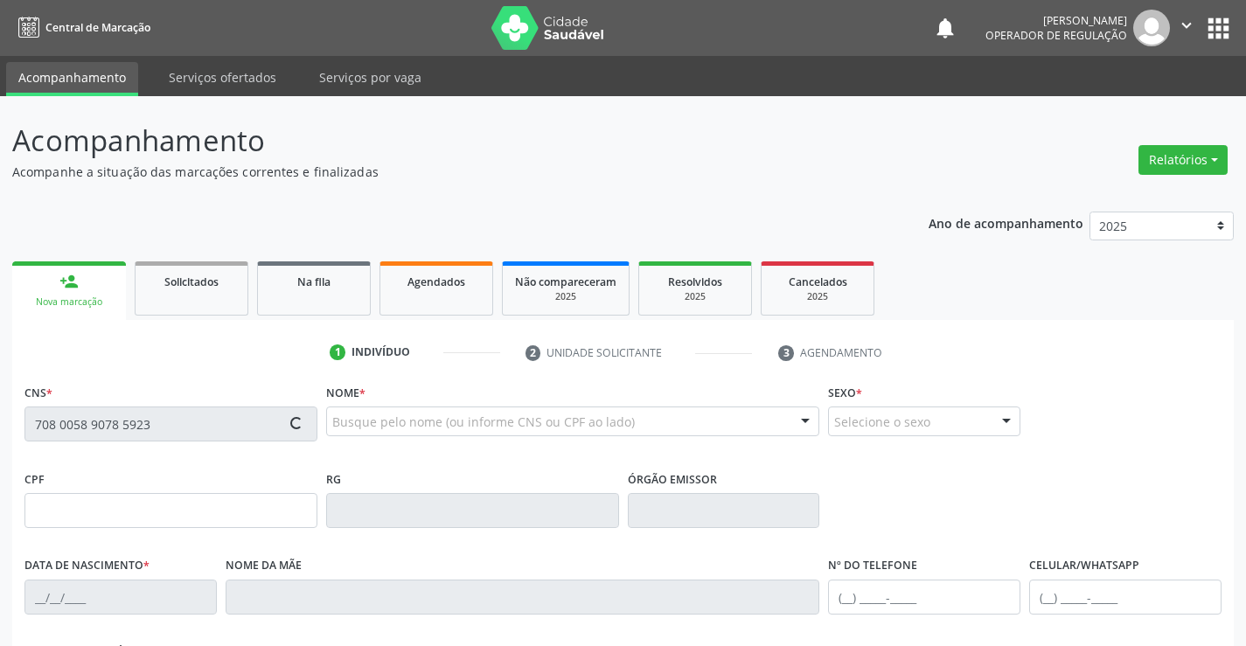
type input "045.734.715-53"
type input "S/N"
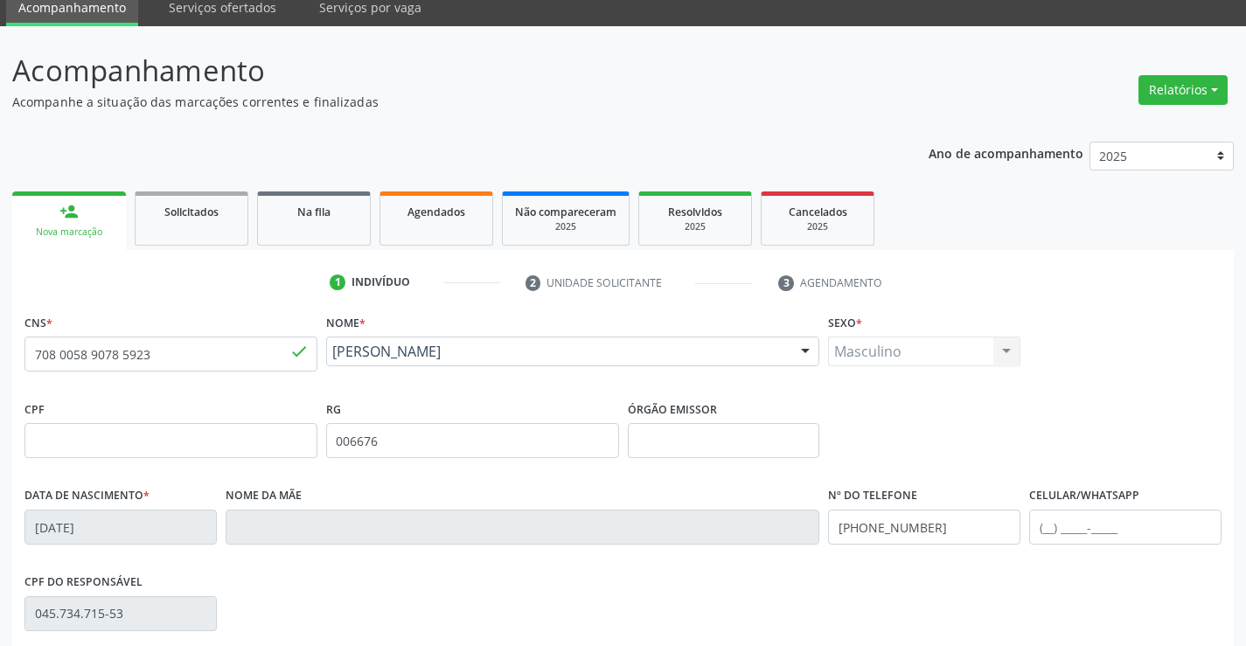
scroll to position [302, 0]
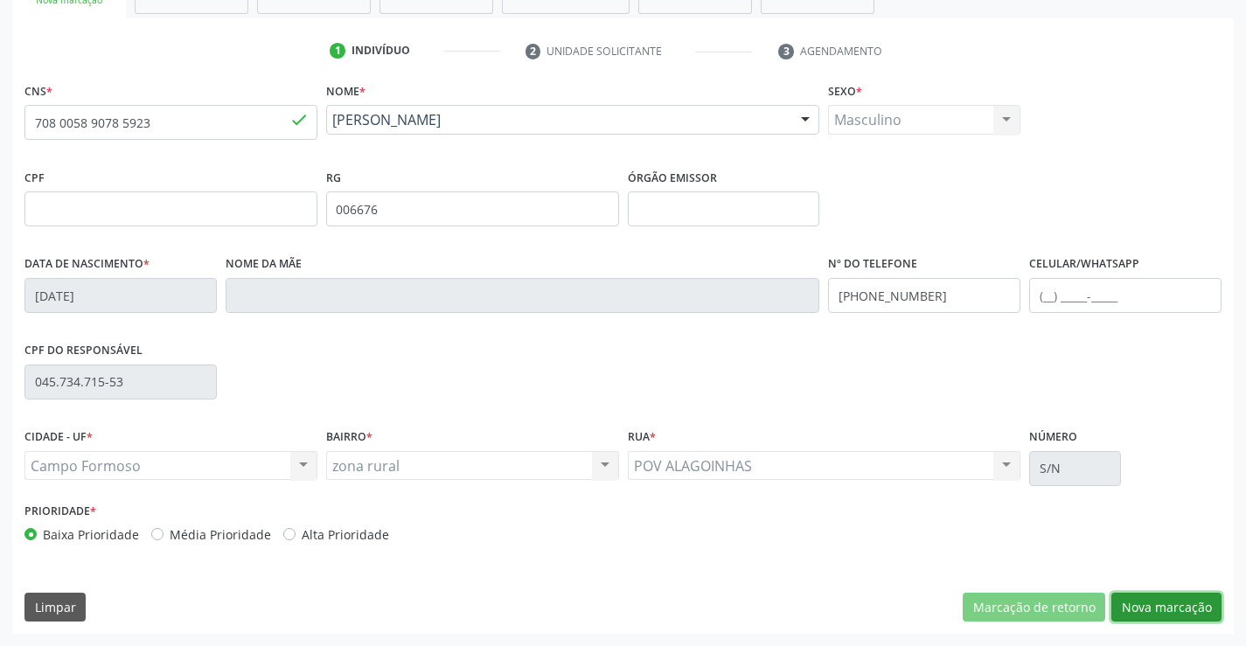
click at [1168, 603] on button "Nova marcação" at bounding box center [1167, 608] width 110 height 30
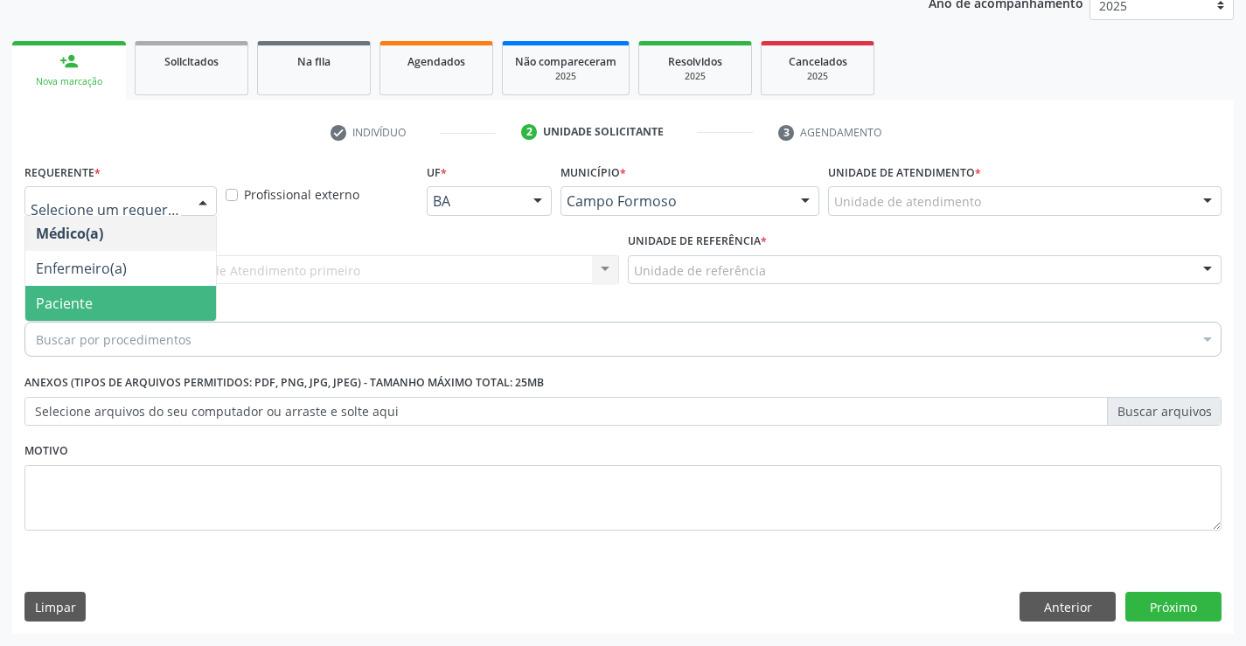
click at [108, 299] on span "Paciente" at bounding box center [120, 303] width 191 height 35
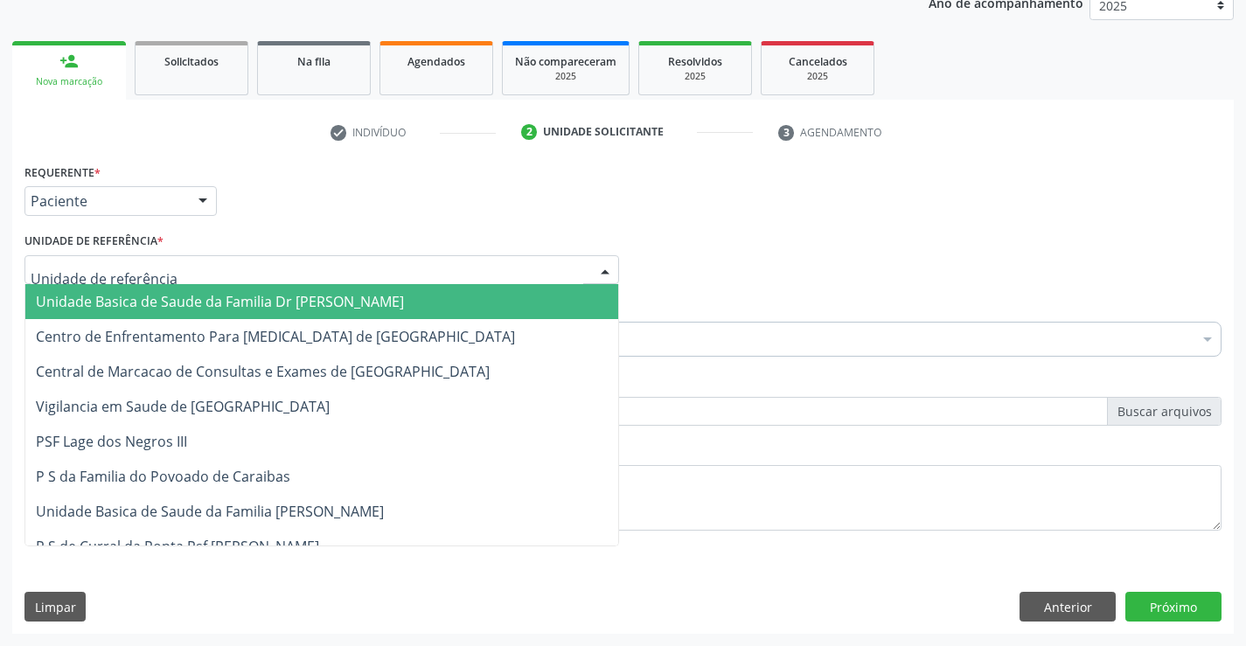
click at [162, 303] on span "Unidade Basica de Saude da Familia Dr [PERSON_NAME]" at bounding box center [220, 301] width 368 height 19
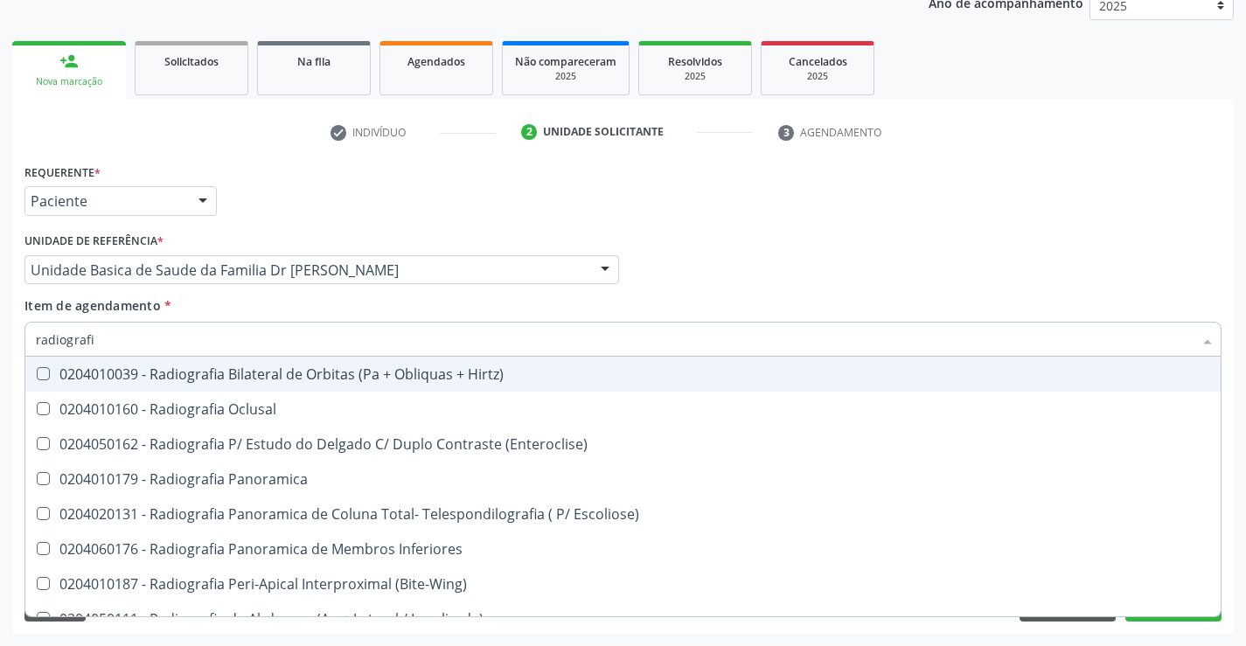
type input "radiografia"
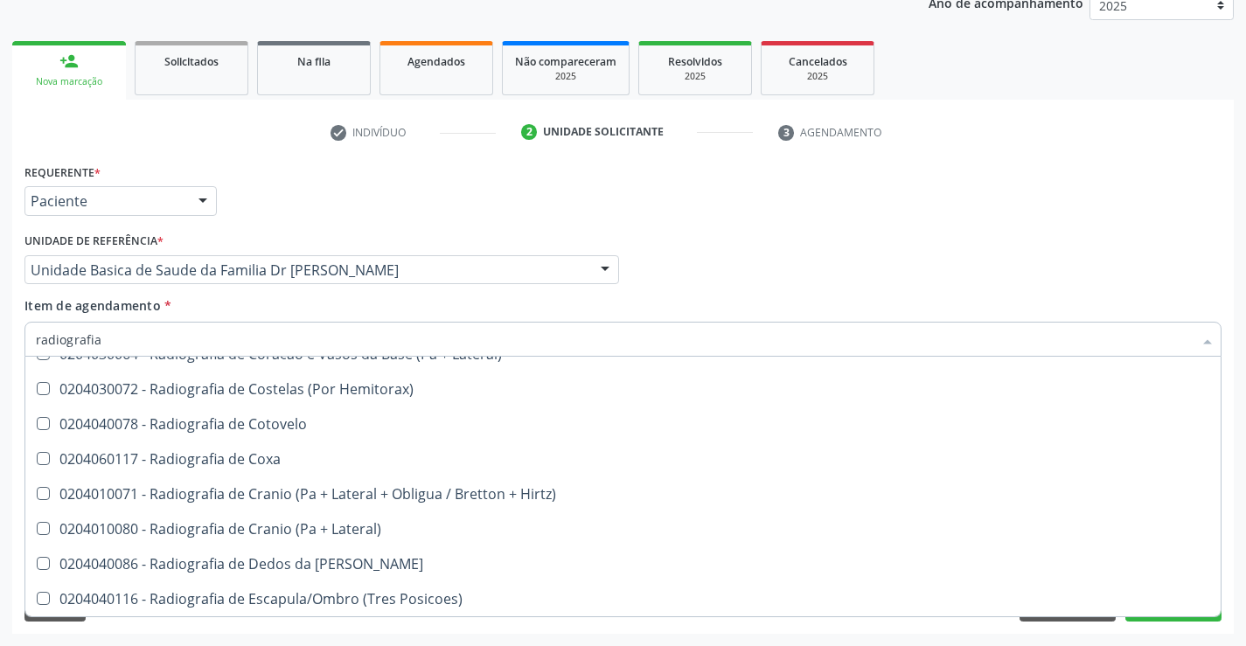
scroll to position [1224, 0]
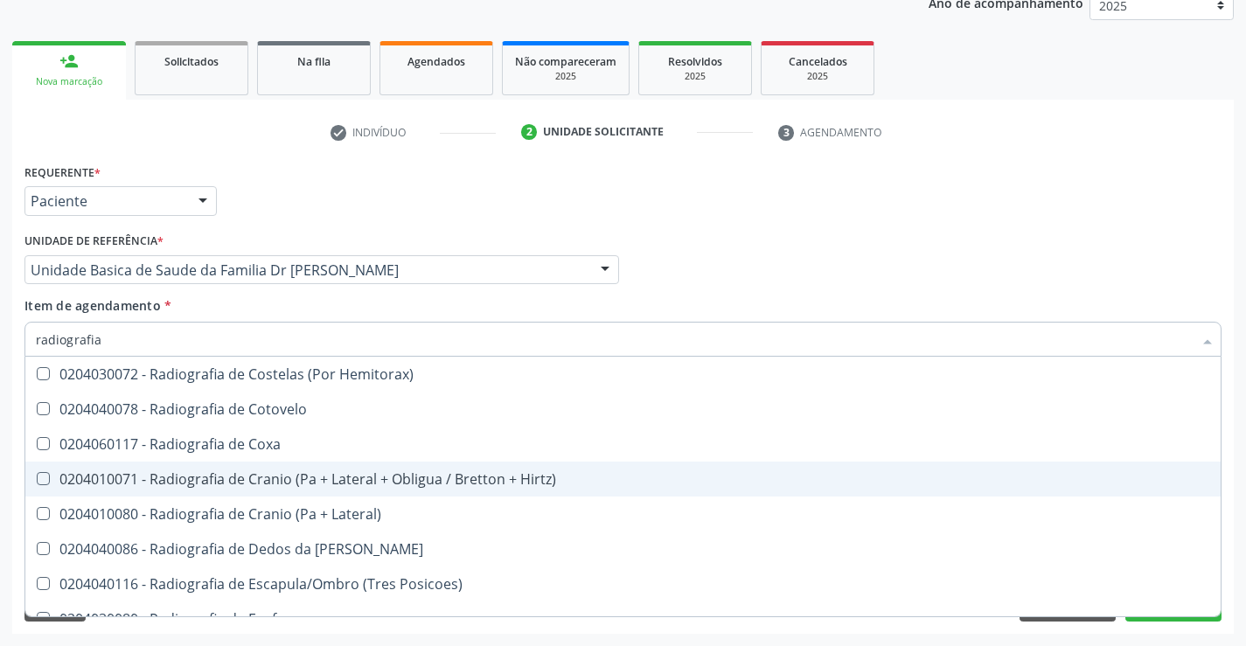
click at [380, 478] on div "0204010071 - Radiografia de Cranio (Pa + Lateral + Obligua / Bretton + Hirtz)" at bounding box center [623, 479] width 1175 height 14
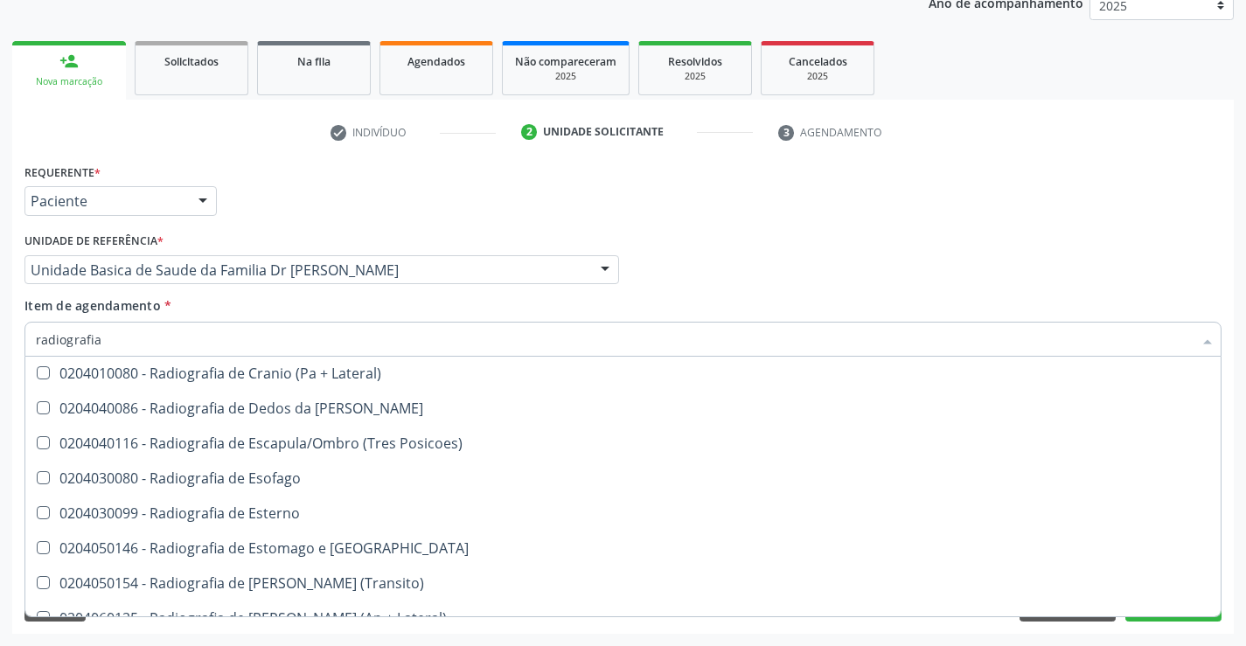
scroll to position [1262, 0]
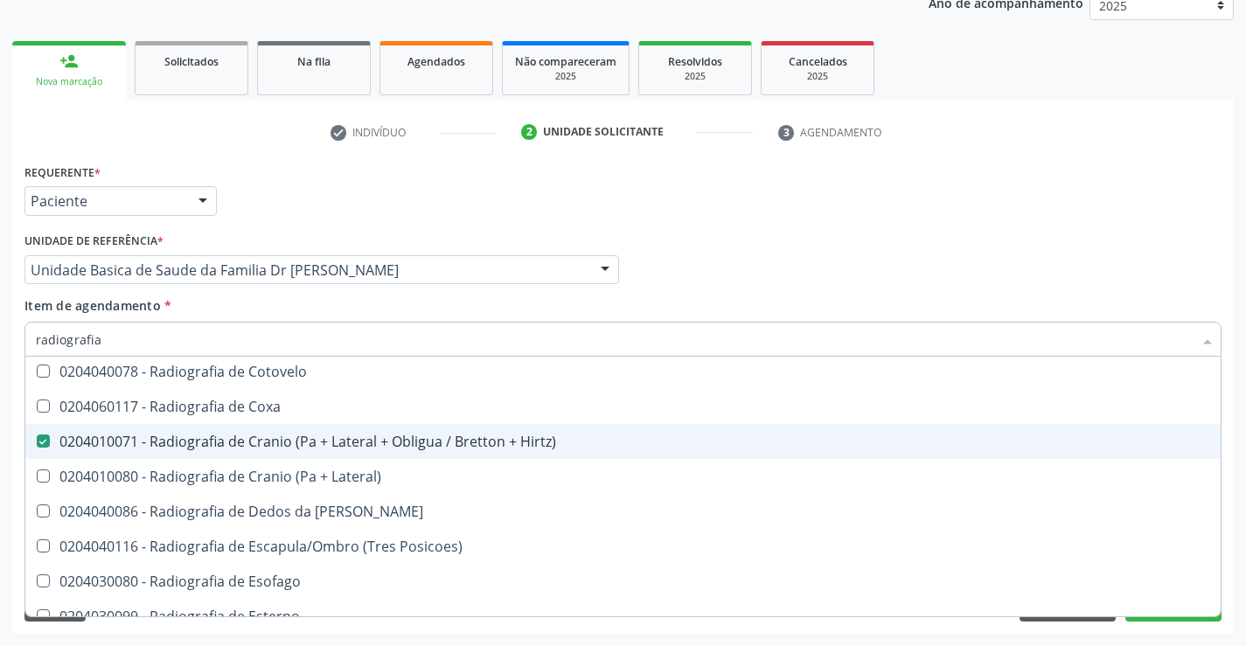
click at [380, 441] on div "0204010071 - Radiografia de Cranio (Pa + Lateral + Obligua / Bretton + Hirtz)" at bounding box center [623, 442] width 1175 height 14
checkbox Hirtz\) "true"
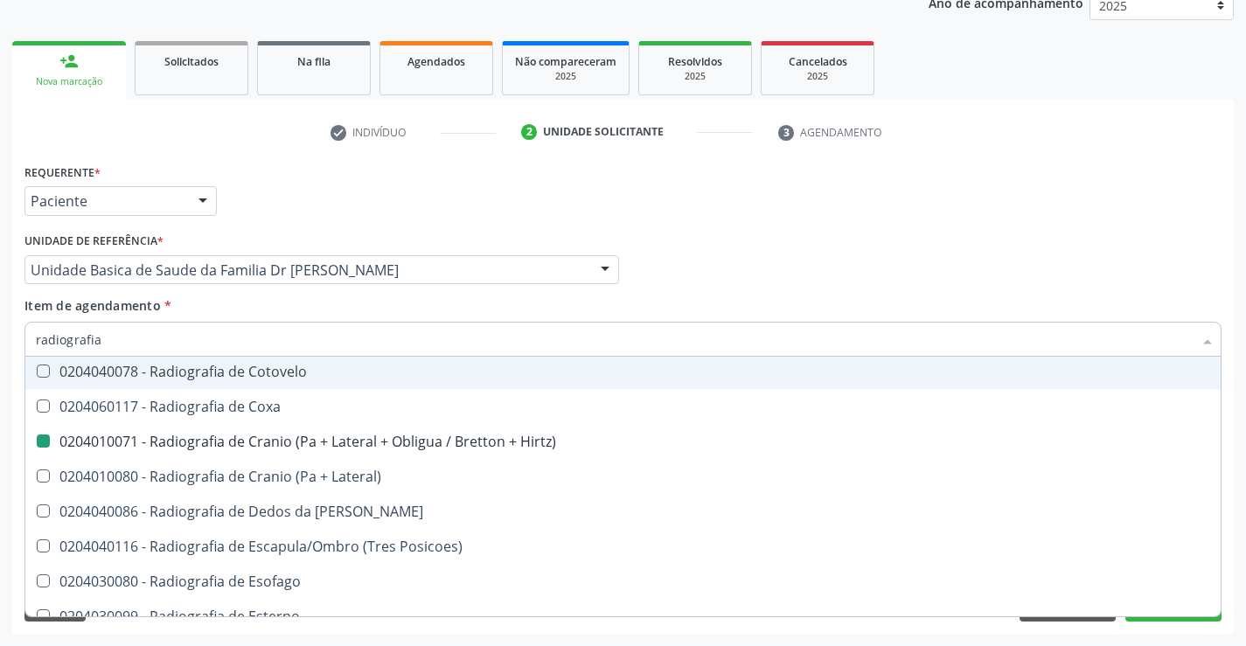
click at [961, 280] on div "Médico Solicitante Por favor, selecione a Unidade de Atendimento primeiro Nenhu…" at bounding box center [623, 262] width 1206 height 68
checkbox Oclusal "true"
checkbox Hirtz\) "false"
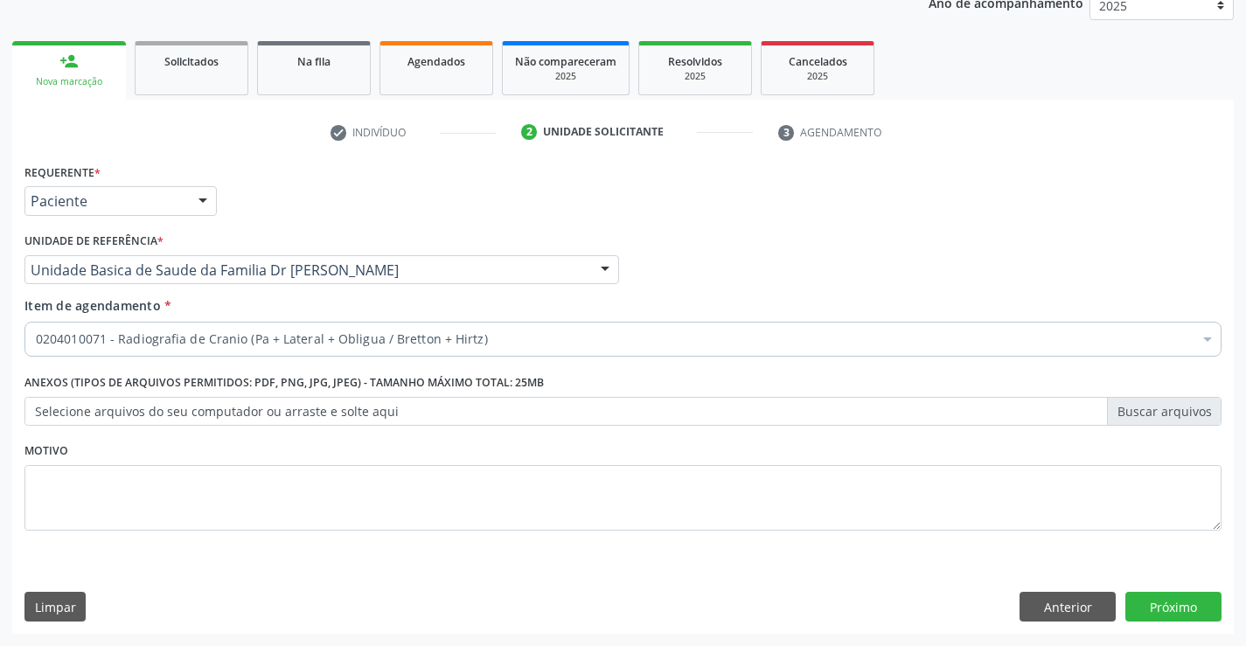
scroll to position [0, 0]
click at [1175, 603] on button "Próximo" at bounding box center [1174, 607] width 96 height 30
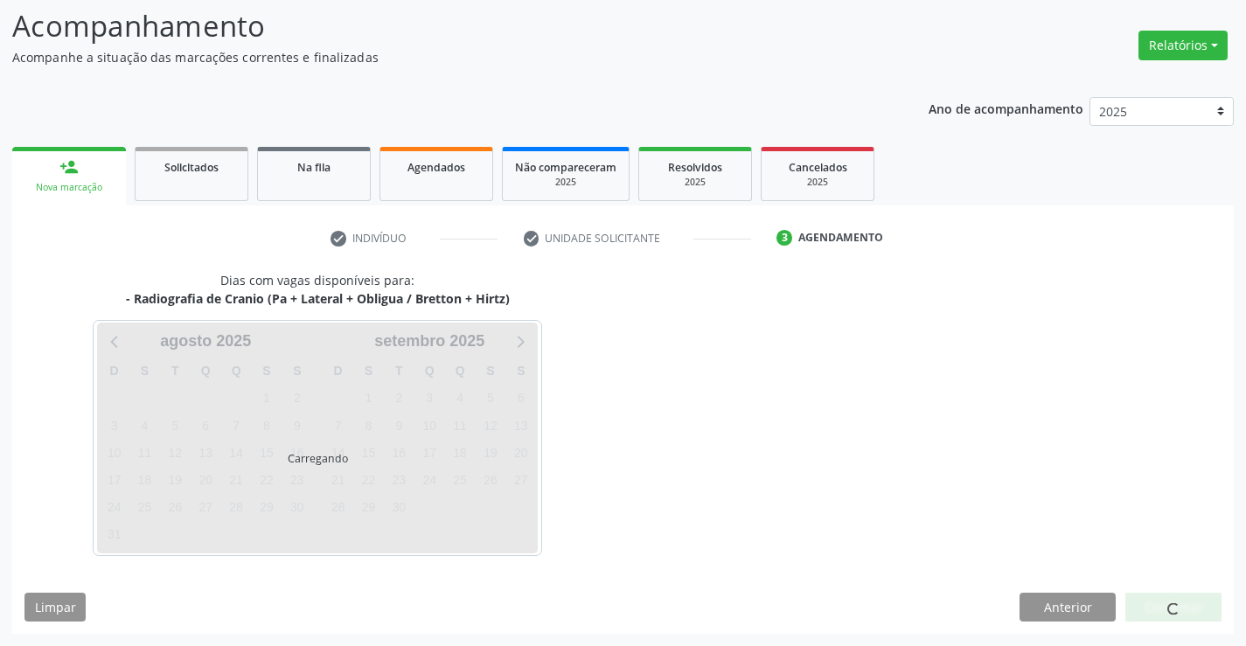
scroll to position [166, 0]
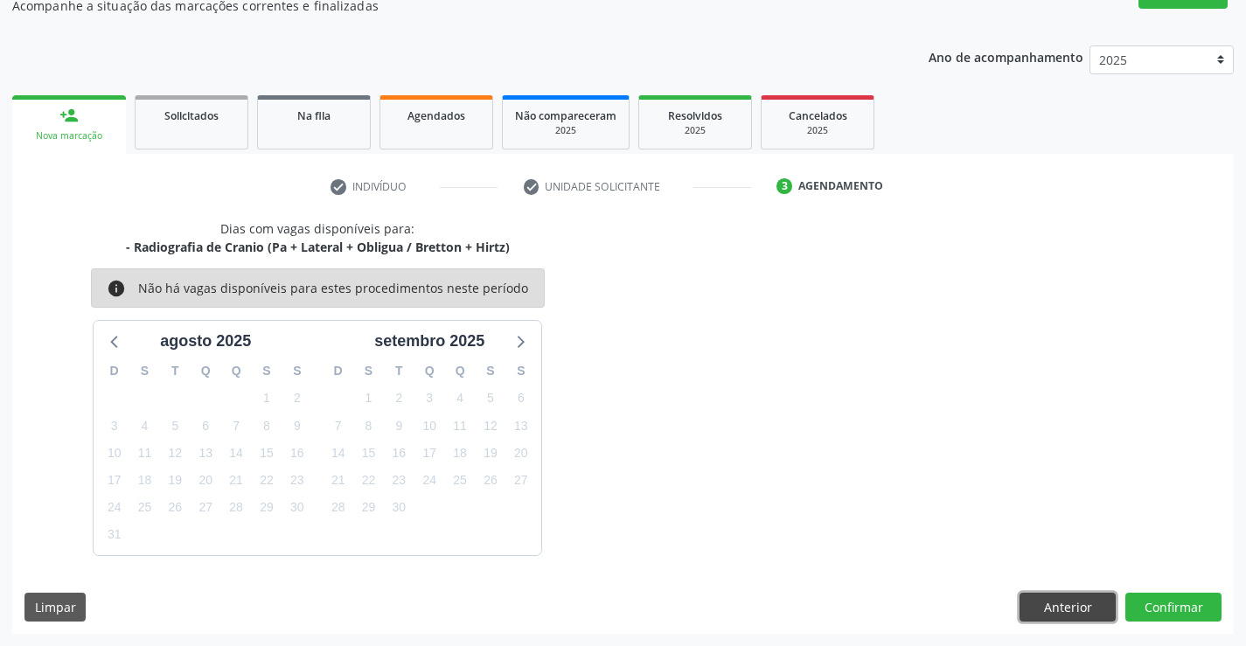
click at [1046, 599] on button "Anterior" at bounding box center [1068, 608] width 96 height 30
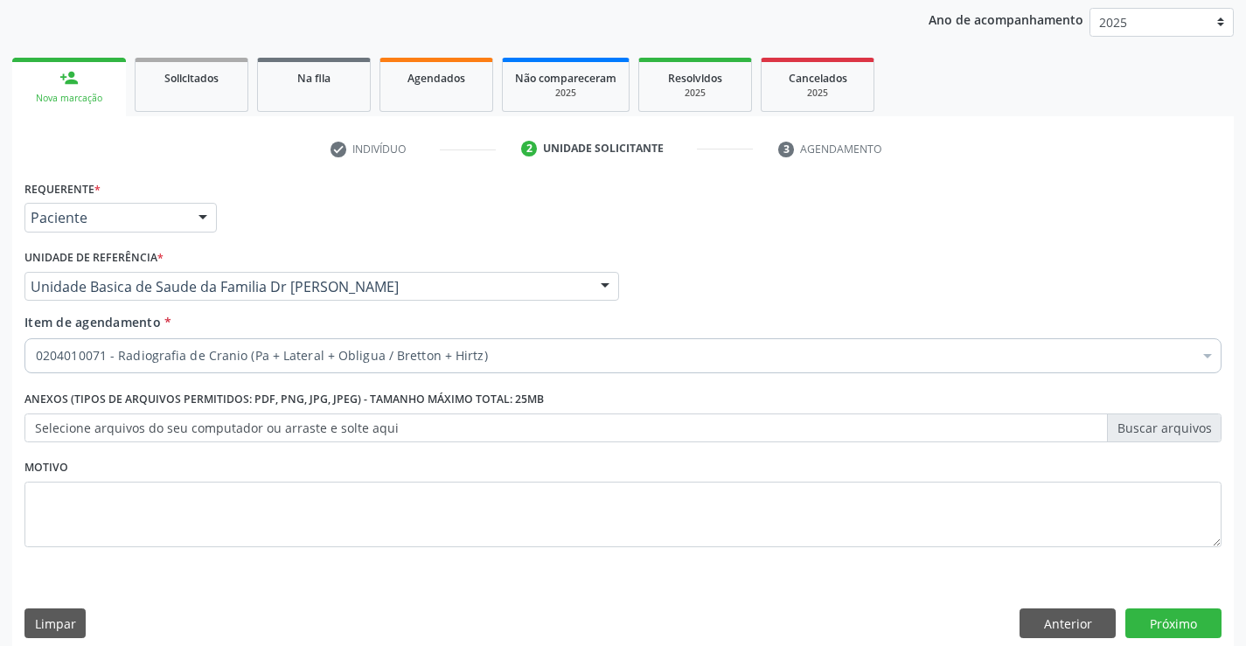
scroll to position [220, 0]
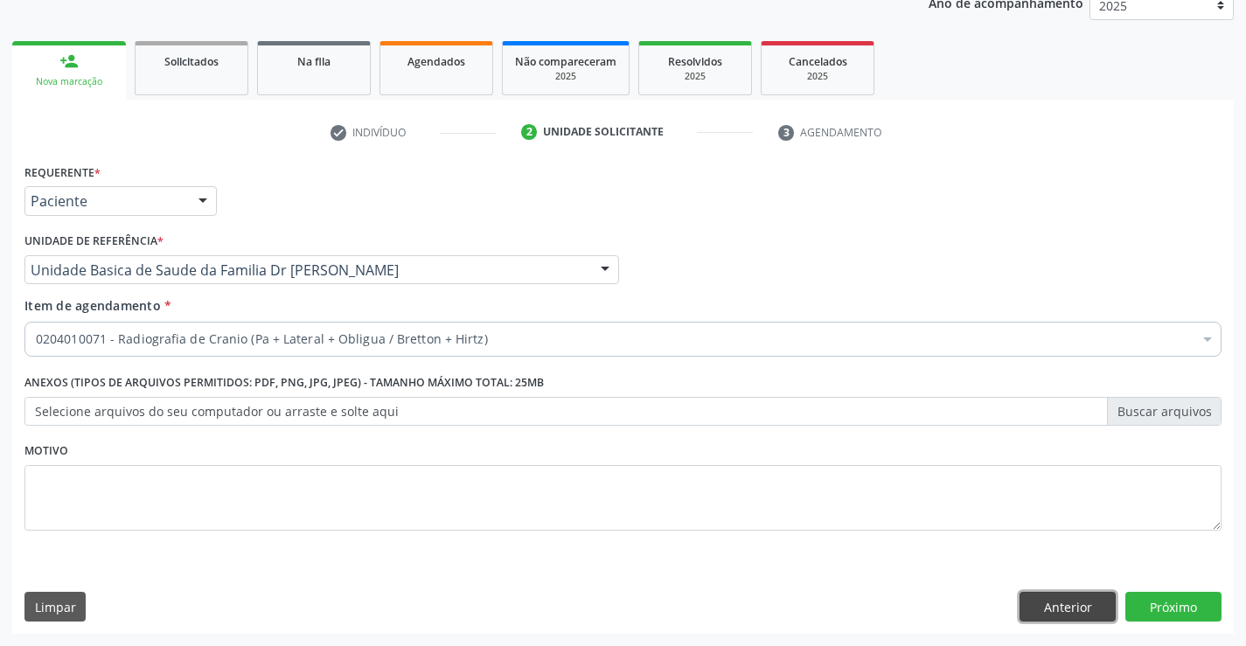
click at [1064, 596] on button "Anterior" at bounding box center [1068, 607] width 96 height 30
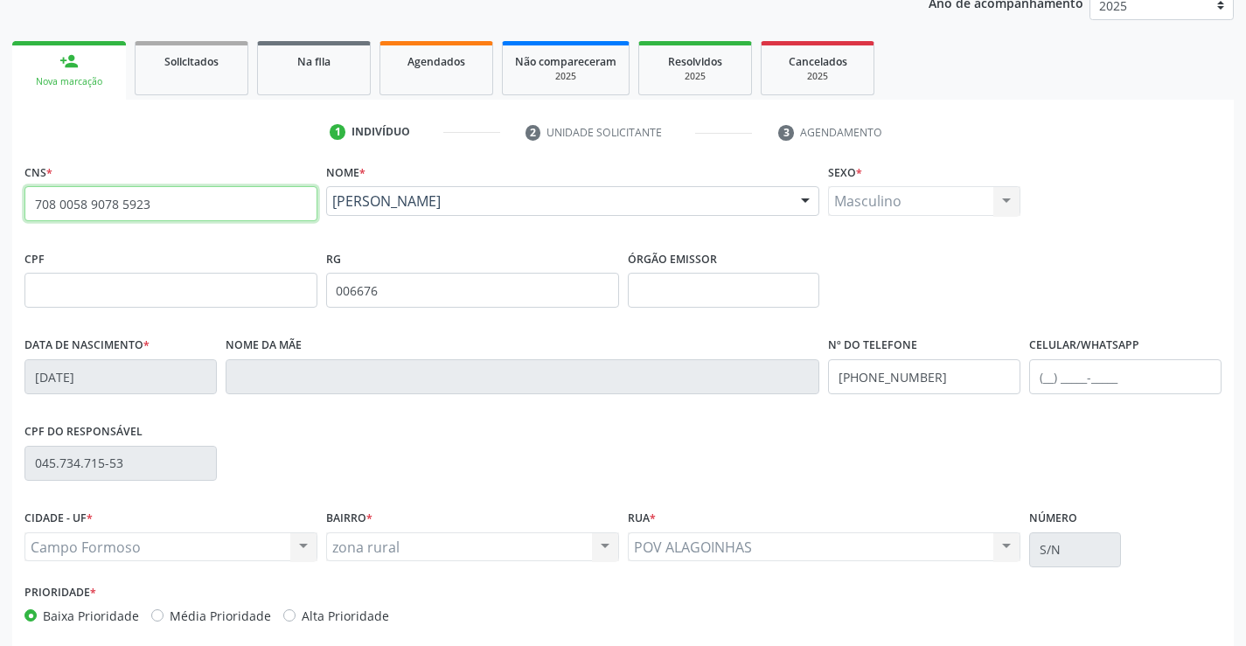
drag, startPoint x: 32, startPoint y: 202, endPoint x: 201, endPoint y: 220, distance: 169.7
click at [201, 220] on input "708 0058 9078 5923" at bounding box center [170, 203] width 293 height 35
